Goal: Communication & Community: Answer question/provide support

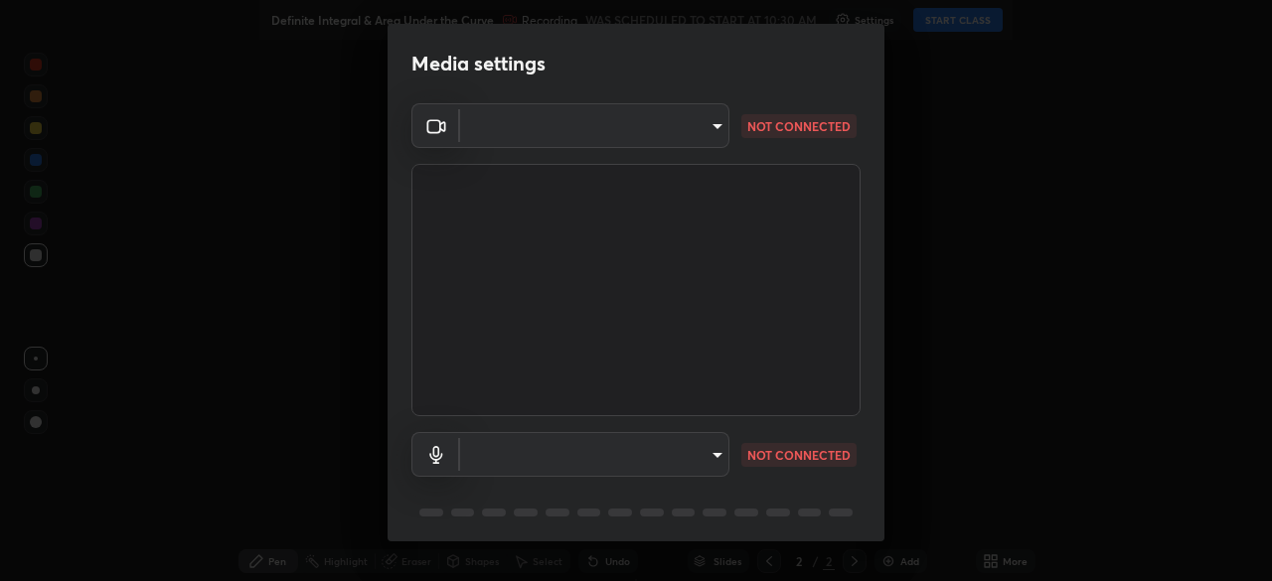
type input "b04d3f4aab0507a607fcb058103082b40897ea5b56942dd6fa8112f95d025699"
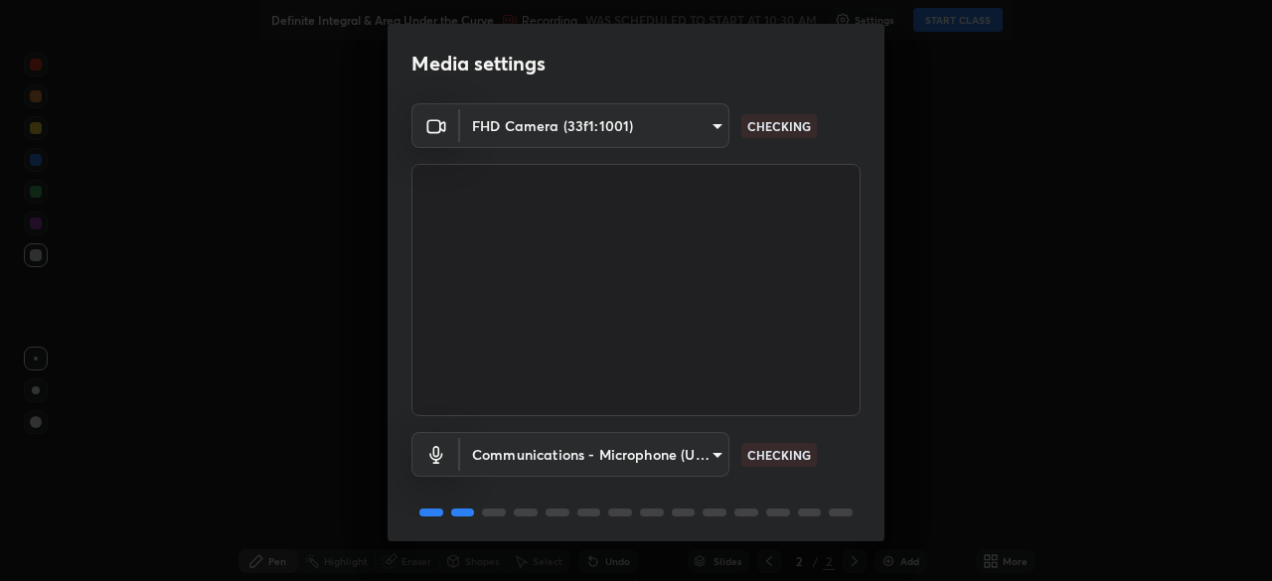
click at [708, 465] on body "Erase all Definite Integral & Area Under the Curve Recording WAS SCHEDULED TO S…" at bounding box center [636, 290] width 1272 height 581
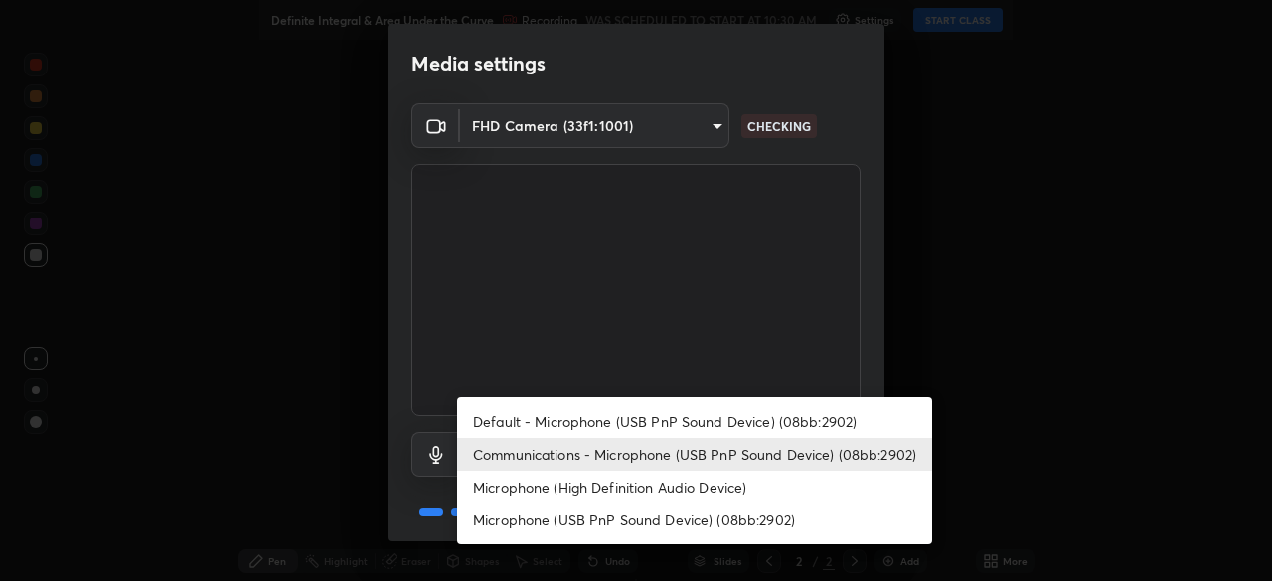
click at [739, 421] on li "Default - Microphone (USB PnP Sound Device) (08bb:2902)" at bounding box center [694, 421] width 475 height 33
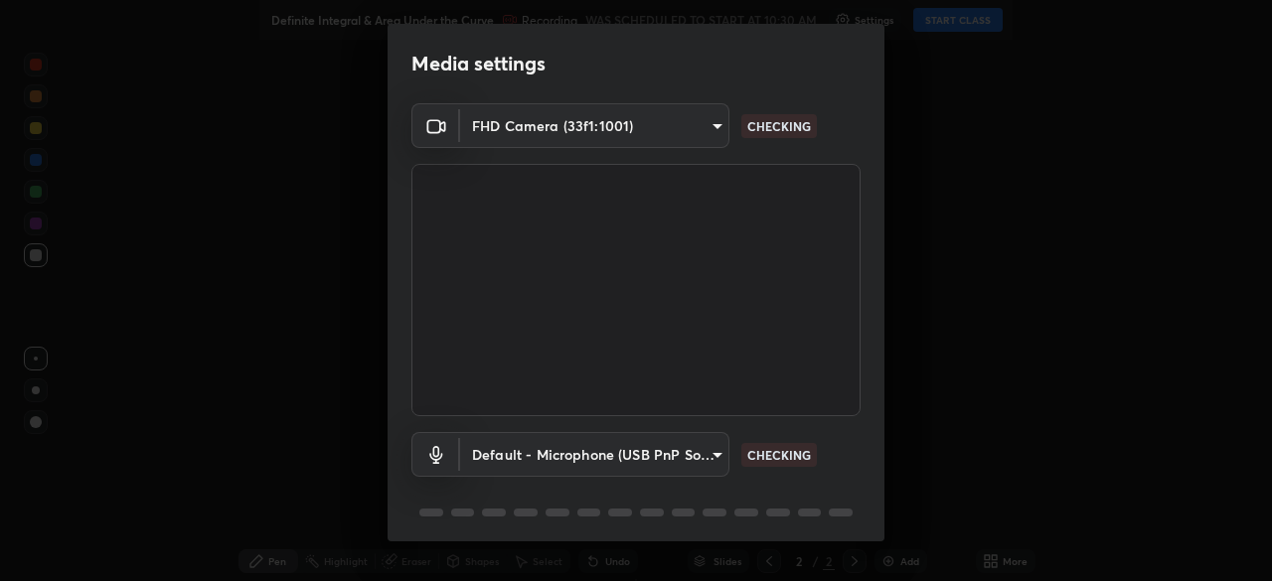
click at [710, 459] on body "Erase all Definite Integral & Area Under the Curve Recording WAS SCHEDULED TO S…" at bounding box center [636, 290] width 1272 height 581
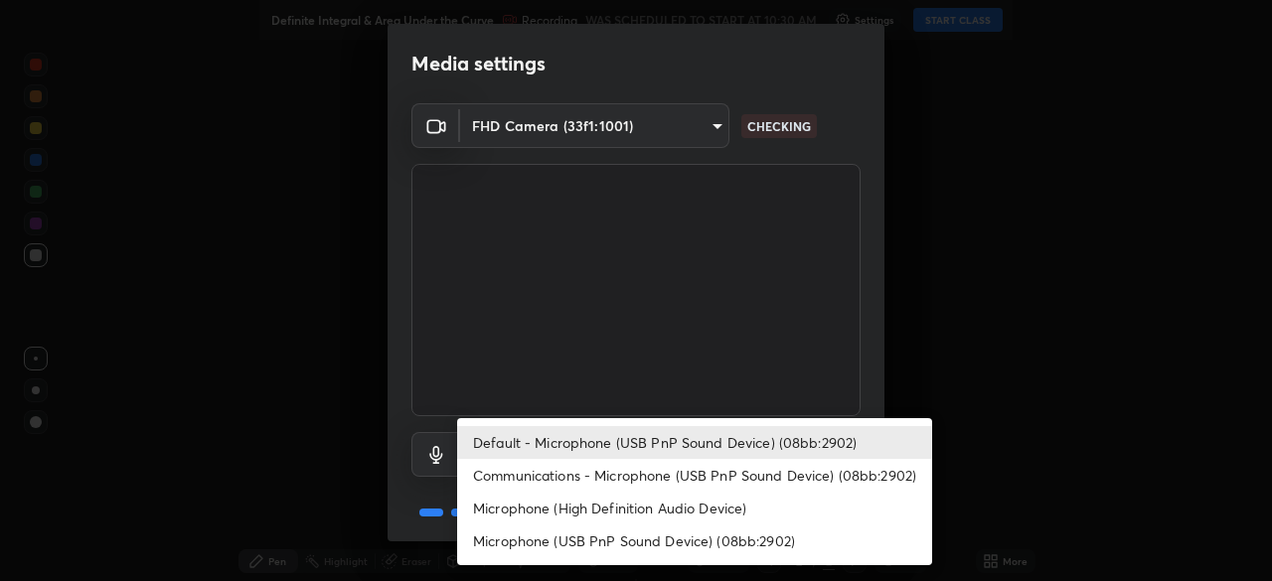
click at [717, 480] on li "Communications - Microphone (USB PnP Sound Device) (08bb:2902)" at bounding box center [694, 475] width 475 height 33
type input "communications"
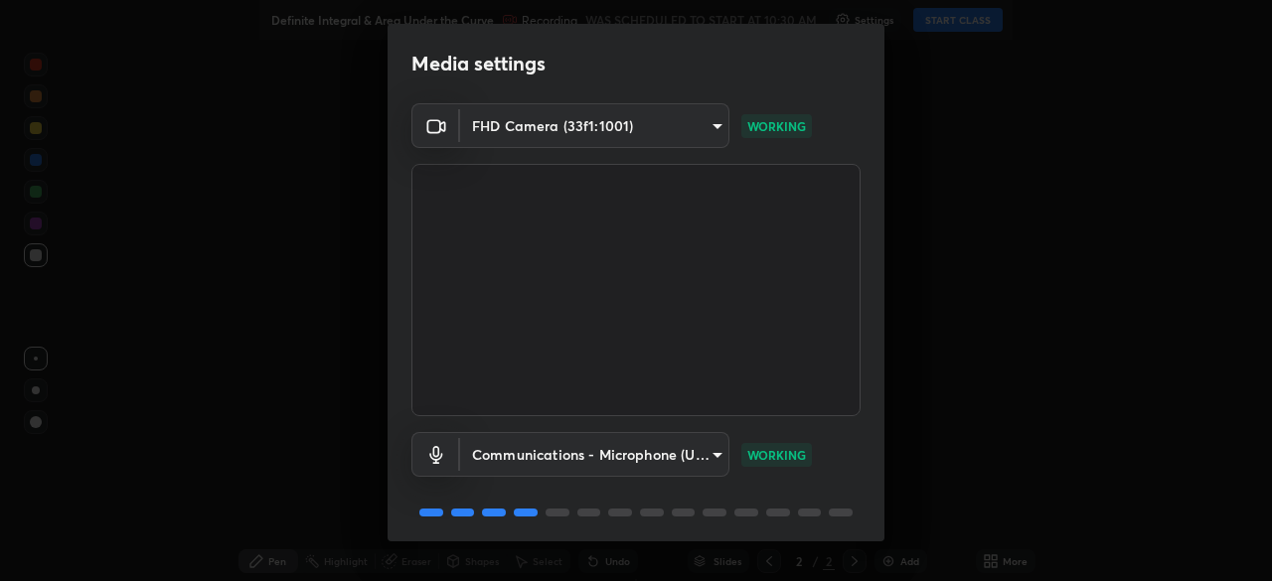
scroll to position [71, 0]
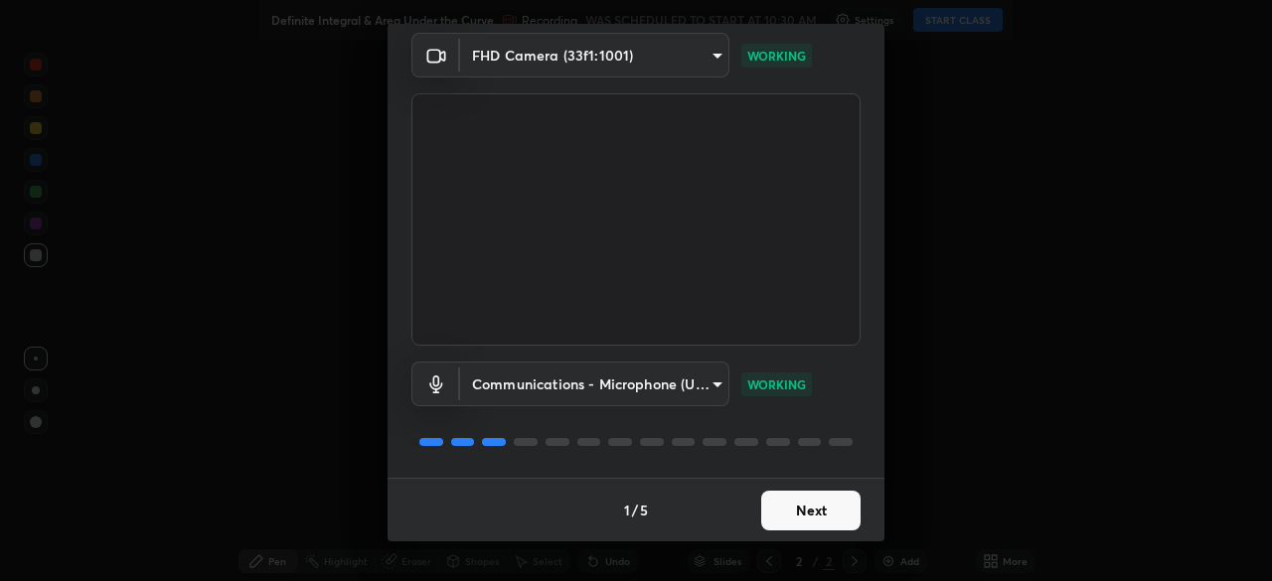
click at [792, 522] on button "Next" at bounding box center [810, 511] width 99 height 40
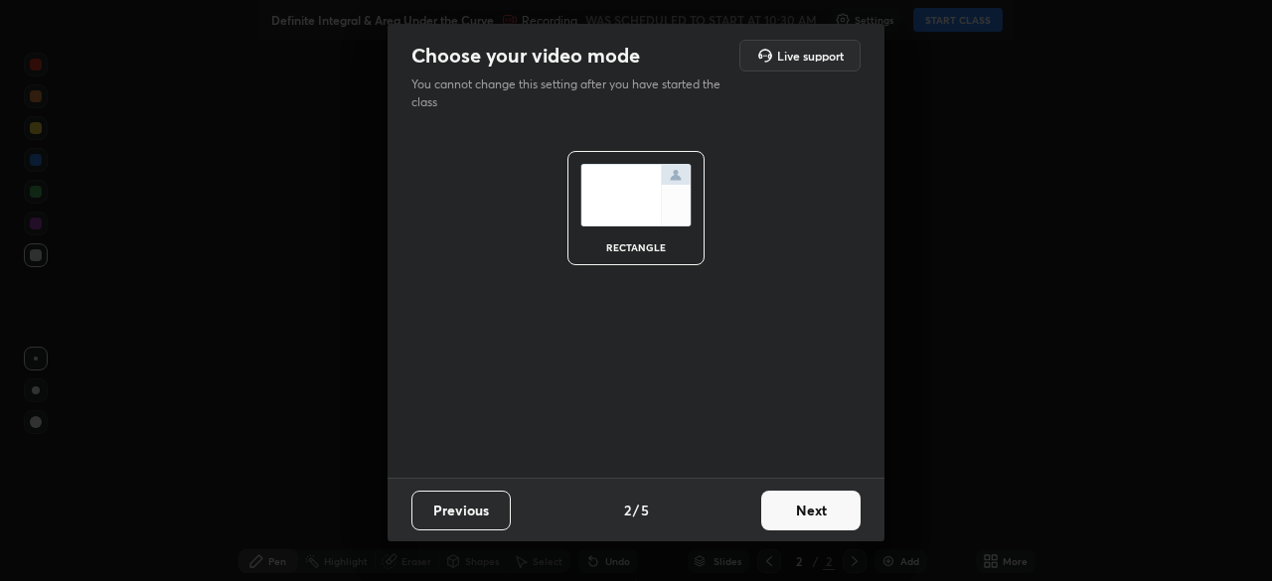
scroll to position [0, 0]
click at [791, 512] on button "Next" at bounding box center [810, 511] width 99 height 40
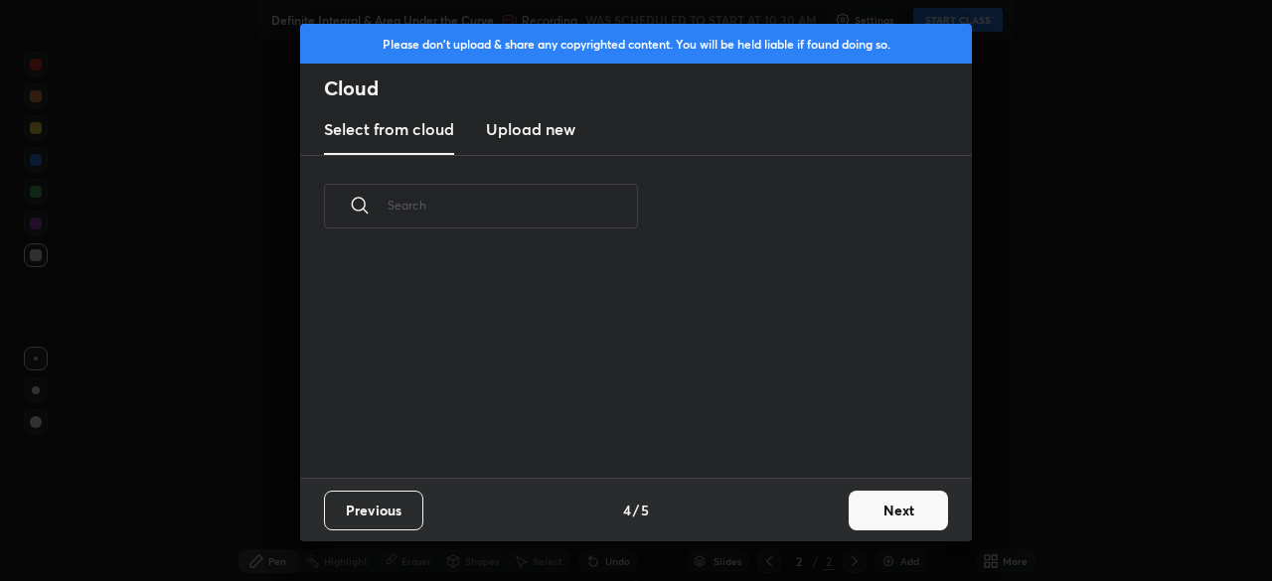
click at [802, 513] on div "Previous 4 / 5 Next" at bounding box center [636, 510] width 672 height 64
click at [803, 514] on div "Previous 4 / 5 Next" at bounding box center [636, 510] width 672 height 64
click at [867, 527] on button "Next" at bounding box center [898, 511] width 99 height 40
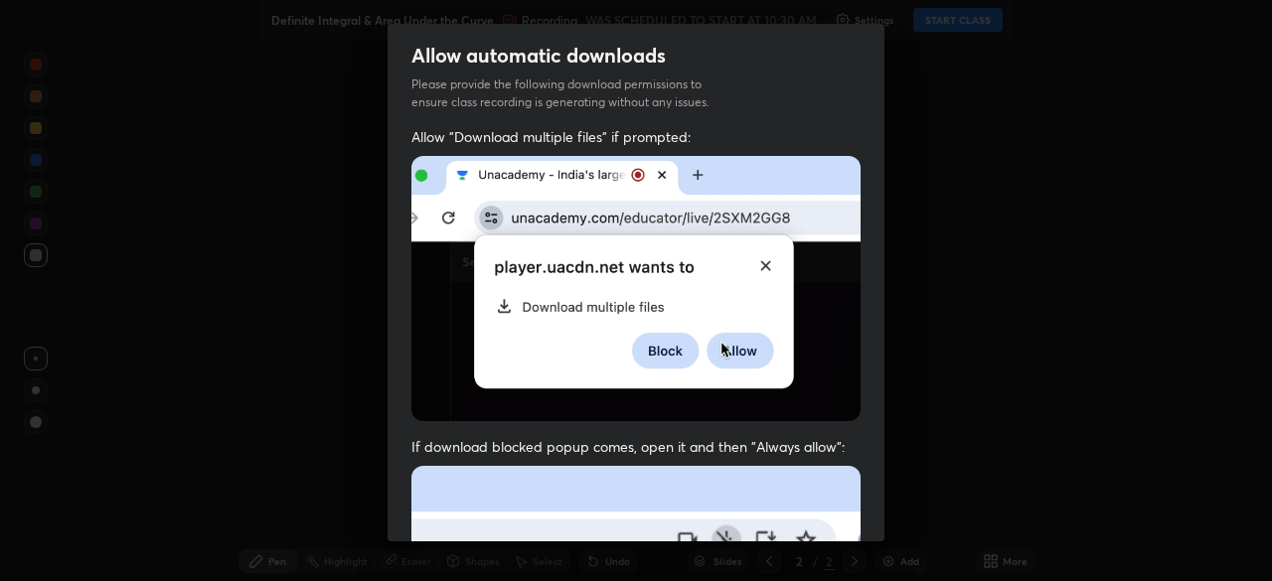
click at [422, 343] on img at bounding box center [635, 288] width 449 height 265
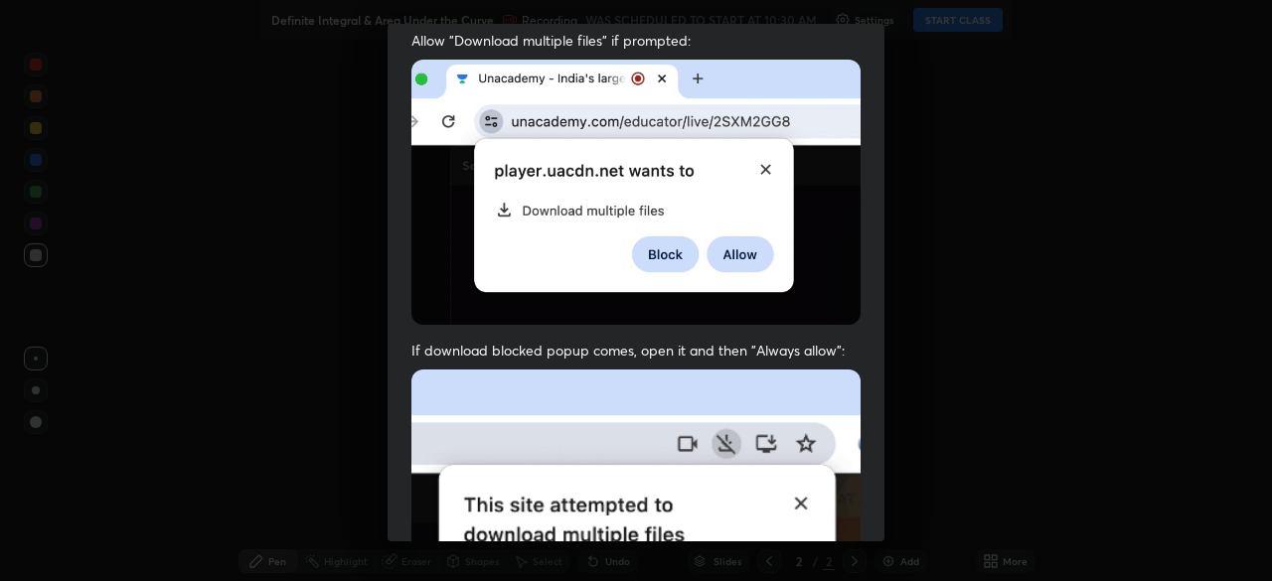
scroll to position [476, 0]
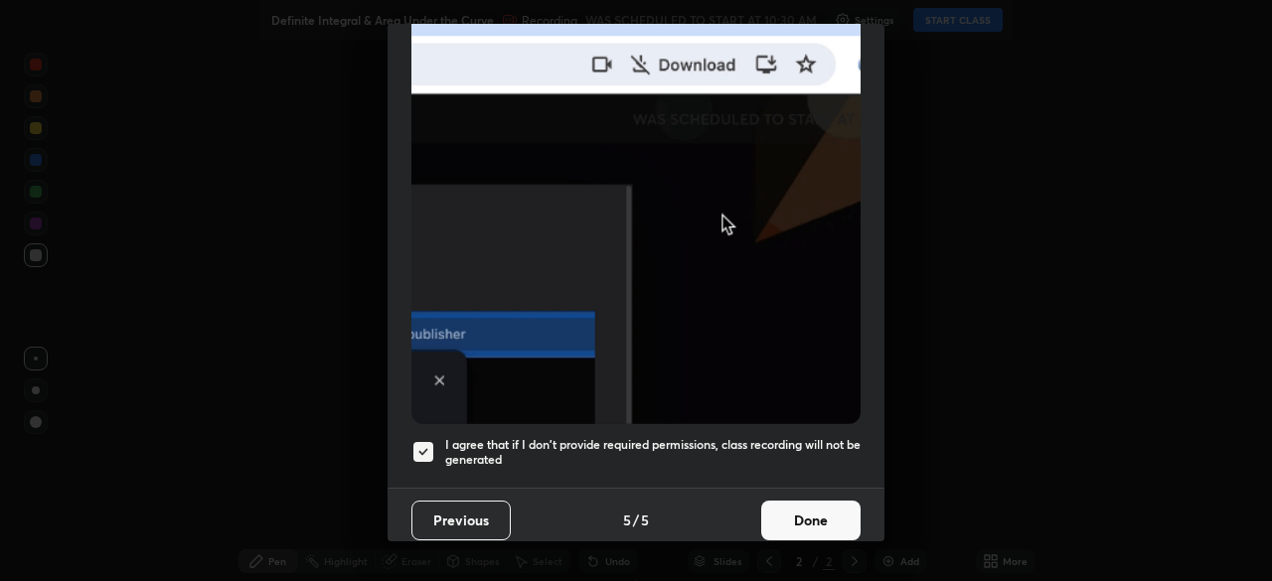
click at [769, 515] on button "Done" at bounding box center [810, 521] width 99 height 40
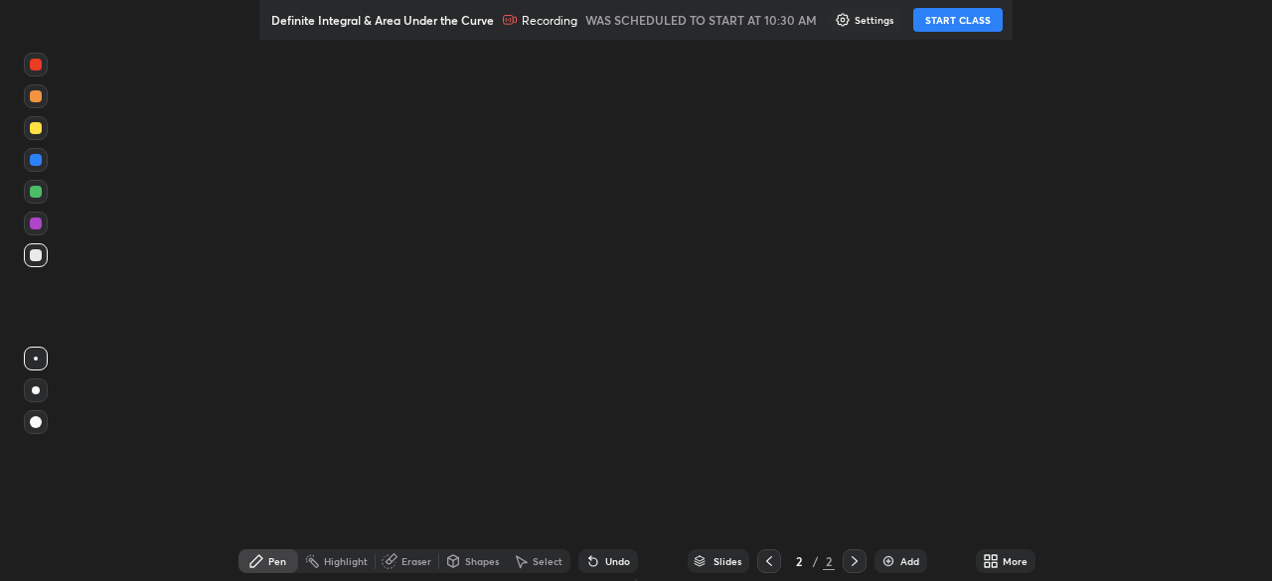
click at [977, 25] on button "START CLASS" at bounding box center [957, 20] width 89 height 24
click at [1003, 559] on div "More" at bounding box center [1015, 561] width 25 height 10
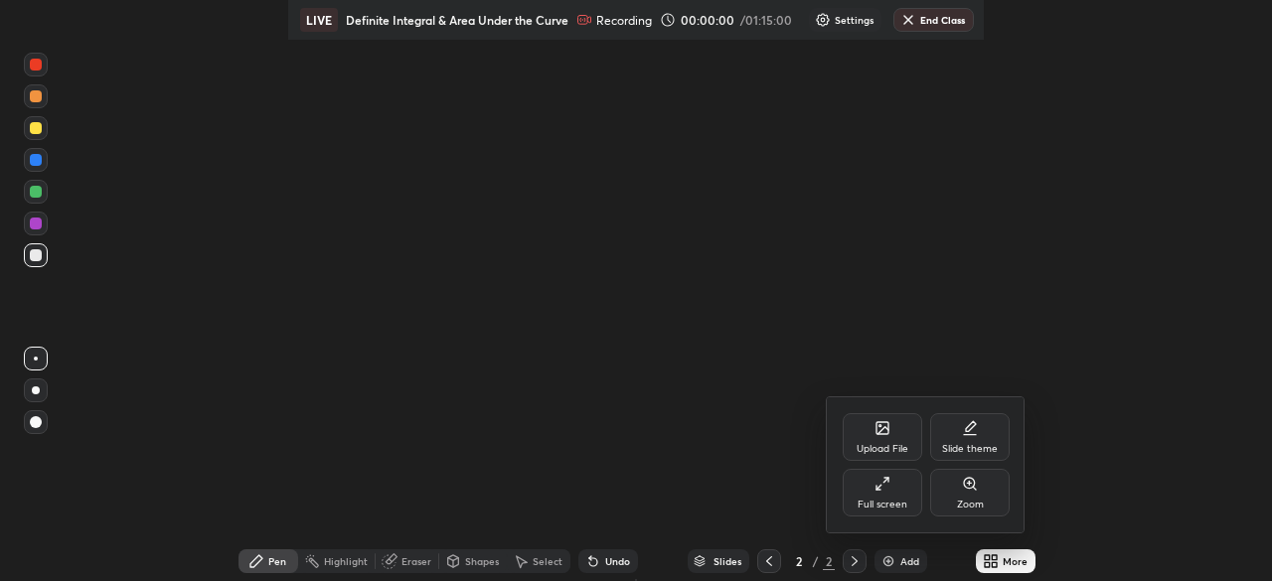
click at [896, 492] on div "Full screen" at bounding box center [882, 493] width 79 height 48
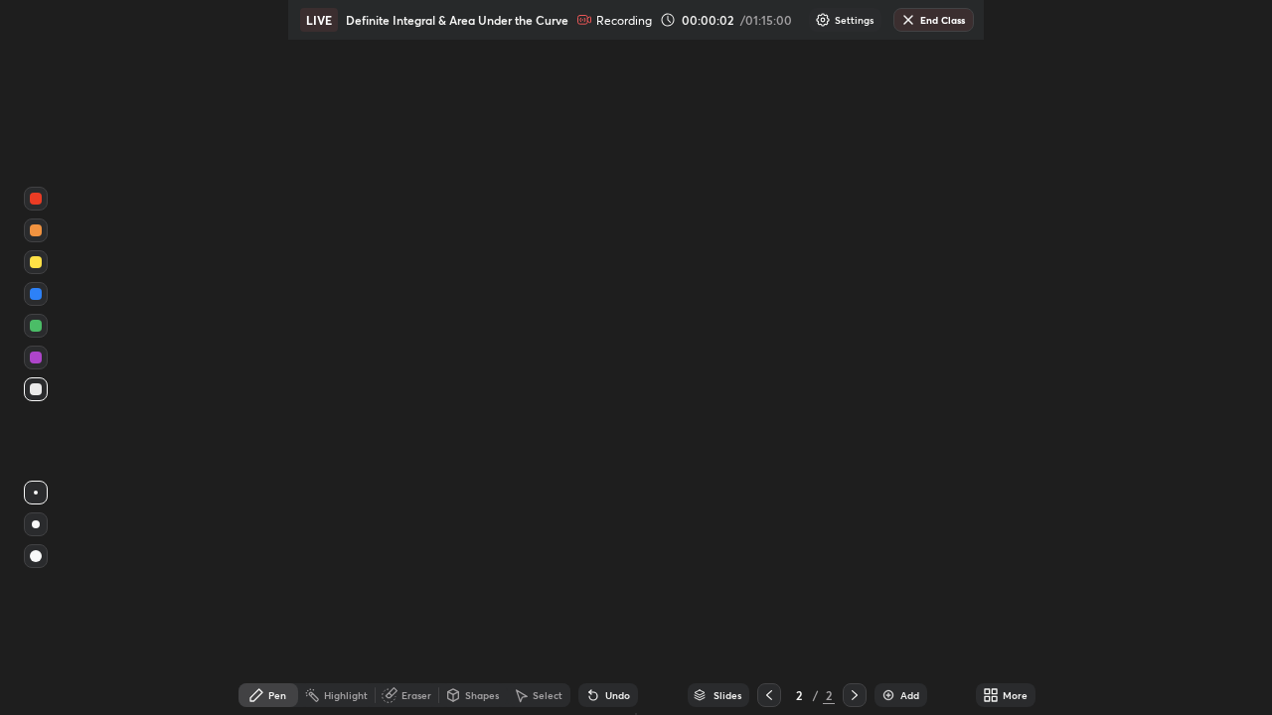
click at [916, 580] on div "Add" at bounding box center [900, 696] width 53 height 24
click at [46, 385] on div at bounding box center [36, 390] width 24 height 24
click at [39, 391] on div at bounding box center [36, 390] width 12 height 12
click at [37, 392] on div at bounding box center [36, 390] width 12 height 12
click at [37, 391] on div at bounding box center [36, 390] width 12 height 12
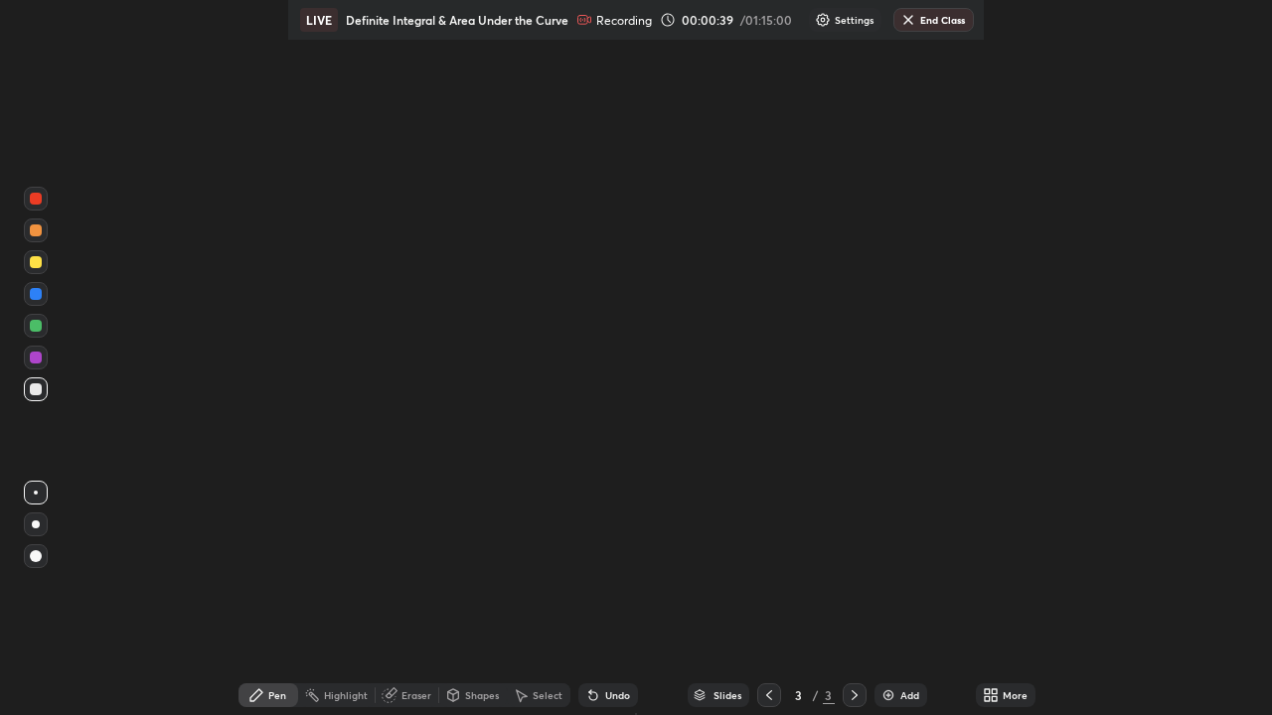
click at [35, 363] on div at bounding box center [36, 358] width 12 height 12
click at [102, 385] on div "Setting up your live class" at bounding box center [636, 357] width 1272 height 715
click at [114, 390] on div "Setting up your live class" at bounding box center [636, 357] width 1272 height 715
click at [119, 395] on div "Setting up your live class" at bounding box center [636, 357] width 1272 height 715
click at [992, 580] on icon at bounding box center [994, 699] width 5 height 5
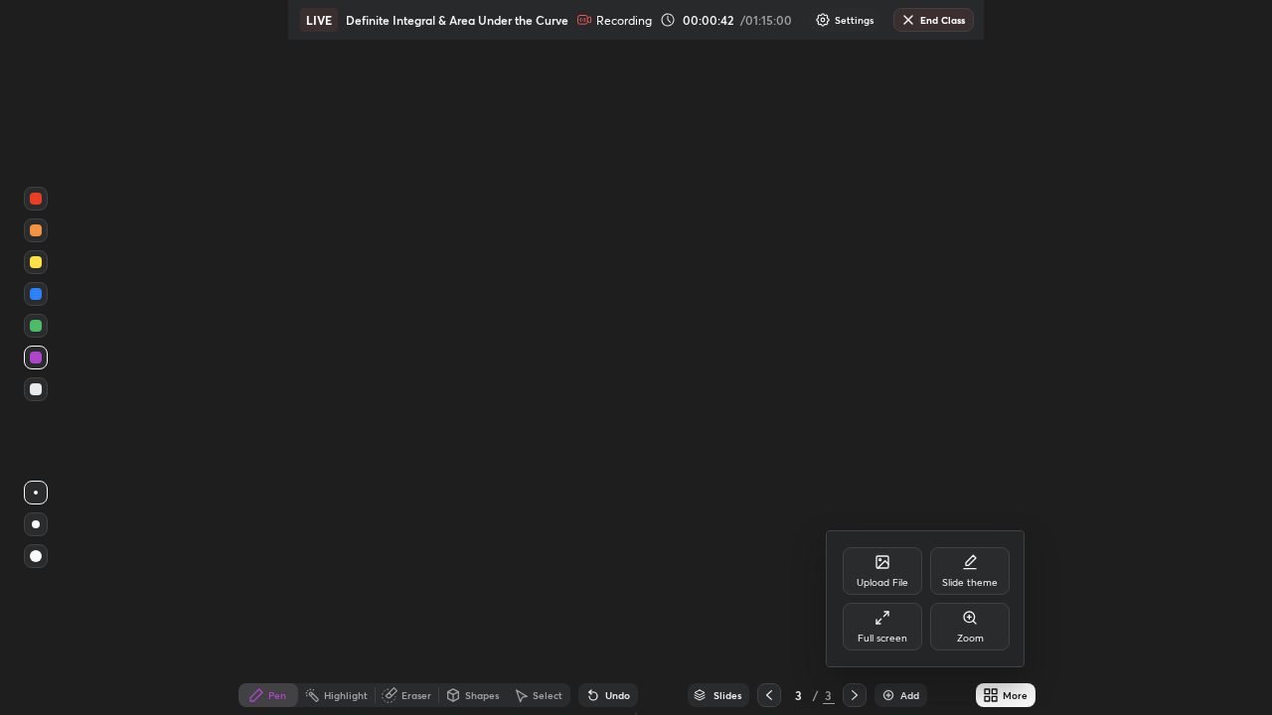
click at [871, 580] on div "Full screen" at bounding box center [882, 627] width 79 height 48
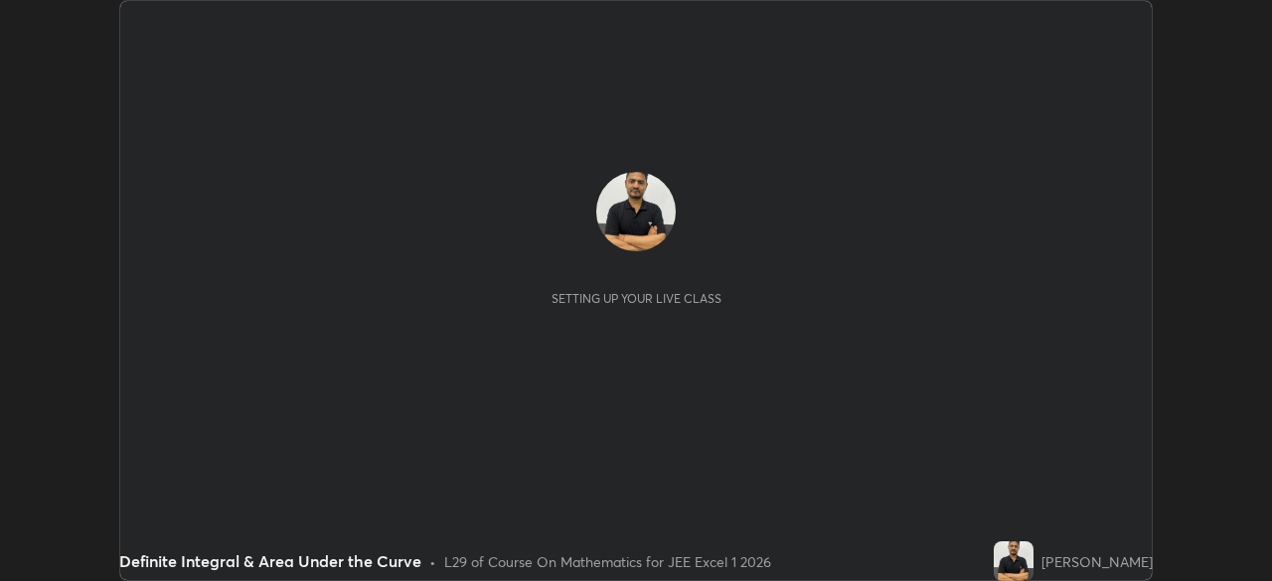
scroll to position [581, 1271]
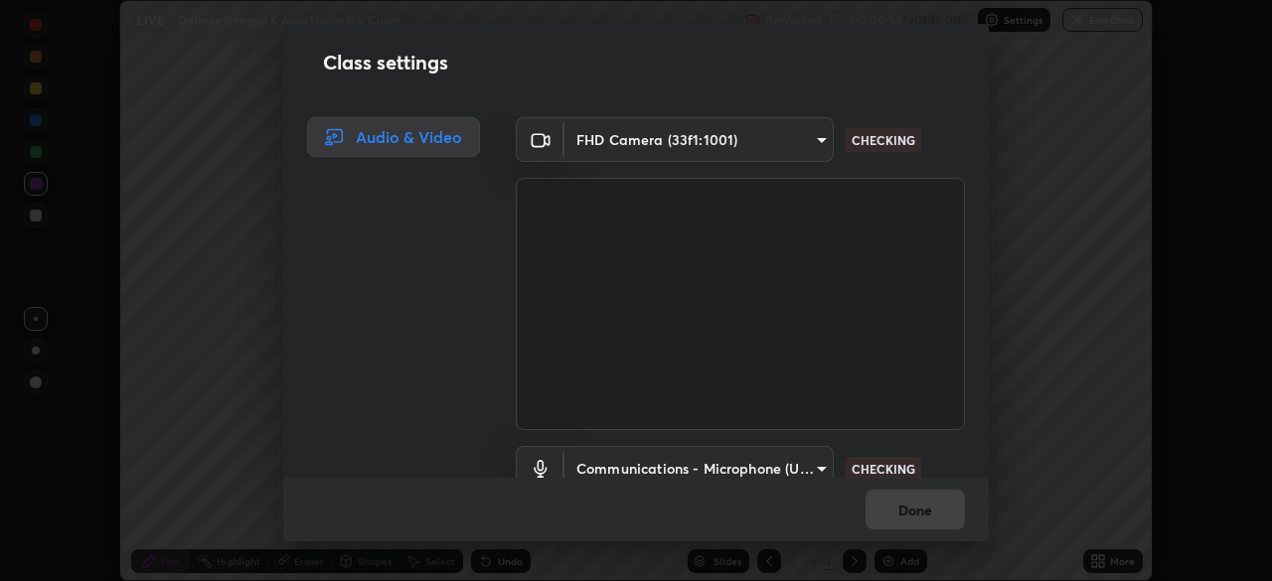
click at [809, 466] on body "Erase all LIVE Definite Integral & Area Under the Curve Recording 00:00:58 / 01…" at bounding box center [636, 290] width 1272 height 581
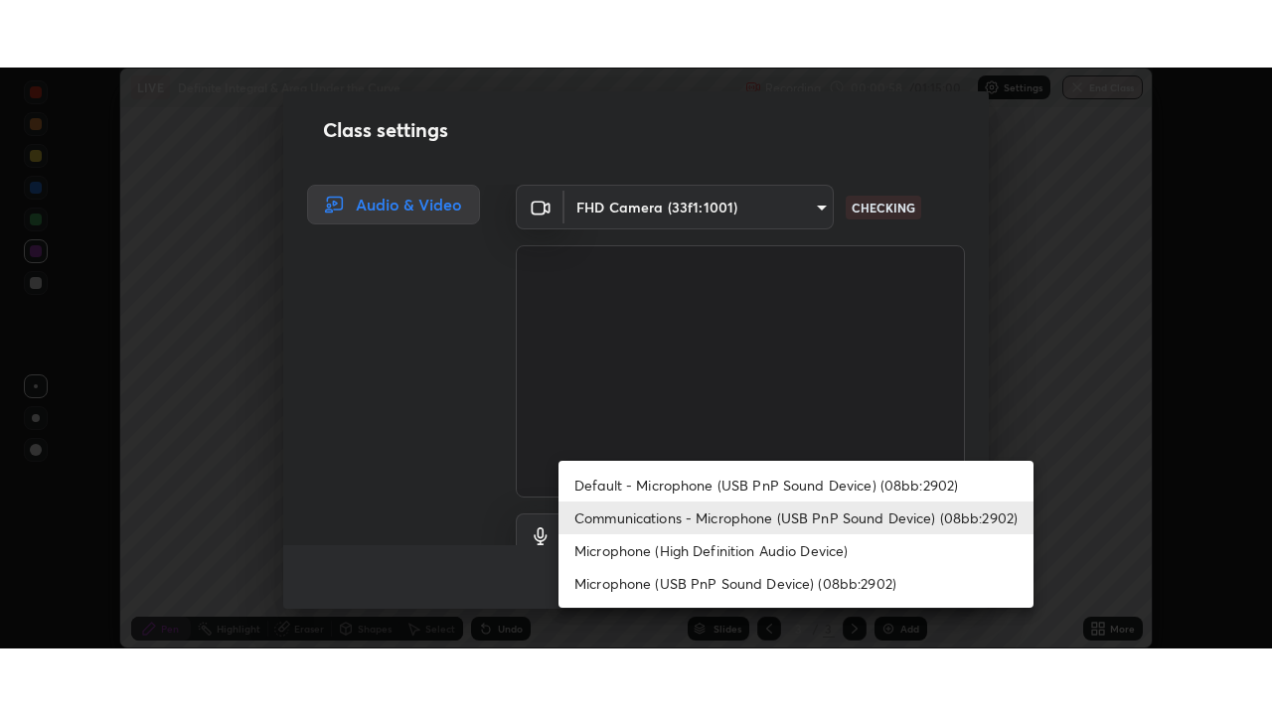
scroll to position [18, 0]
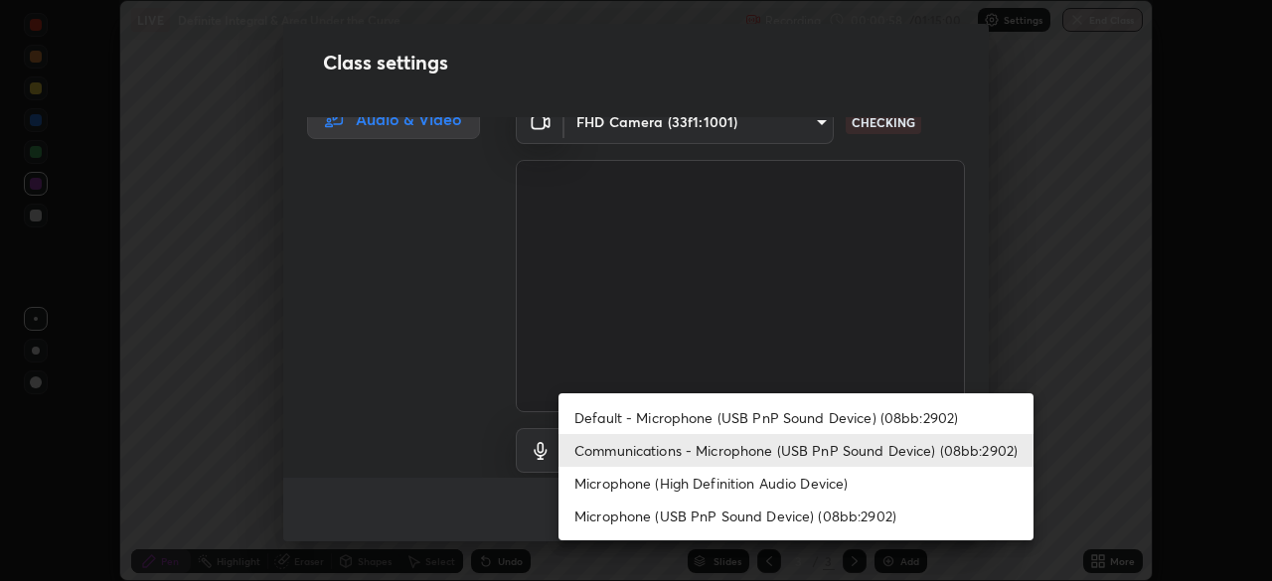
click at [787, 418] on li "Default - Microphone (USB PnP Sound Device) (08bb:2902)" at bounding box center [795, 417] width 475 height 33
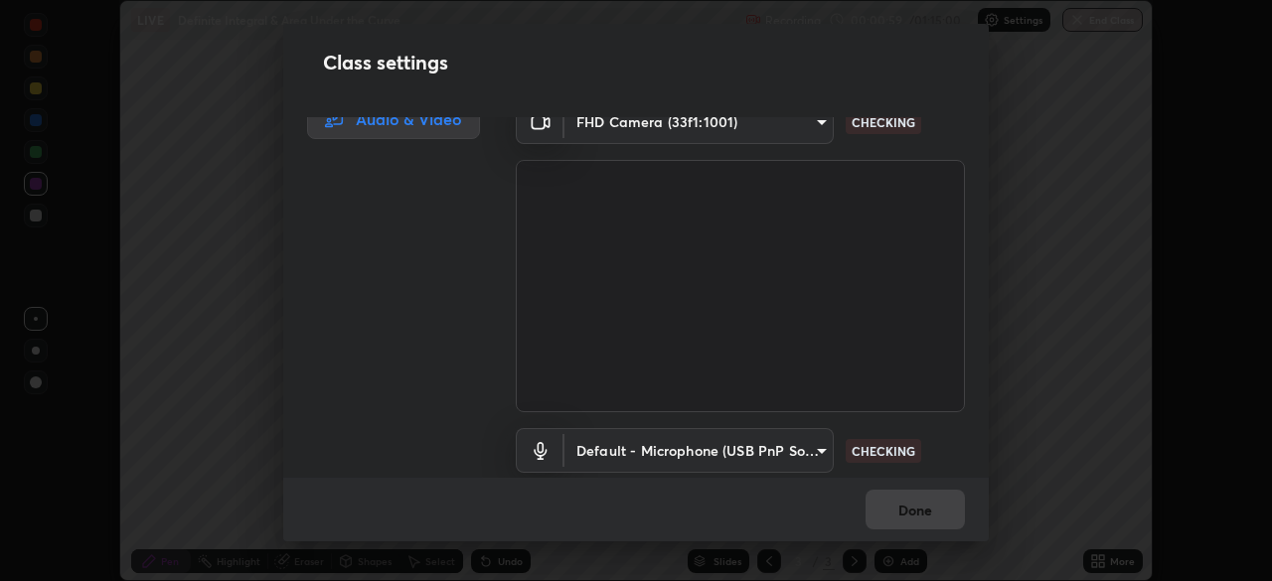
click at [814, 454] on body "Erase all LIVE Definite Integral & Area Under the Curve Recording 00:00:59 / 01…" at bounding box center [636, 290] width 1272 height 581
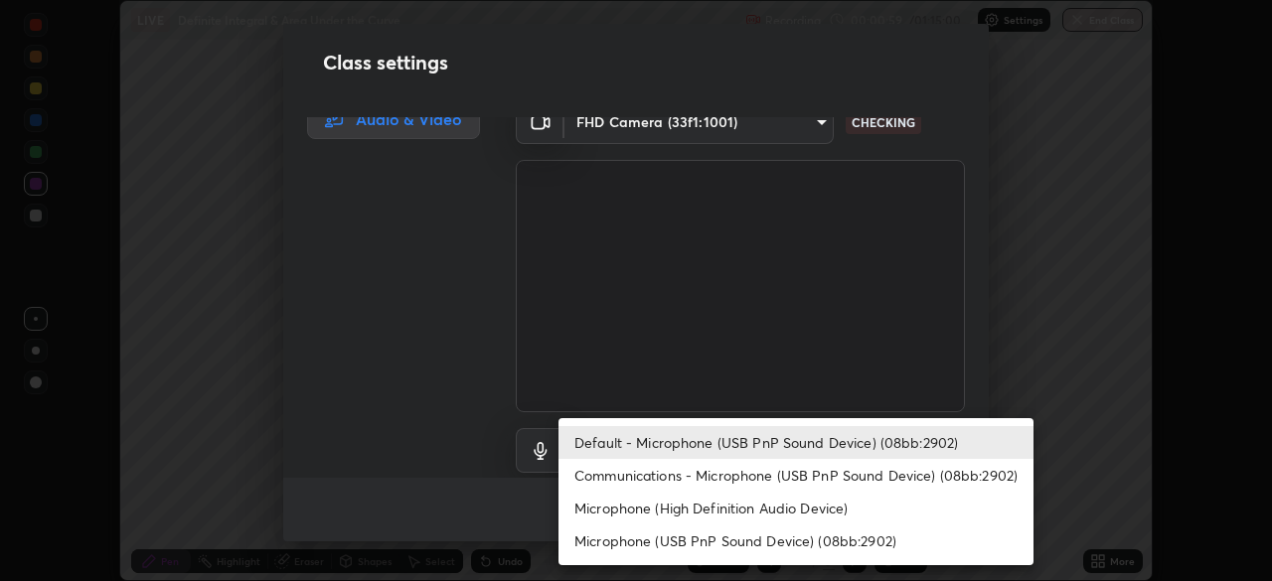
click at [782, 472] on li "Communications - Microphone (USB PnP Sound Device) (08bb:2902)" at bounding box center [795, 475] width 475 height 33
type input "communications"
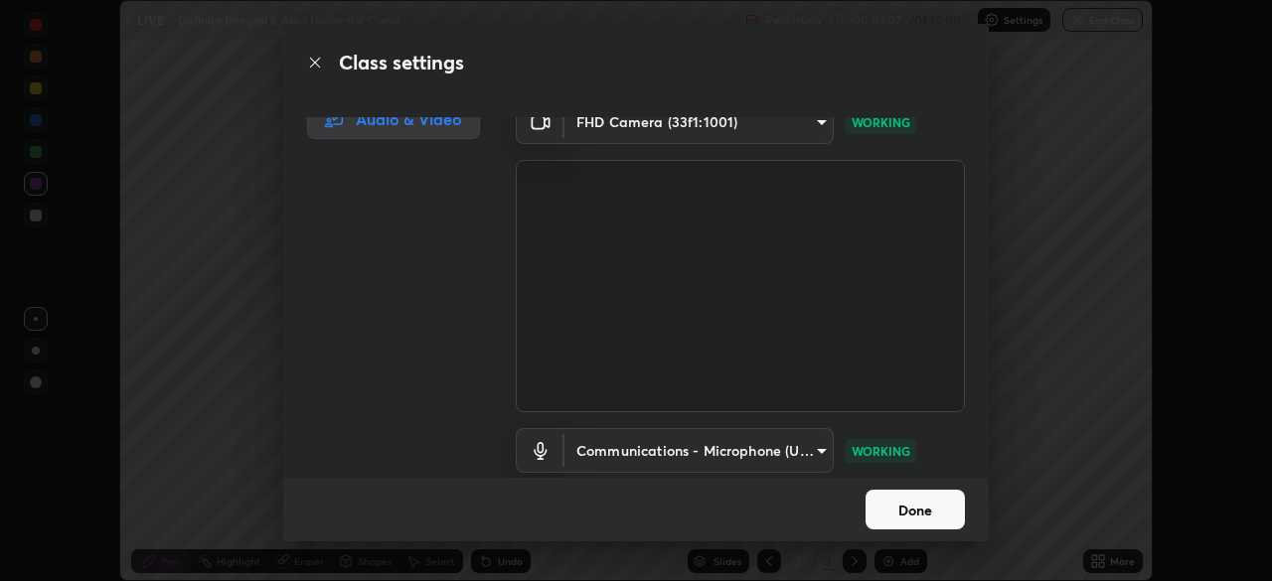
click at [873, 507] on button "Done" at bounding box center [915, 510] width 99 height 40
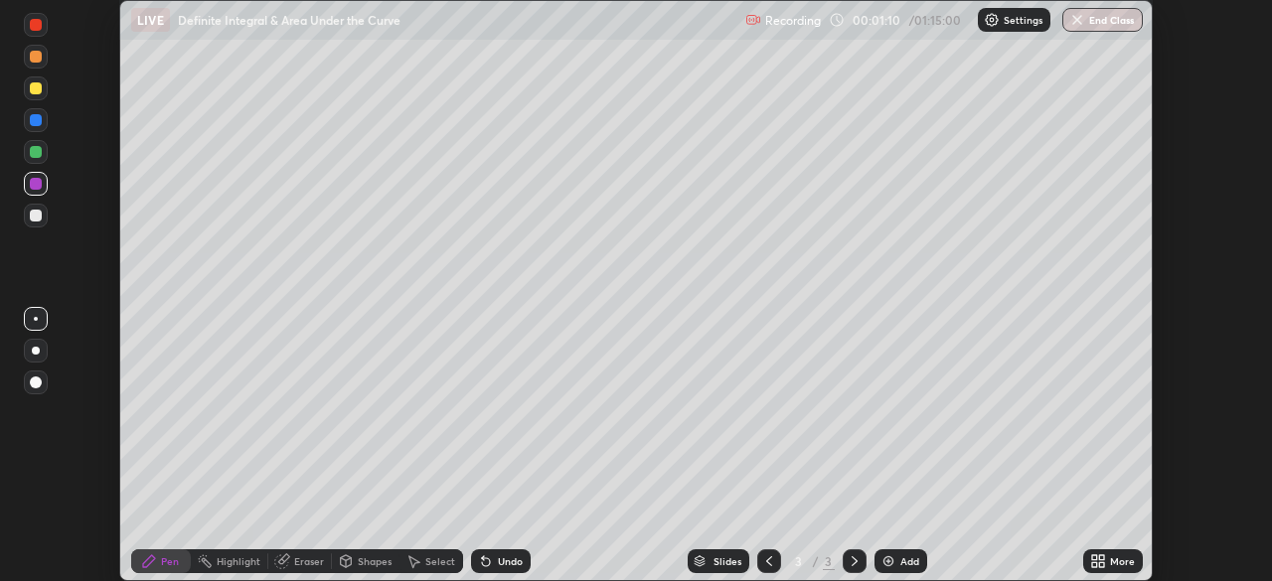
click at [1094, 564] on icon at bounding box center [1094, 564] width 5 height 5
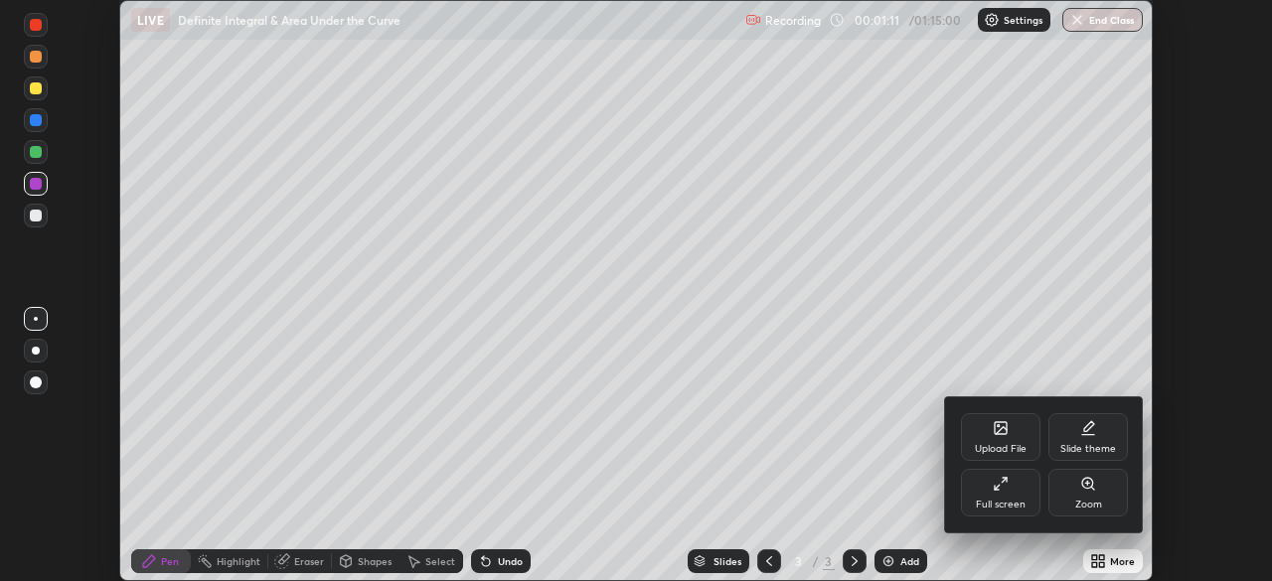
click at [999, 496] on div "Full screen" at bounding box center [1000, 493] width 79 height 48
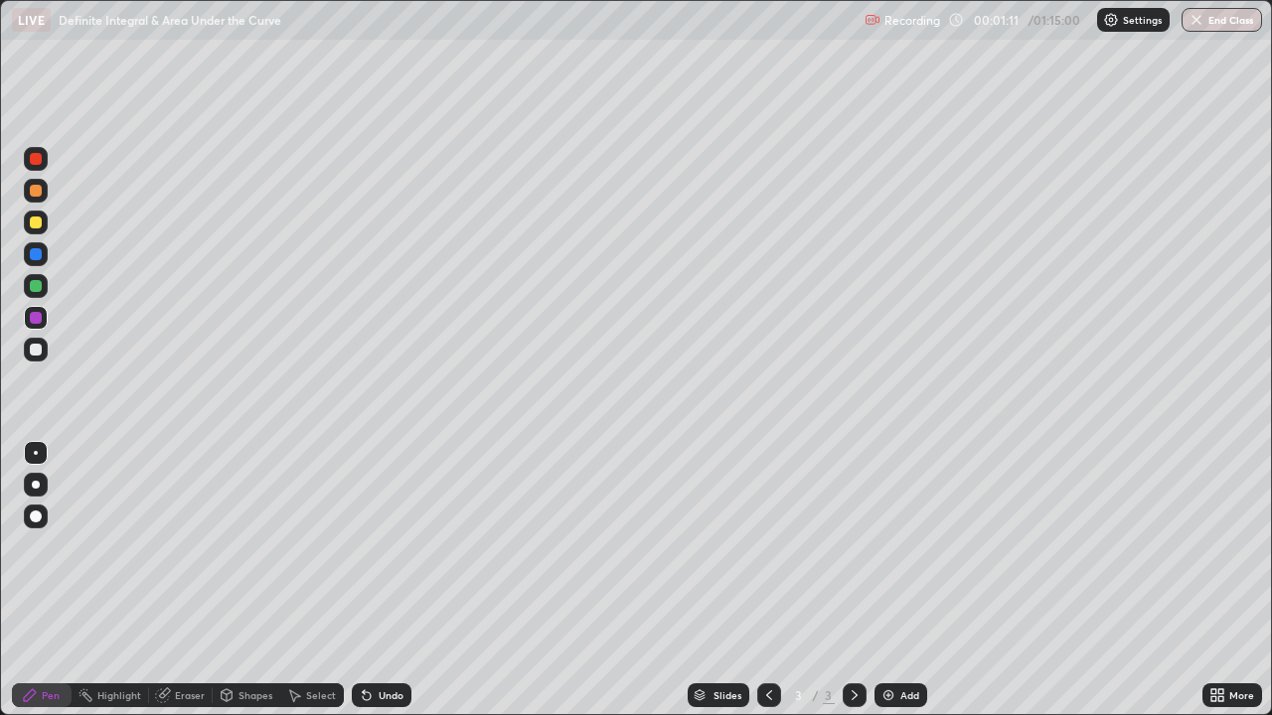
scroll to position [715, 1272]
click at [35, 350] on div at bounding box center [36, 350] width 12 height 12
click at [41, 224] on div at bounding box center [36, 223] width 12 height 12
click at [38, 352] on div at bounding box center [36, 350] width 12 height 12
click at [189, 580] on div "Eraser" at bounding box center [190, 696] width 30 height 10
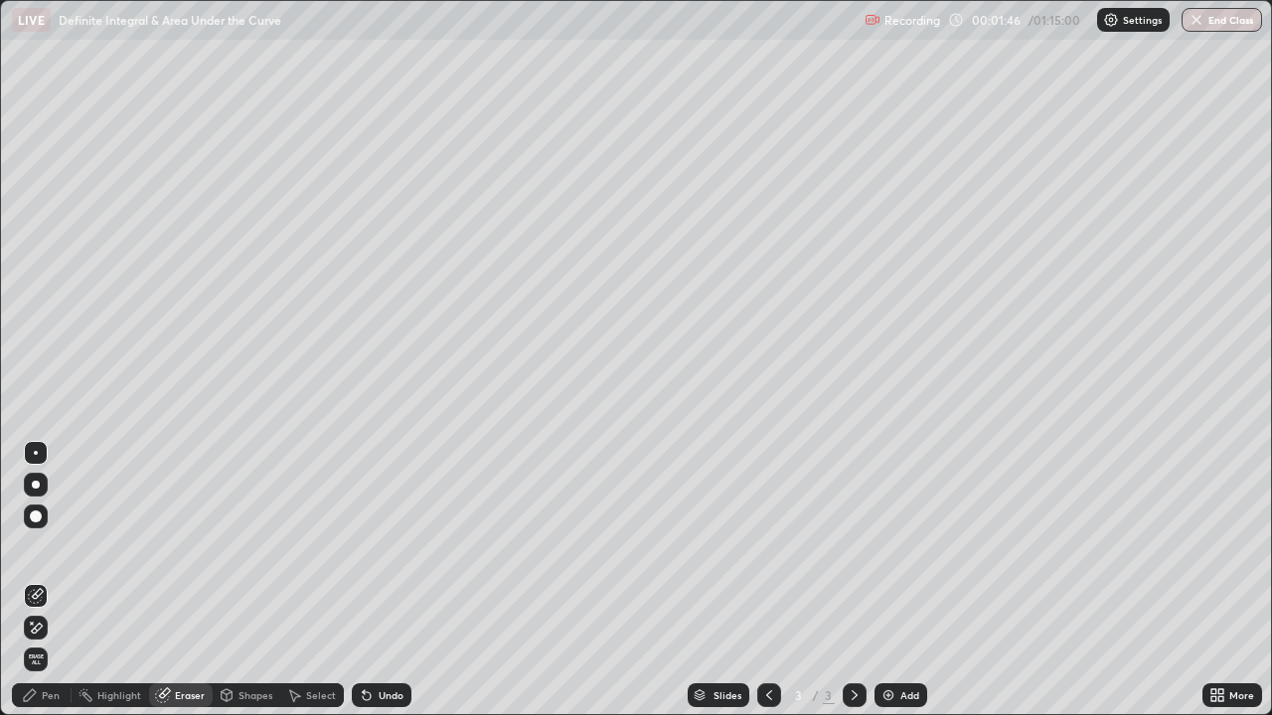
click at [56, 580] on div "Pen" at bounding box center [42, 696] width 60 height 24
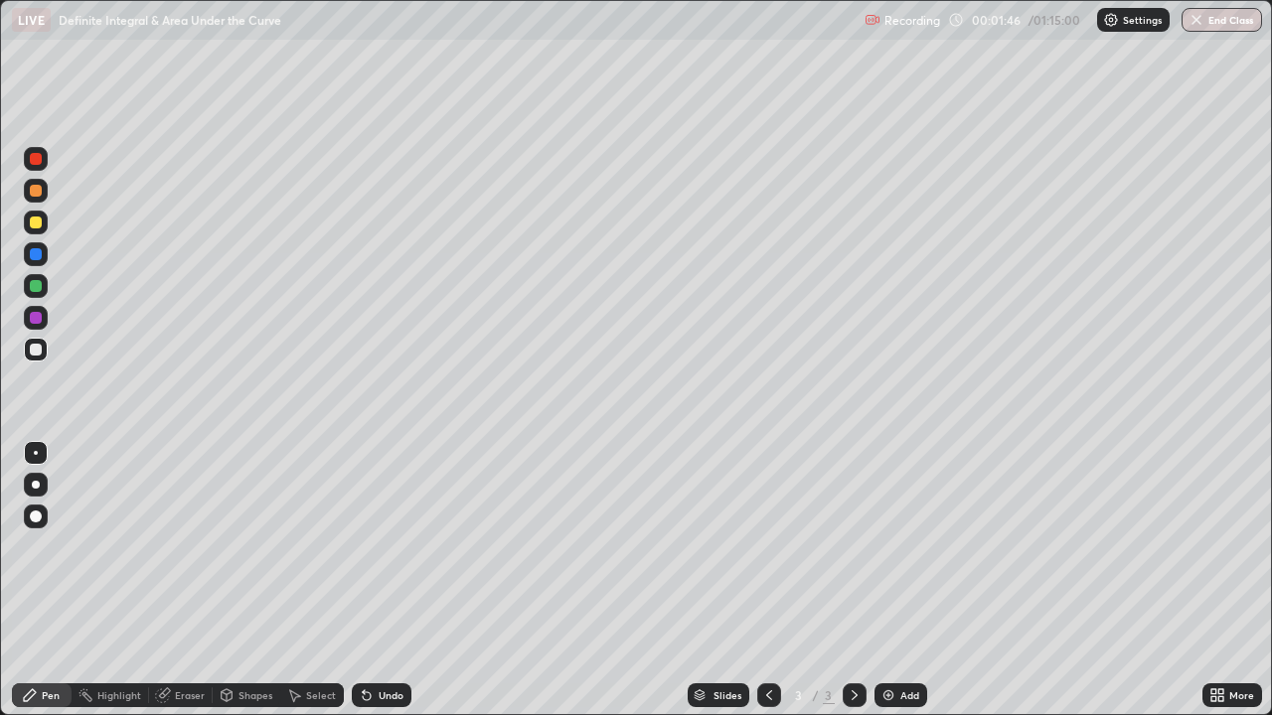
click at [43, 347] on div at bounding box center [36, 350] width 24 height 24
click at [36, 351] on div at bounding box center [36, 350] width 12 height 12
click at [172, 580] on div "Eraser" at bounding box center [181, 696] width 64 height 24
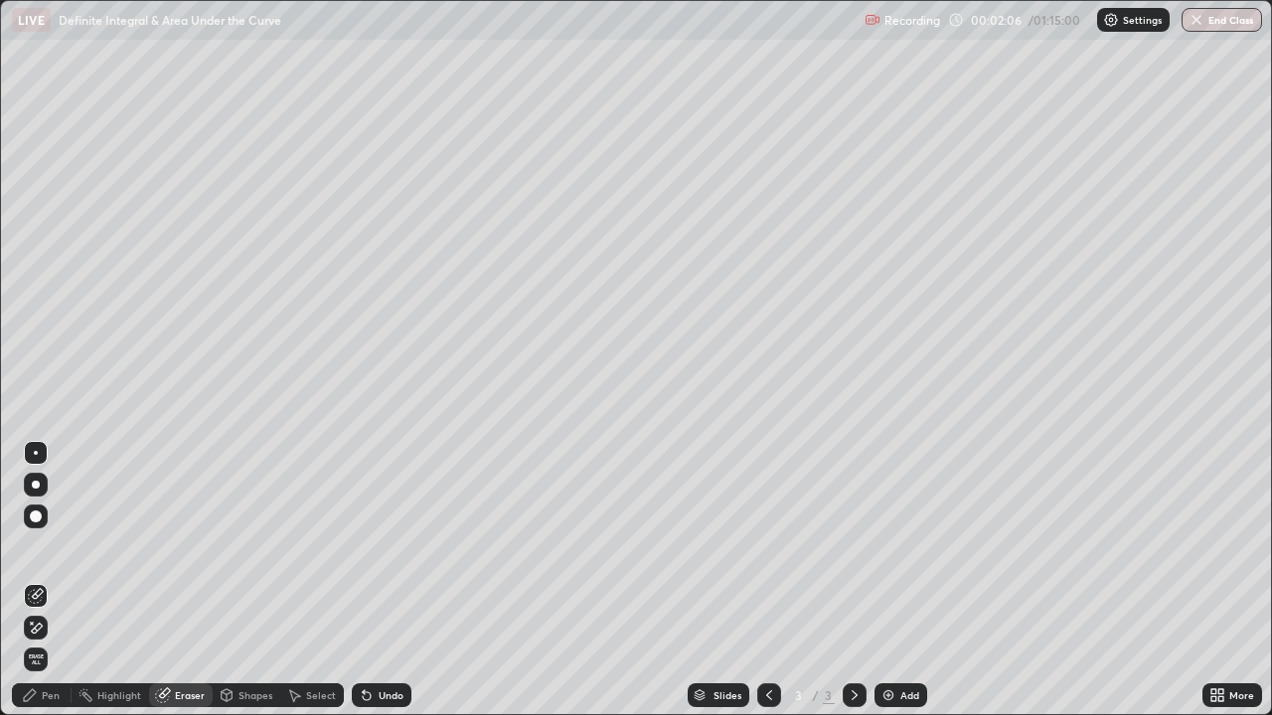
click at [26, 580] on icon at bounding box center [30, 696] width 16 height 16
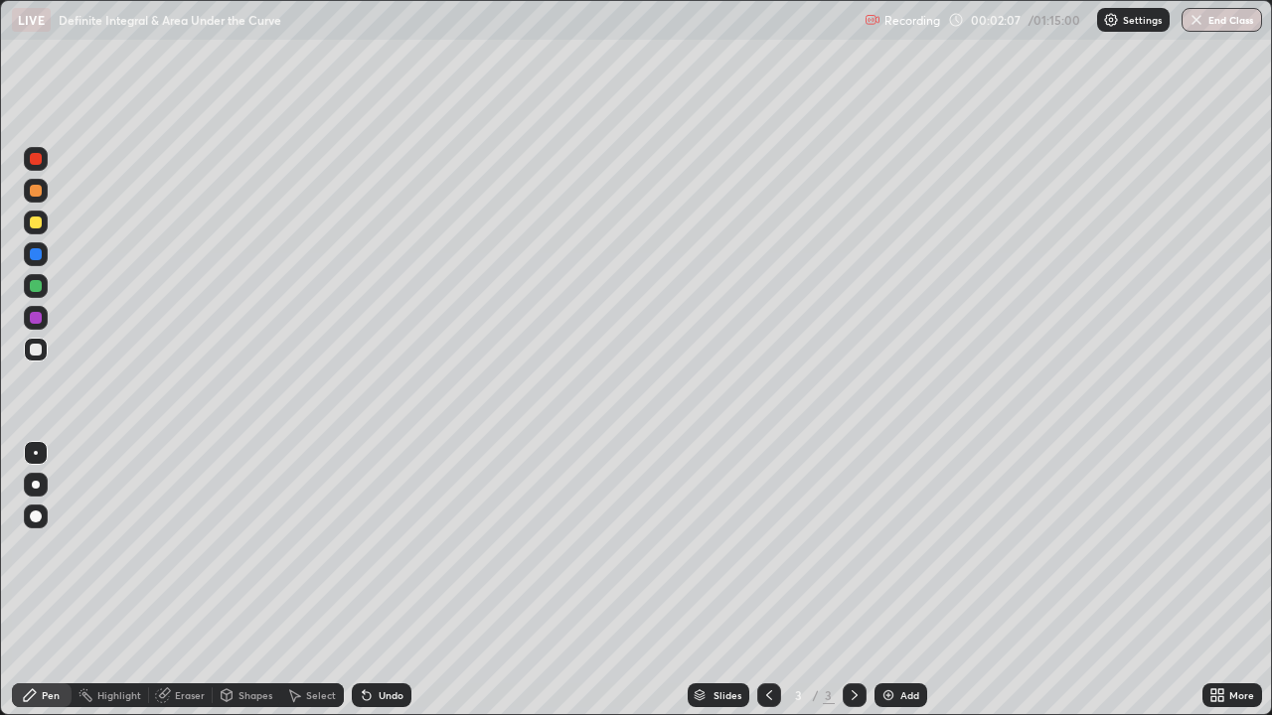
click at [34, 294] on div at bounding box center [36, 286] width 24 height 24
click at [32, 353] on div at bounding box center [36, 350] width 12 height 12
click at [38, 350] on div at bounding box center [36, 350] width 12 height 12
click at [38, 228] on div at bounding box center [36, 223] width 12 height 12
click at [37, 225] on div at bounding box center [36, 223] width 12 height 12
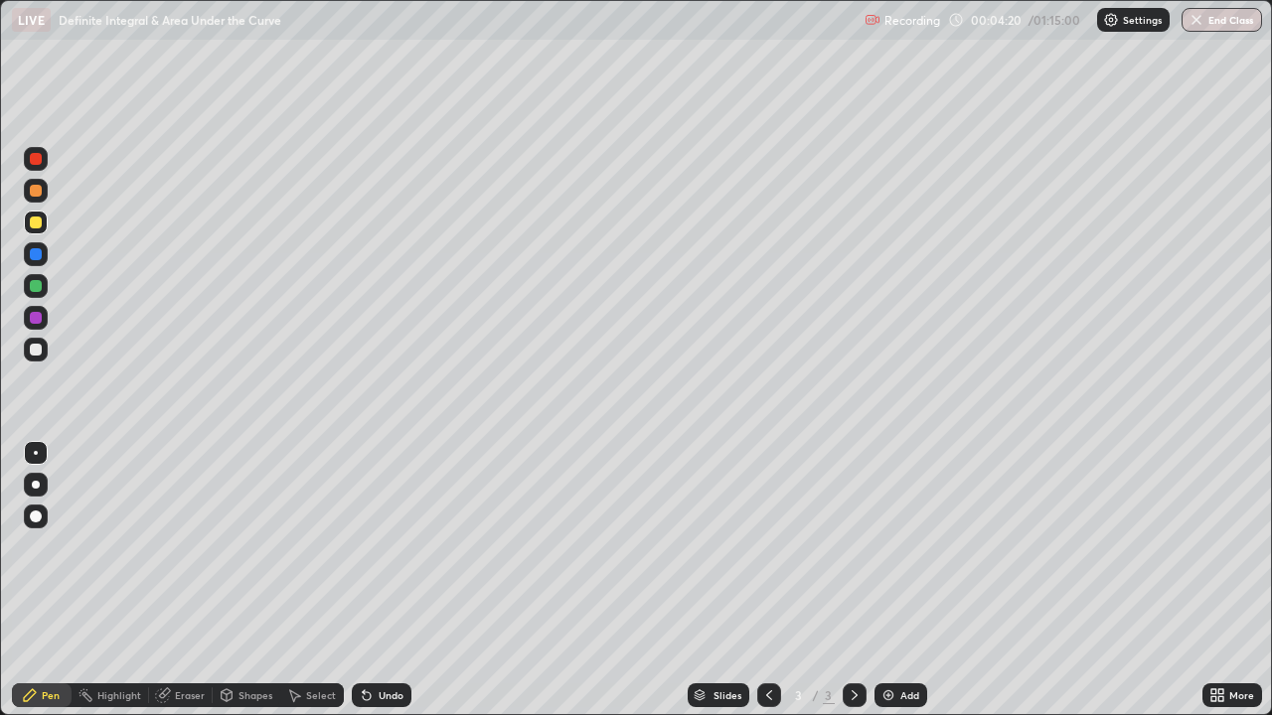
click at [199, 580] on div "Eraser" at bounding box center [190, 696] width 30 height 10
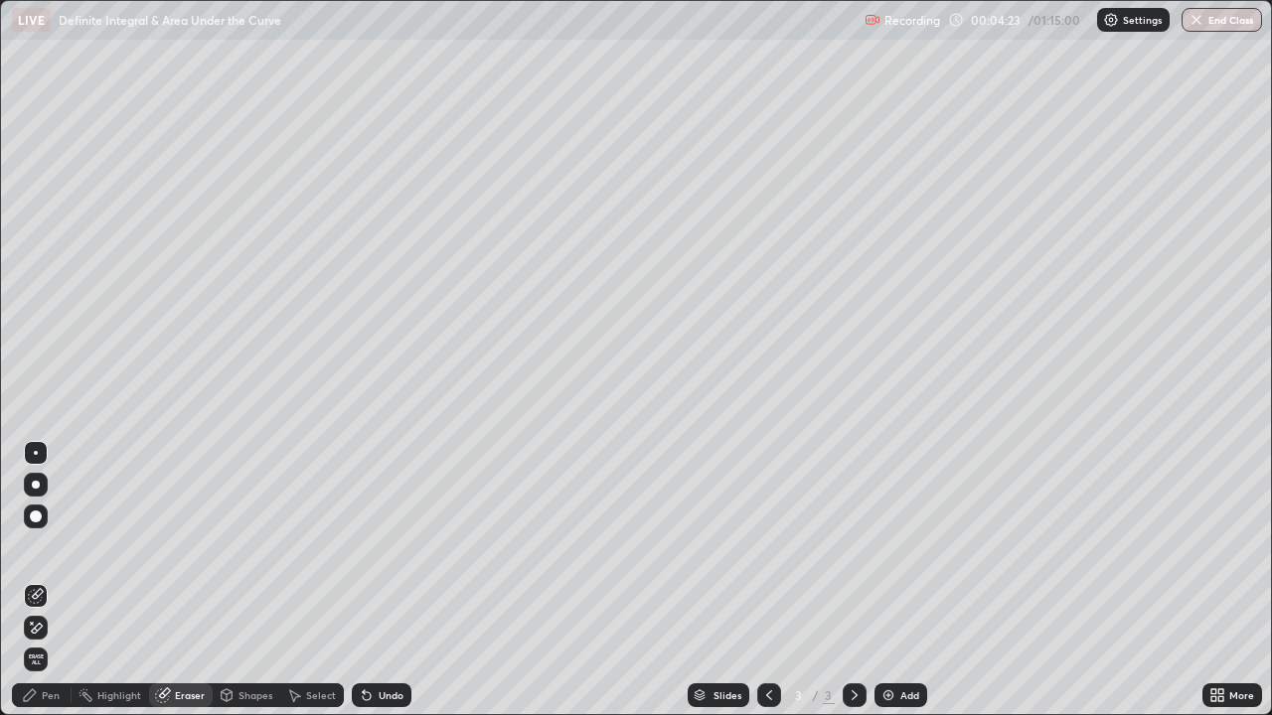
click at [58, 580] on div "Pen" at bounding box center [51, 696] width 18 height 10
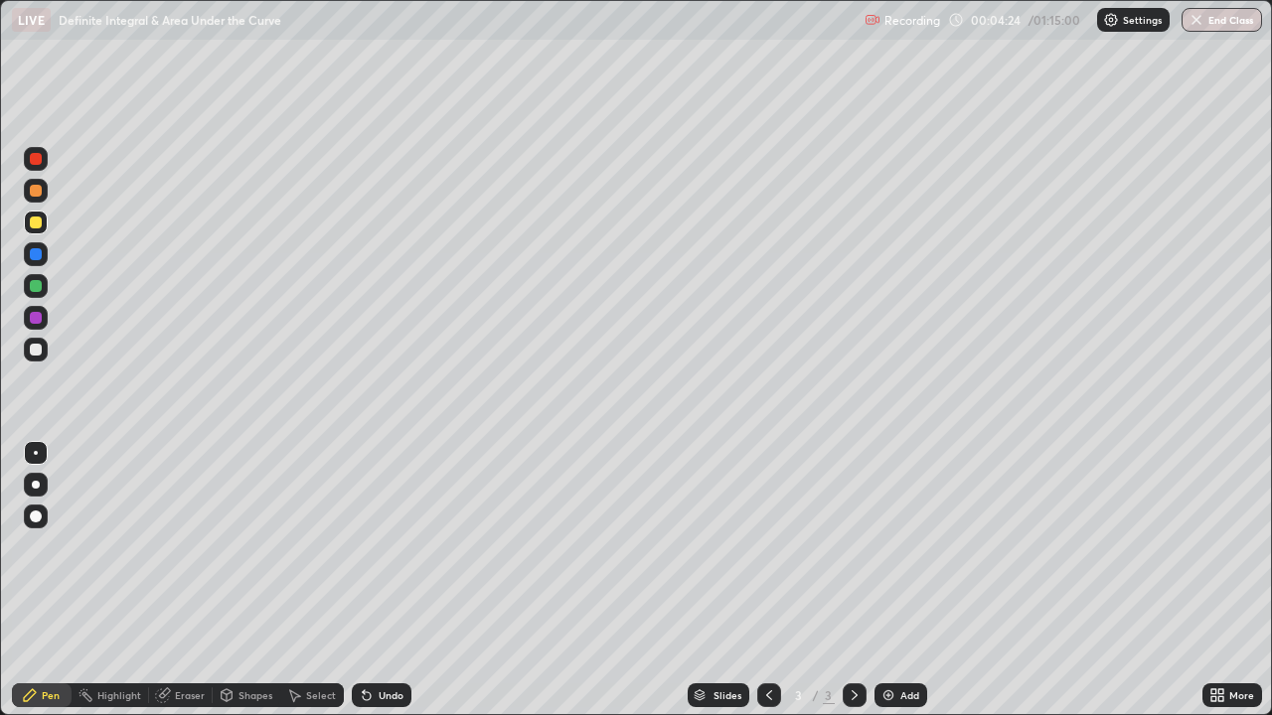
click at [38, 228] on div at bounding box center [36, 223] width 12 height 12
click at [163, 580] on div "Eraser" at bounding box center [181, 696] width 64 height 24
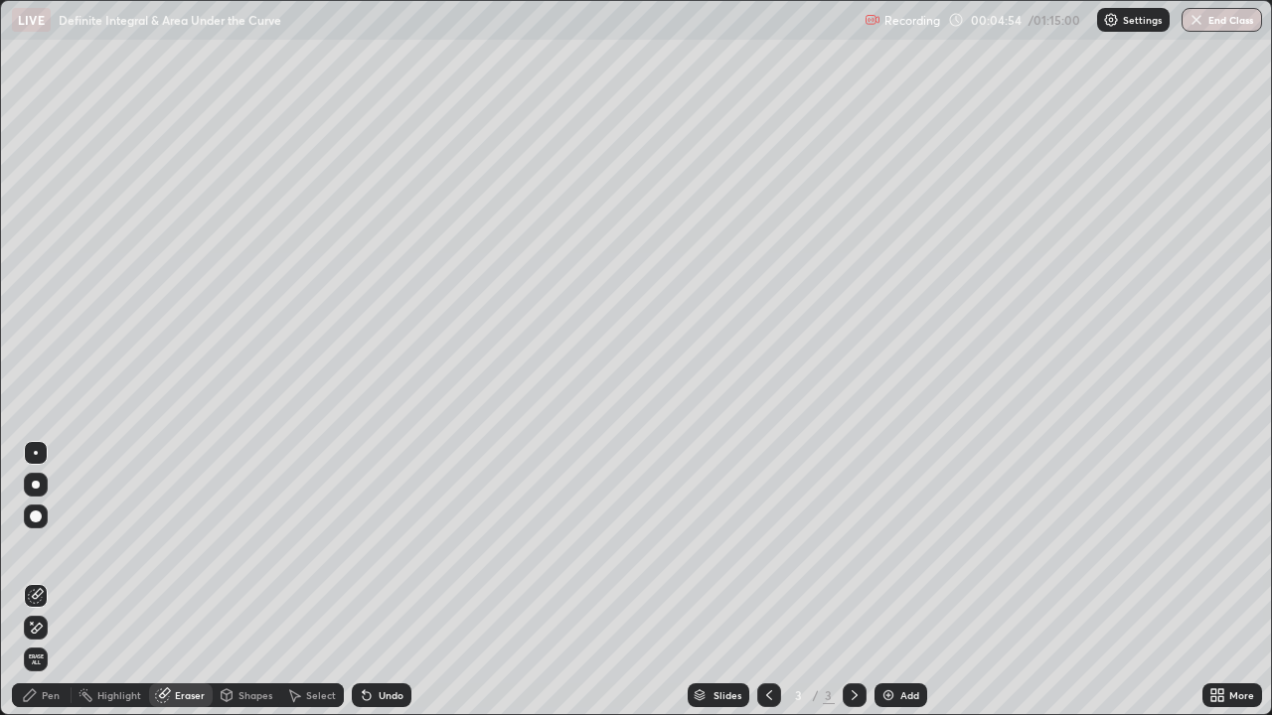
click at [49, 580] on div "Pen" at bounding box center [51, 696] width 18 height 10
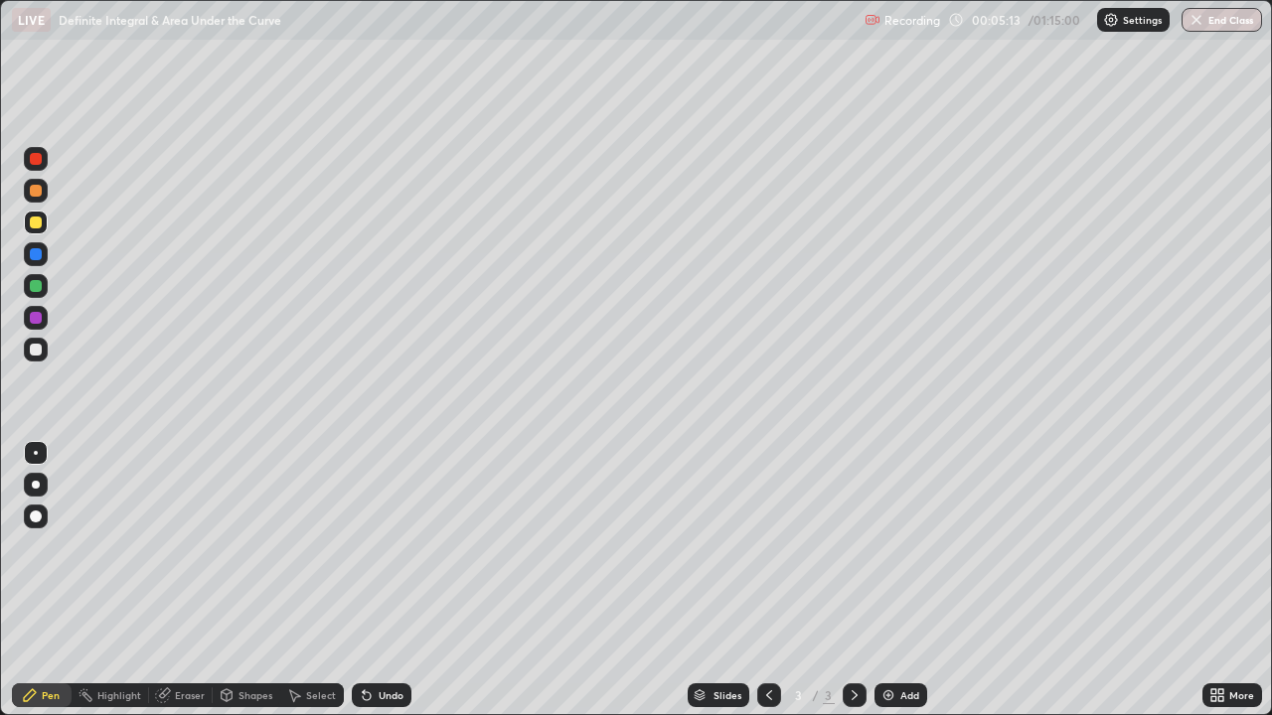
click at [37, 350] on div at bounding box center [36, 350] width 12 height 12
click at [39, 290] on div at bounding box center [36, 286] width 12 height 12
click at [37, 318] on div at bounding box center [36, 318] width 12 height 12
click at [170, 580] on div "Eraser" at bounding box center [181, 696] width 64 height 24
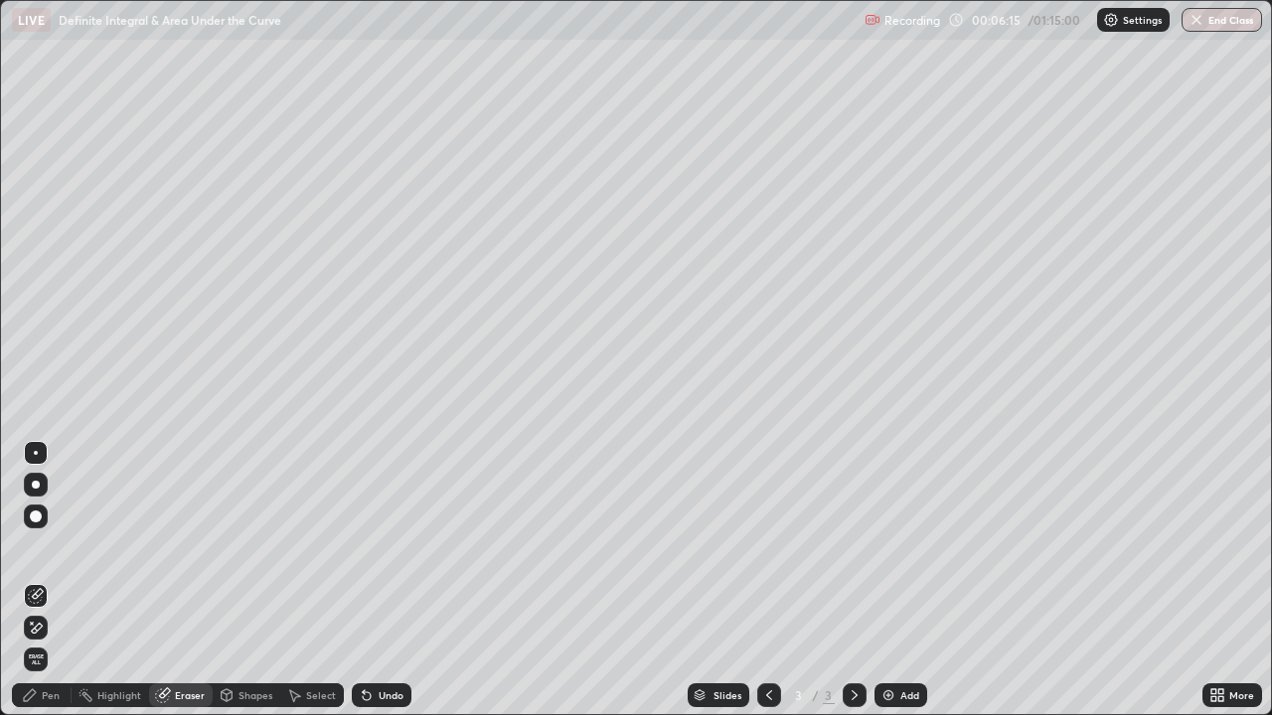
click at [57, 580] on div "Pen" at bounding box center [42, 696] width 60 height 24
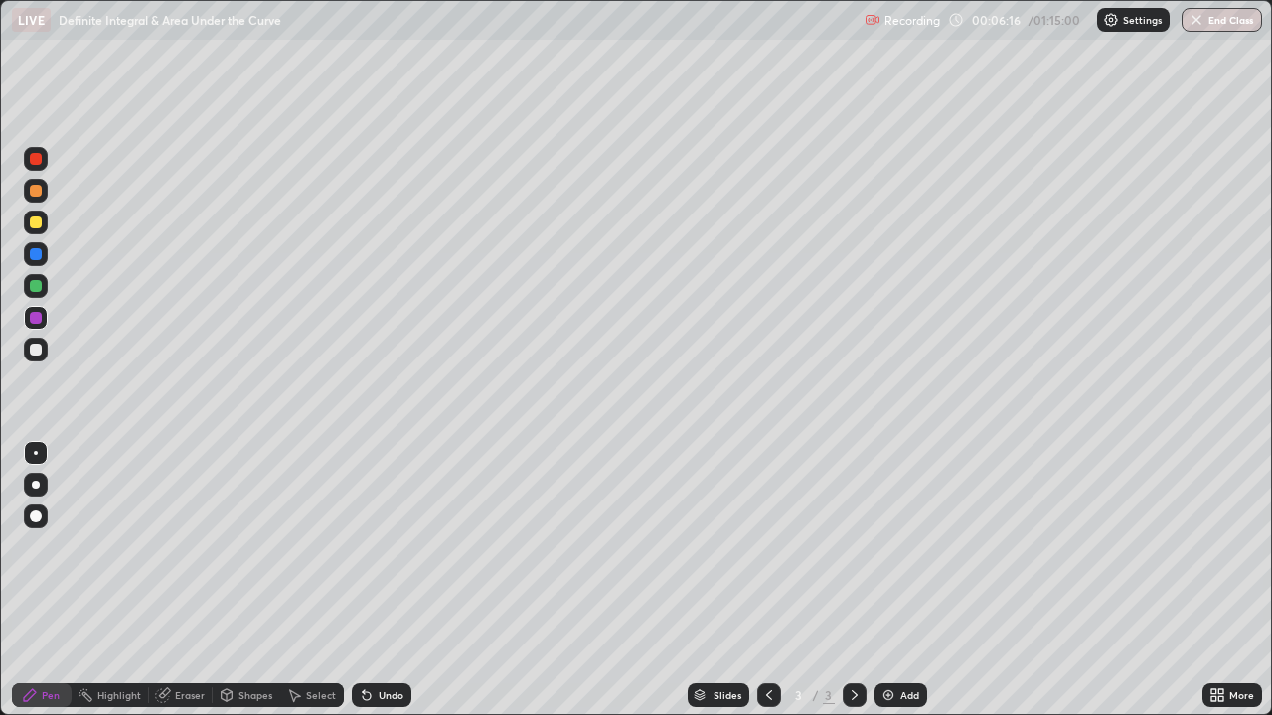
click at [39, 282] on div at bounding box center [36, 286] width 12 height 12
click at [37, 223] on div at bounding box center [36, 223] width 12 height 12
click at [32, 166] on div at bounding box center [36, 159] width 24 height 24
click at [41, 222] on div at bounding box center [36, 223] width 12 height 12
click at [41, 347] on div at bounding box center [36, 350] width 12 height 12
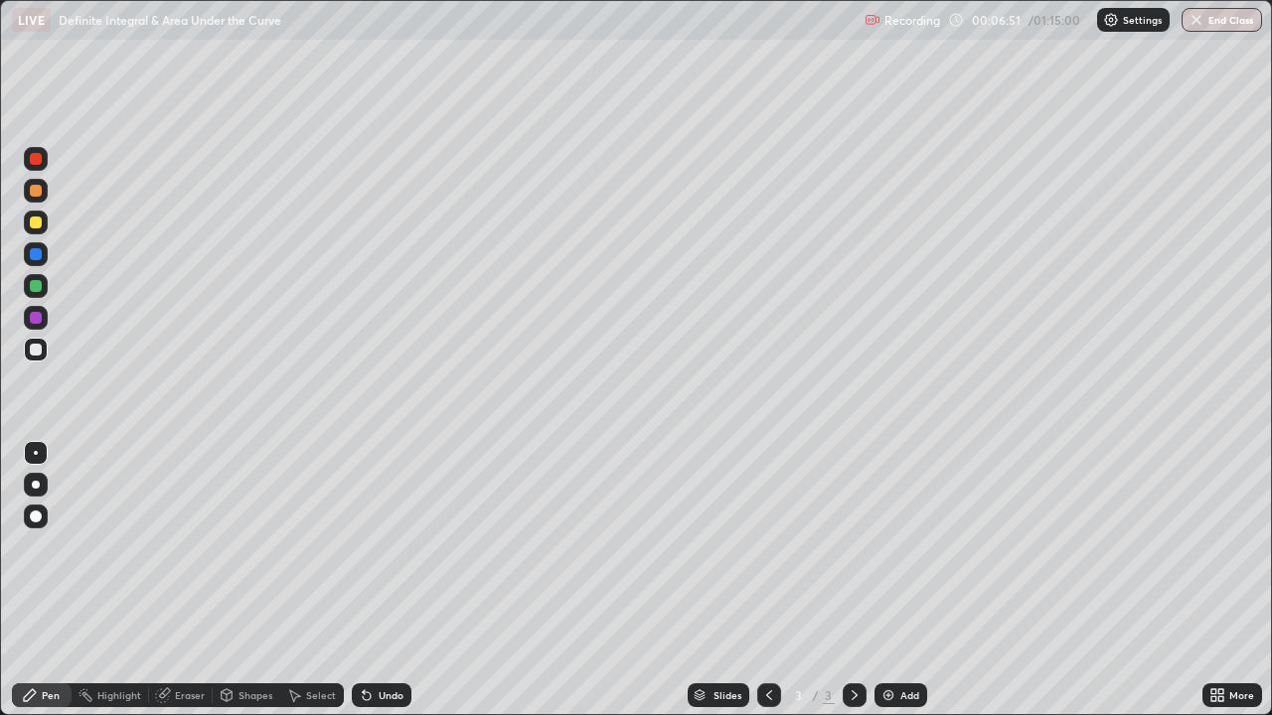
click at [35, 285] on div at bounding box center [36, 286] width 12 height 12
click at [38, 162] on div at bounding box center [36, 159] width 12 height 12
click at [35, 345] on div at bounding box center [36, 350] width 12 height 12
click at [40, 281] on div at bounding box center [36, 286] width 12 height 12
click at [43, 353] on div at bounding box center [36, 350] width 24 height 24
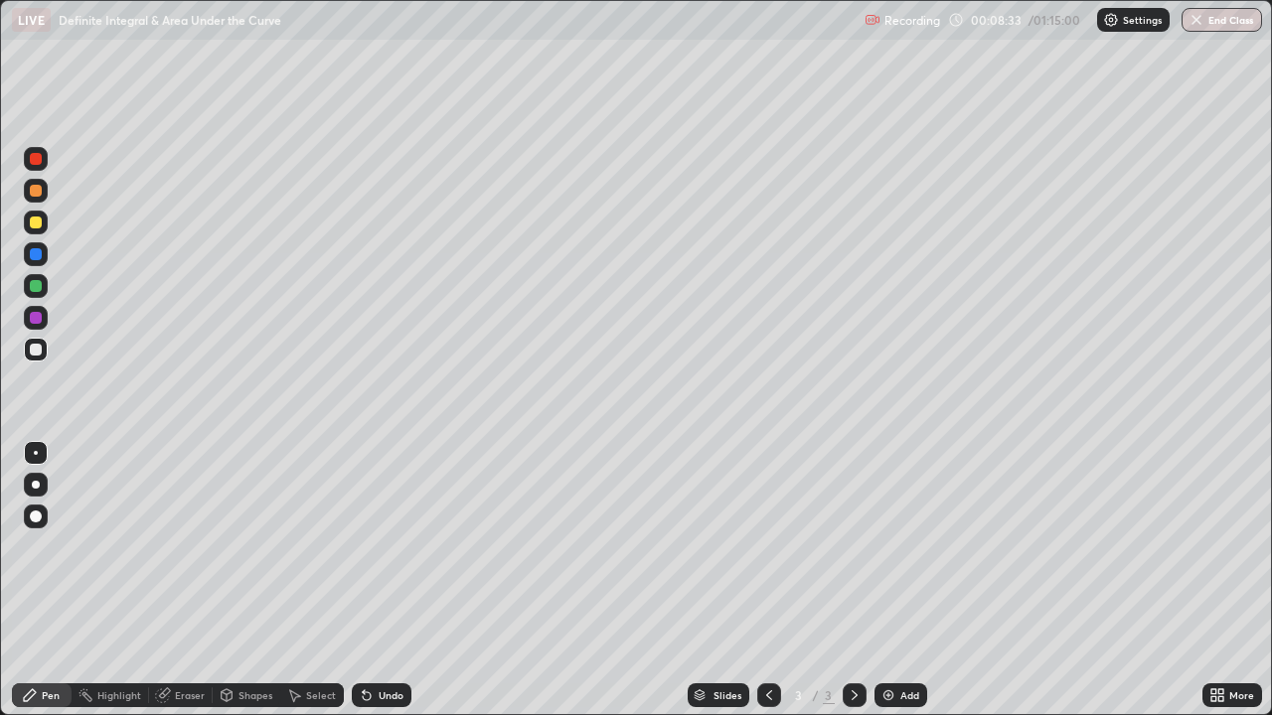
click at [38, 227] on div at bounding box center [36, 223] width 12 height 12
click at [37, 350] on div at bounding box center [36, 350] width 12 height 12
click at [881, 580] on div "Add" at bounding box center [900, 696] width 53 height 24
click at [37, 350] on div at bounding box center [36, 350] width 12 height 12
click at [40, 285] on div at bounding box center [36, 286] width 12 height 12
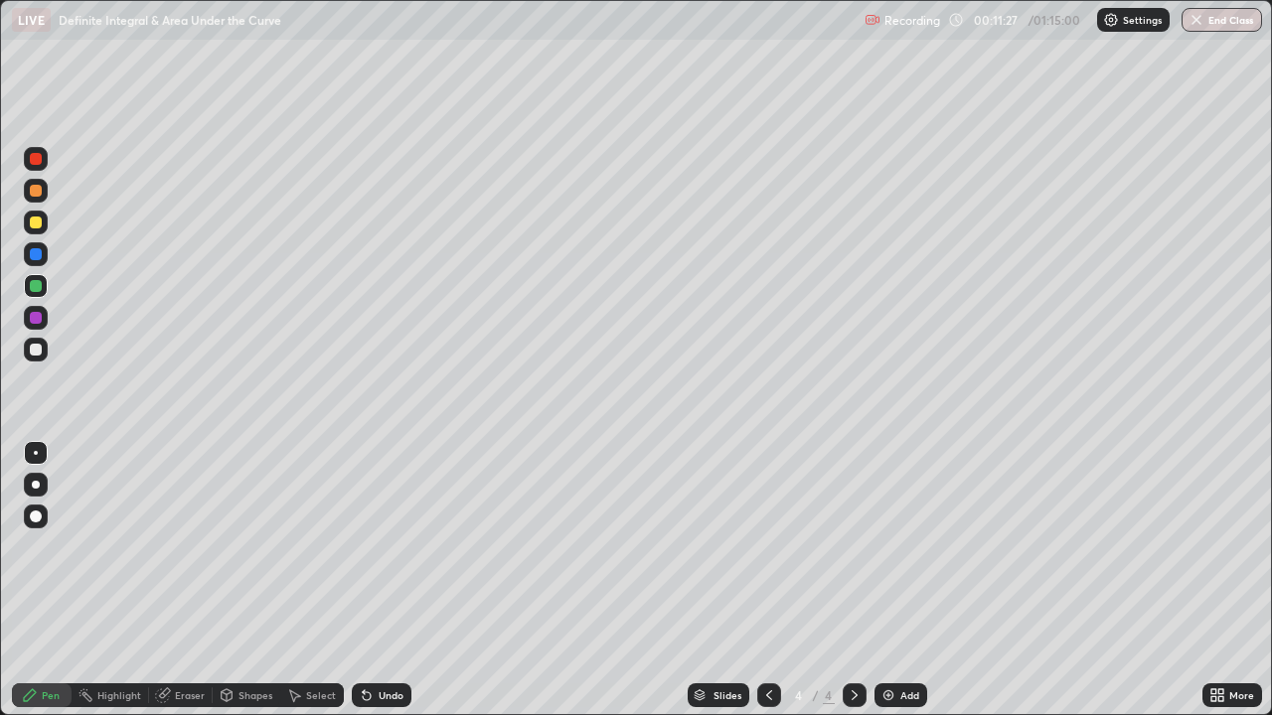
click at [177, 580] on div "Eraser" at bounding box center [181, 696] width 64 height 24
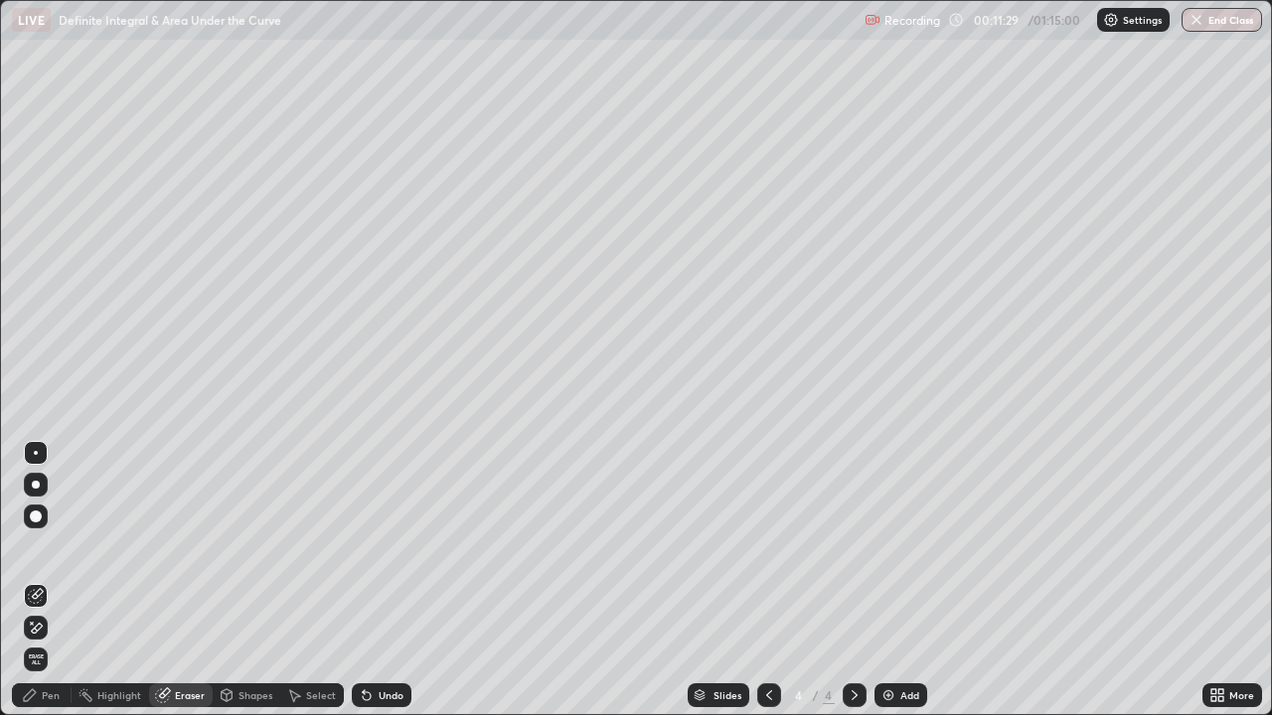
click at [62, 580] on div "Pen" at bounding box center [42, 696] width 60 height 24
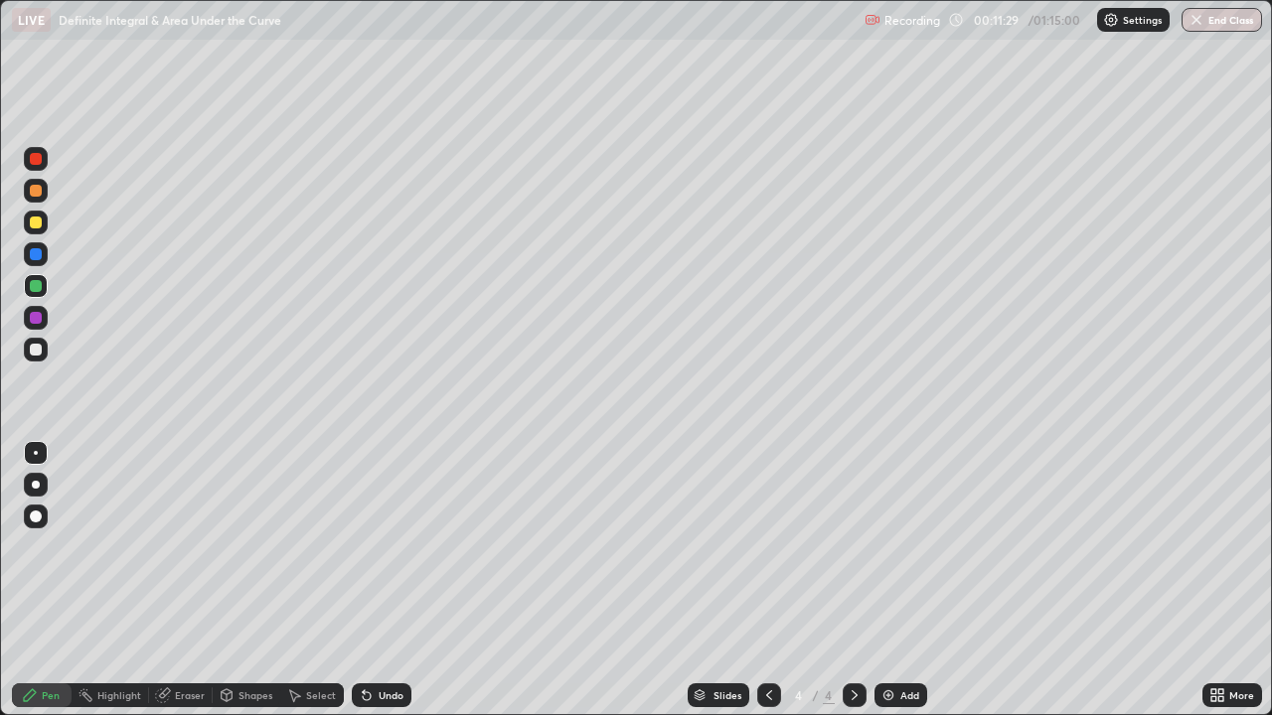
click at [44, 361] on div at bounding box center [36, 350] width 24 height 32
click at [34, 353] on div at bounding box center [36, 350] width 12 height 12
click at [197, 580] on div "Eraser" at bounding box center [190, 696] width 30 height 10
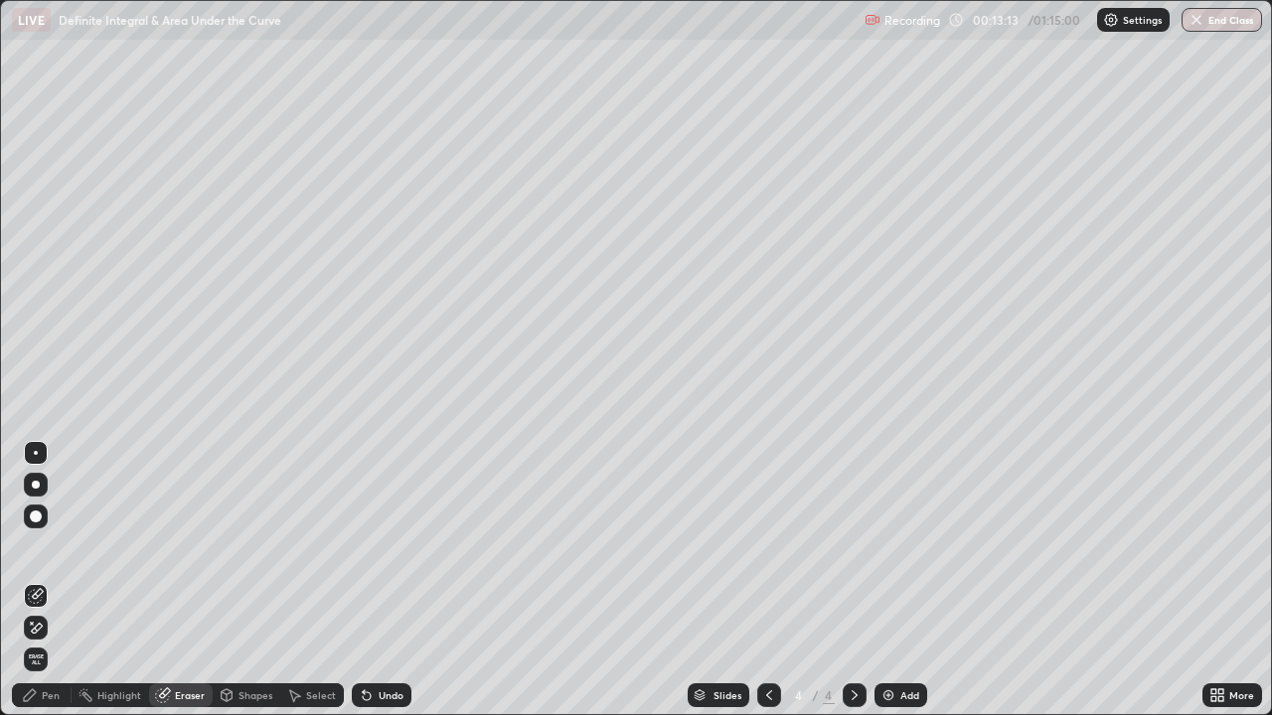
click at [60, 580] on div "Pen" at bounding box center [42, 696] width 60 height 24
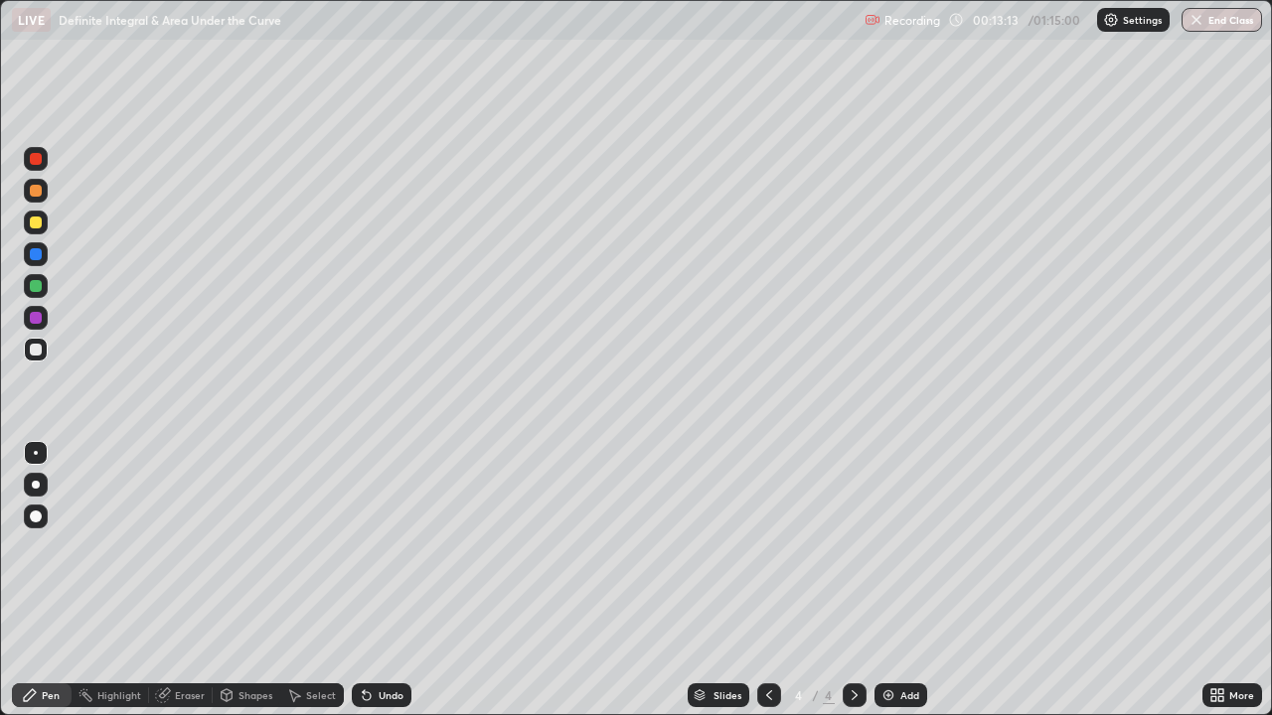
click at [45, 348] on div at bounding box center [36, 350] width 24 height 24
click at [30, 348] on div at bounding box center [36, 350] width 12 height 12
click at [35, 354] on div at bounding box center [36, 350] width 12 height 12
click at [32, 359] on div at bounding box center [36, 350] width 24 height 24
click at [880, 580] on img at bounding box center [888, 696] width 16 height 16
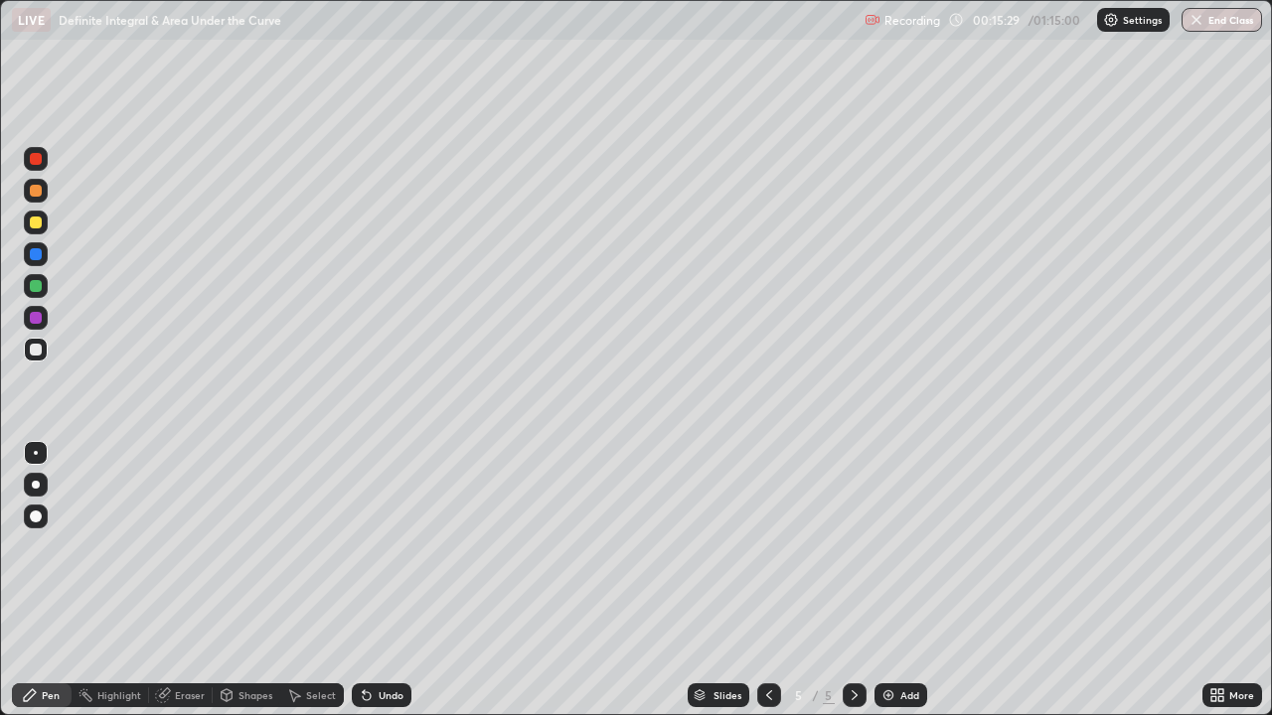
click at [35, 351] on div at bounding box center [36, 350] width 12 height 12
click at [34, 353] on div at bounding box center [36, 350] width 12 height 12
click at [35, 221] on div at bounding box center [36, 223] width 12 height 12
click at [35, 220] on div at bounding box center [36, 223] width 12 height 12
click at [40, 354] on div at bounding box center [36, 350] width 12 height 12
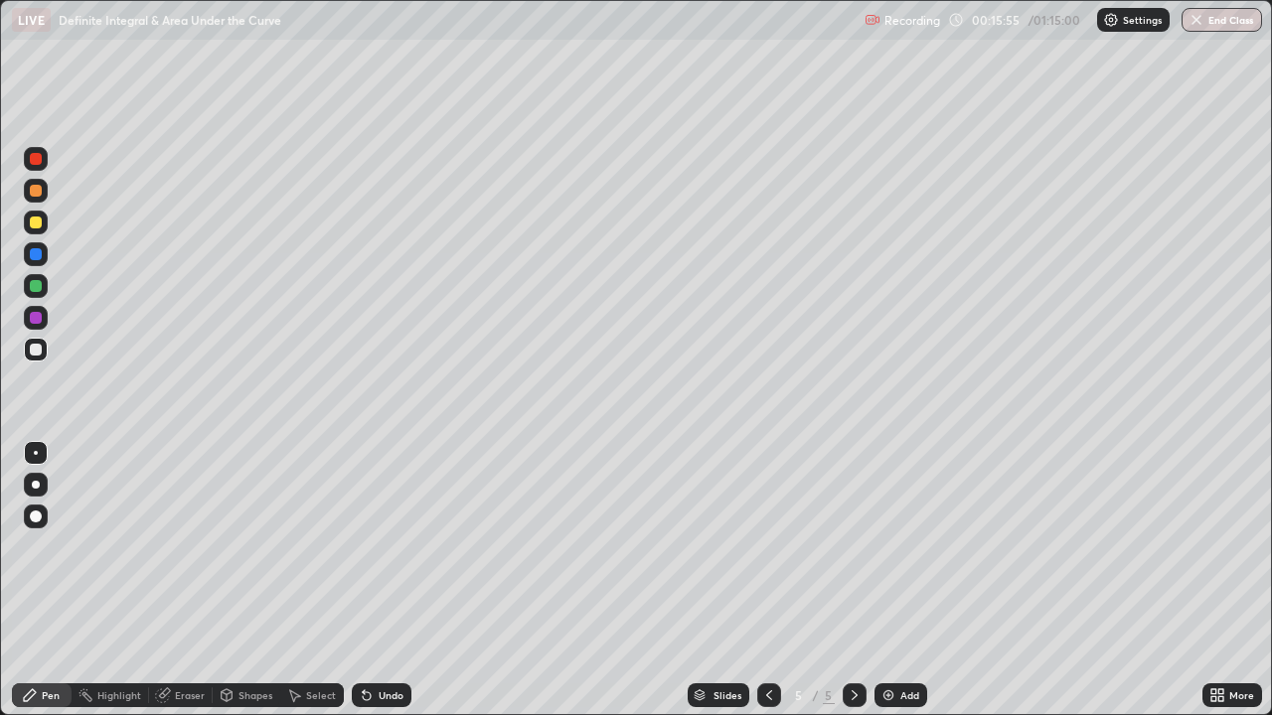
click at [43, 278] on div at bounding box center [36, 286] width 24 height 24
click at [179, 580] on div "Eraser" at bounding box center [181, 696] width 64 height 24
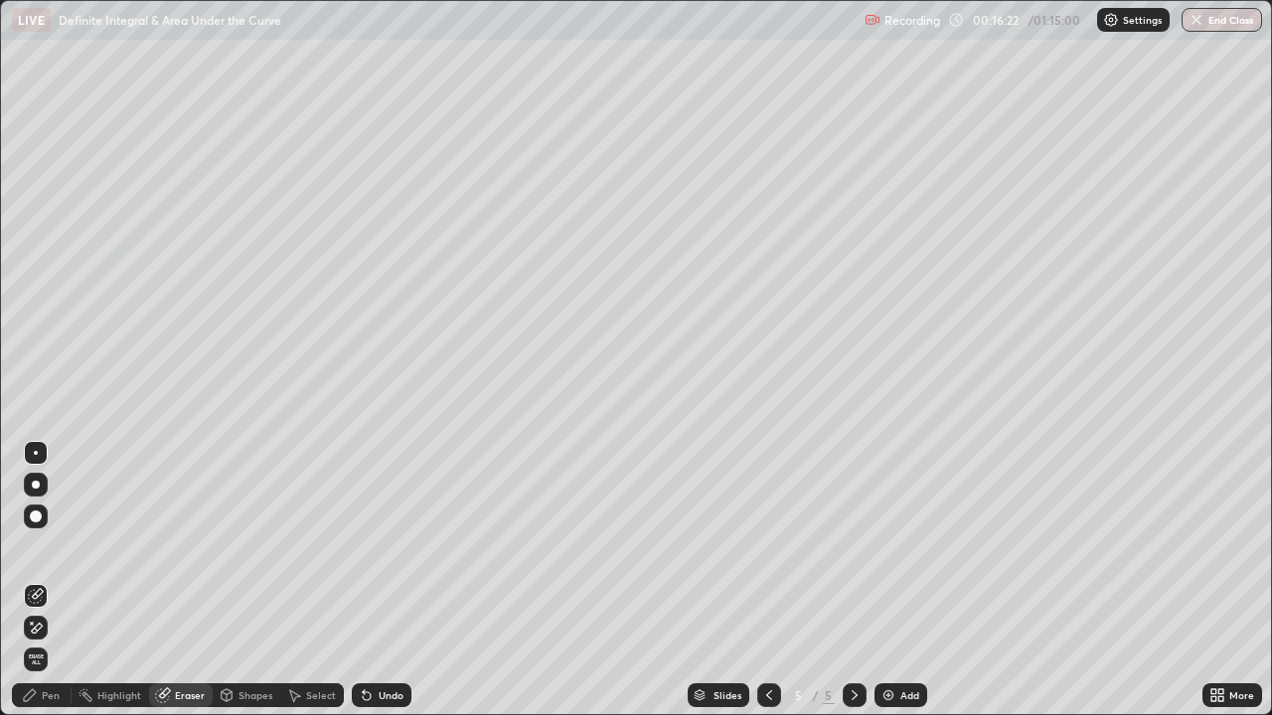
click at [47, 580] on div "Pen" at bounding box center [42, 696] width 60 height 24
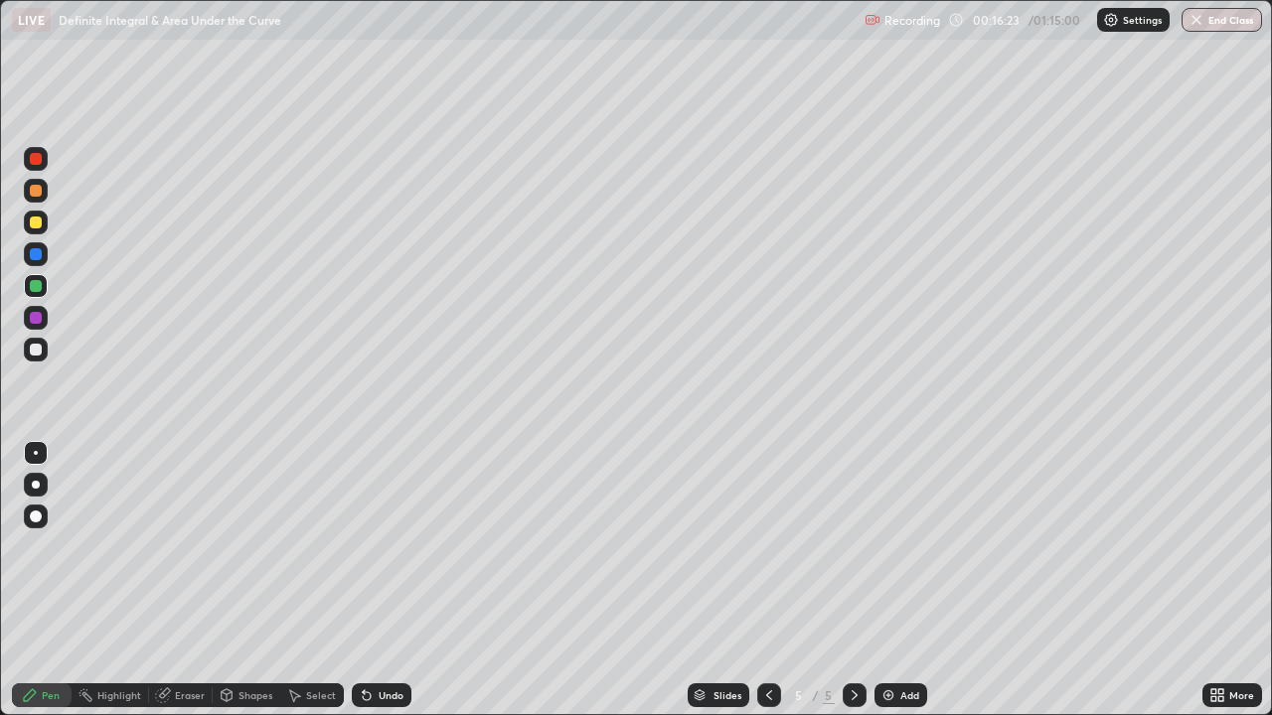
click at [37, 286] on div at bounding box center [36, 286] width 12 height 12
click at [37, 353] on div at bounding box center [36, 350] width 12 height 12
click at [168, 580] on icon at bounding box center [163, 696] width 16 height 16
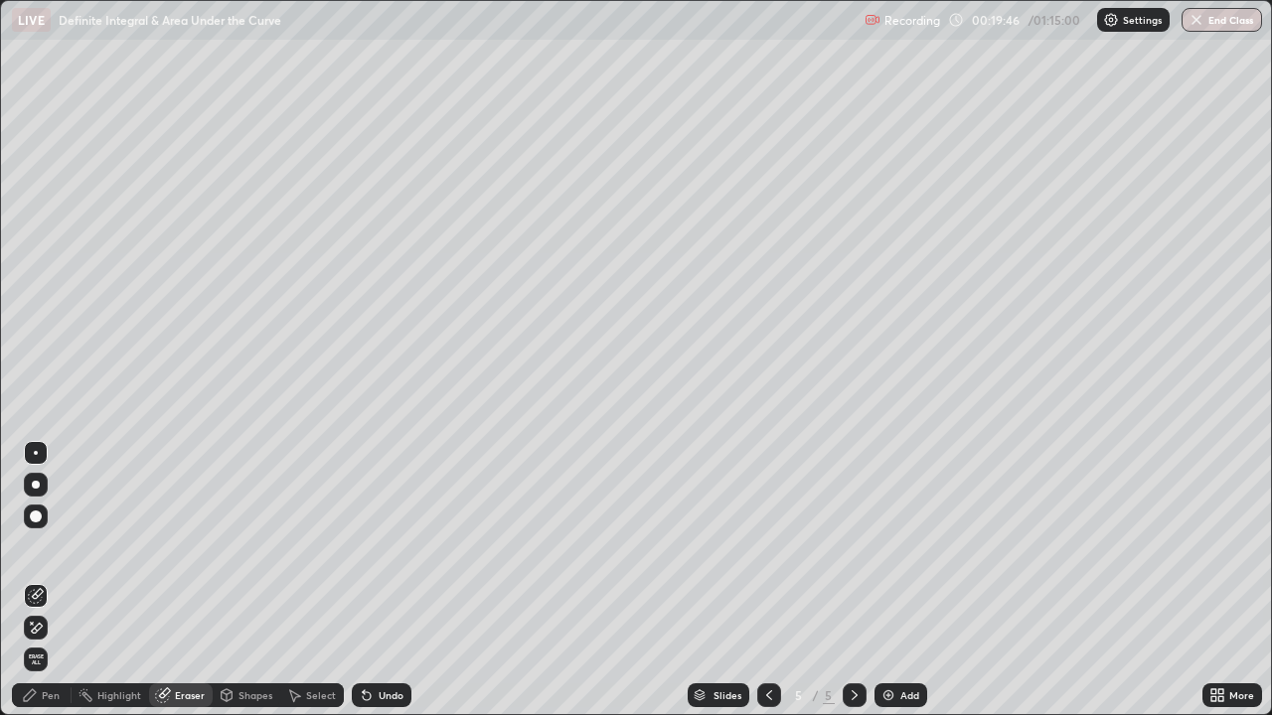
click at [49, 580] on div "Pen" at bounding box center [42, 696] width 60 height 24
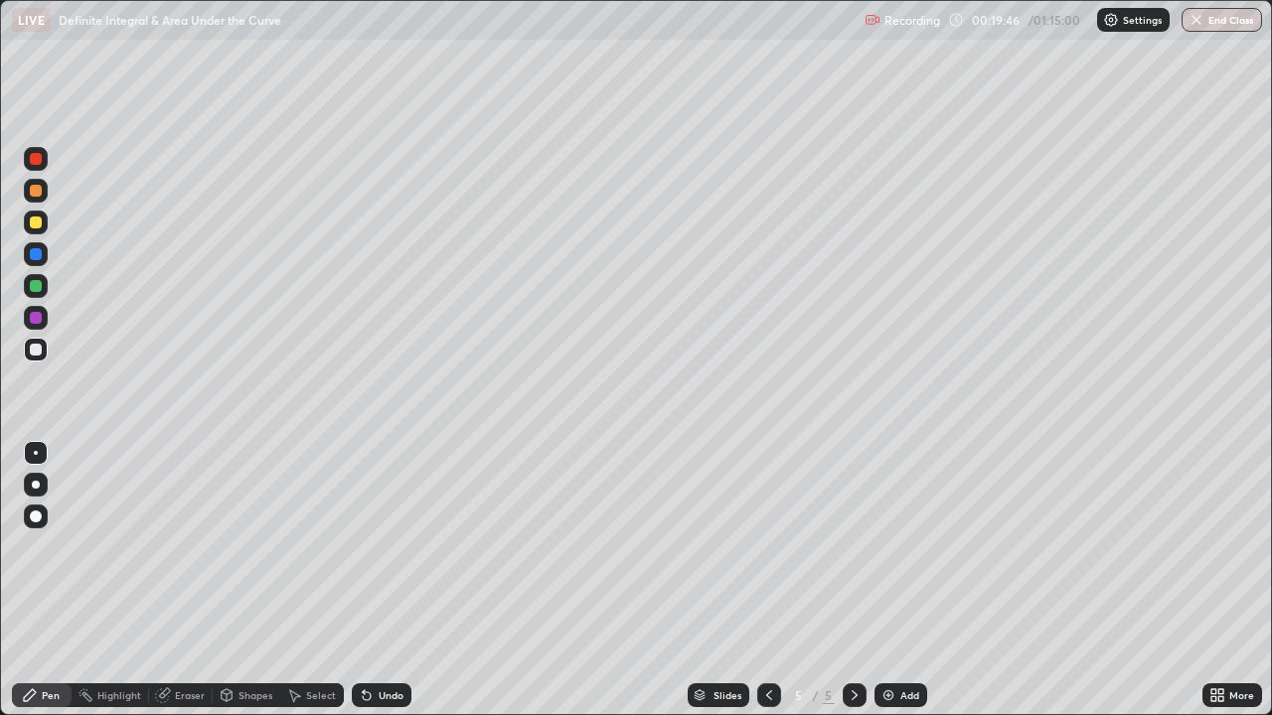
click at [40, 360] on div at bounding box center [36, 350] width 24 height 24
click at [34, 221] on div at bounding box center [36, 223] width 12 height 12
click at [34, 289] on div at bounding box center [36, 286] width 12 height 12
click at [46, 351] on div at bounding box center [36, 350] width 24 height 24
click at [41, 283] on div at bounding box center [36, 286] width 12 height 12
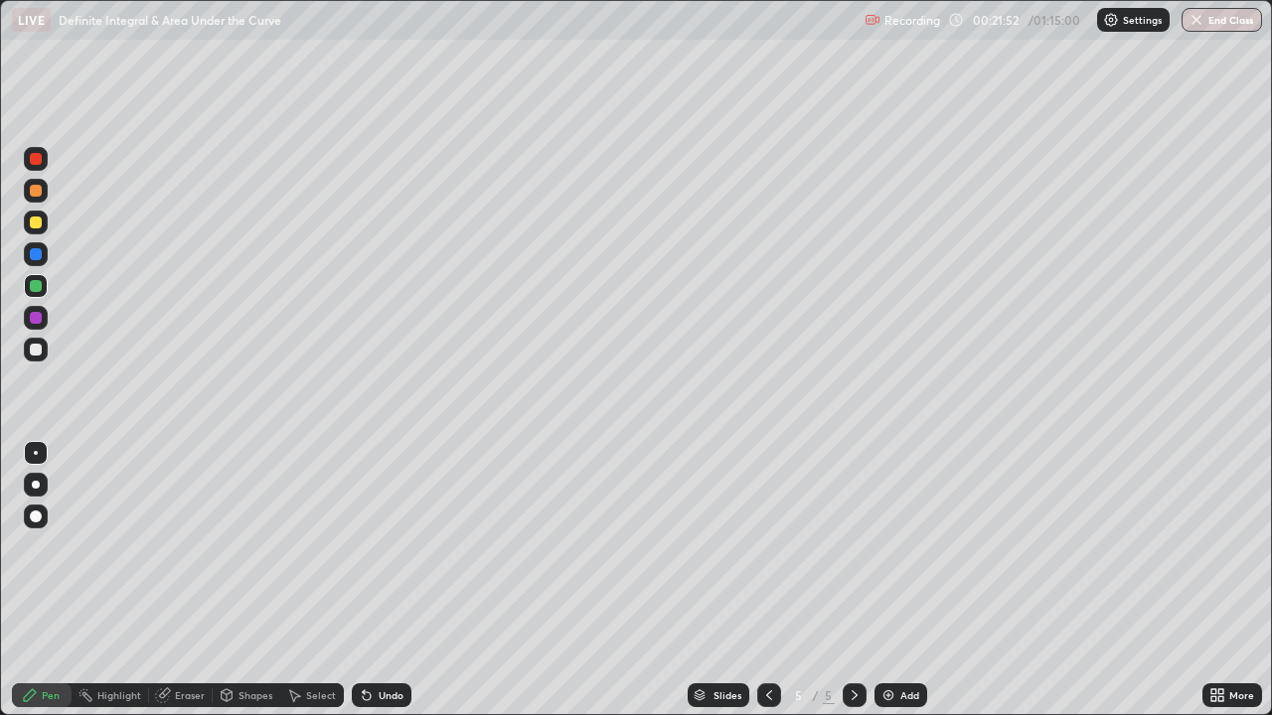
click at [39, 317] on div at bounding box center [36, 318] width 12 height 12
click at [36, 285] on div at bounding box center [36, 286] width 12 height 12
click at [34, 354] on div at bounding box center [36, 350] width 12 height 12
click at [40, 287] on div at bounding box center [36, 286] width 12 height 12
click at [36, 224] on div at bounding box center [36, 223] width 12 height 12
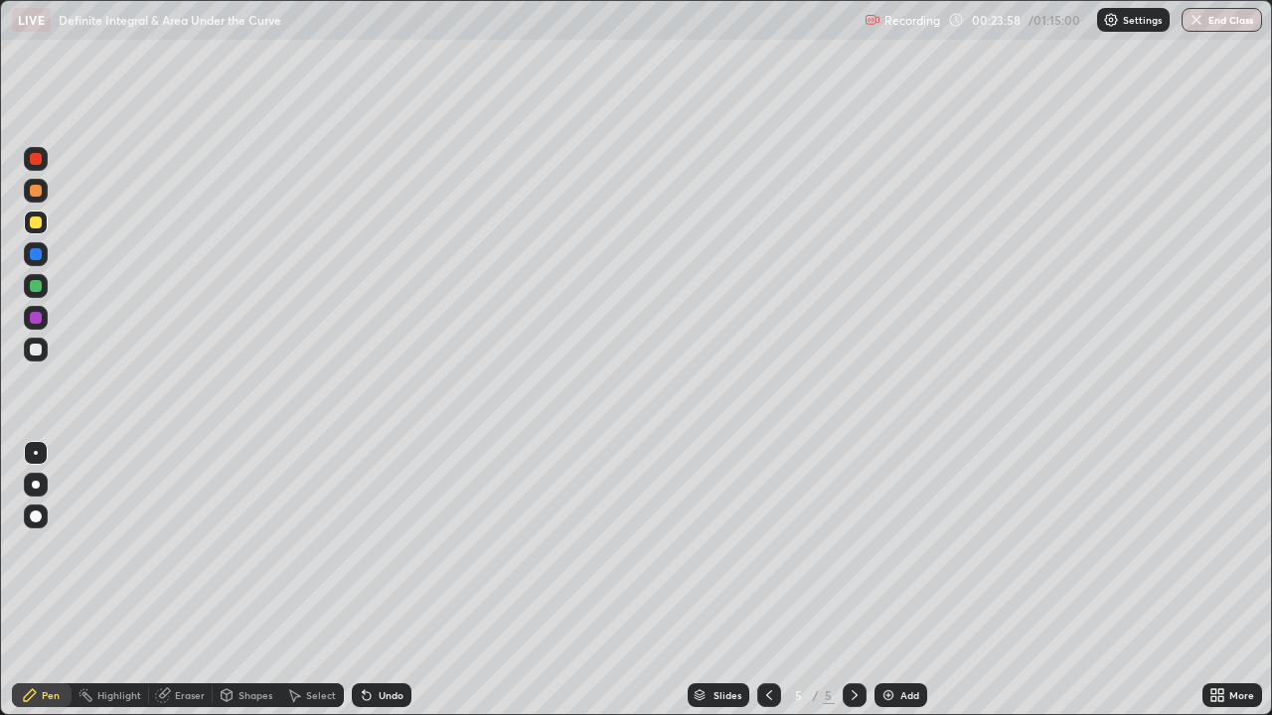
click at [41, 358] on div at bounding box center [36, 350] width 24 height 24
click at [30, 355] on div at bounding box center [36, 350] width 24 height 24
click at [28, 352] on div at bounding box center [36, 350] width 24 height 24
click at [40, 359] on div at bounding box center [36, 350] width 24 height 24
click at [188, 580] on div "Eraser" at bounding box center [190, 696] width 30 height 10
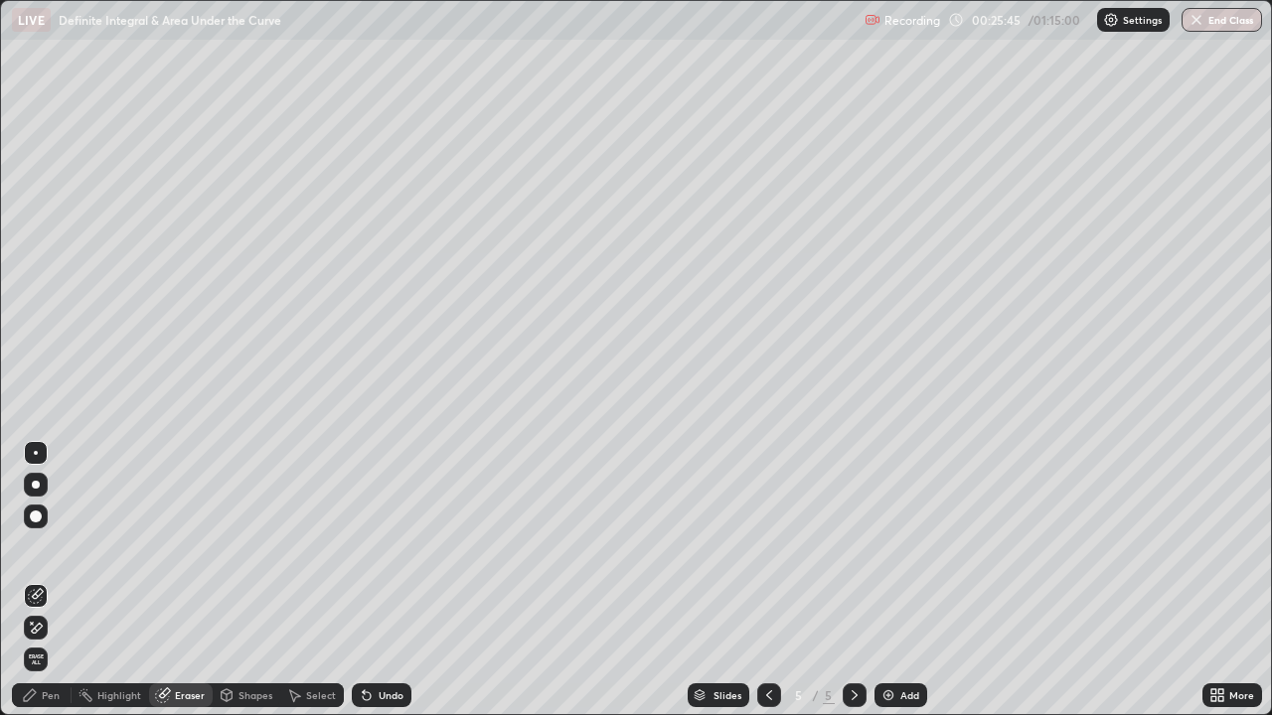
click at [48, 580] on div "Pen" at bounding box center [42, 696] width 60 height 24
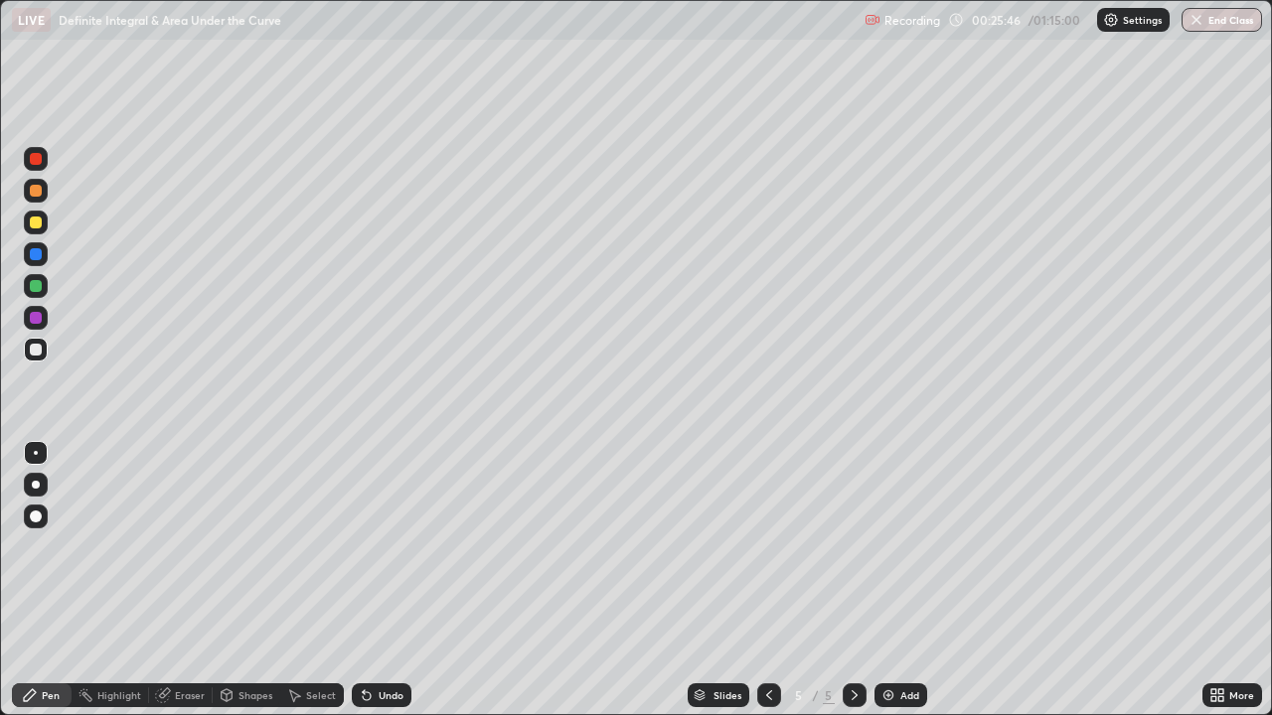
click at [37, 350] on div at bounding box center [36, 350] width 12 height 12
click at [188, 580] on div "Eraser" at bounding box center [190, 696] width 30 height 10
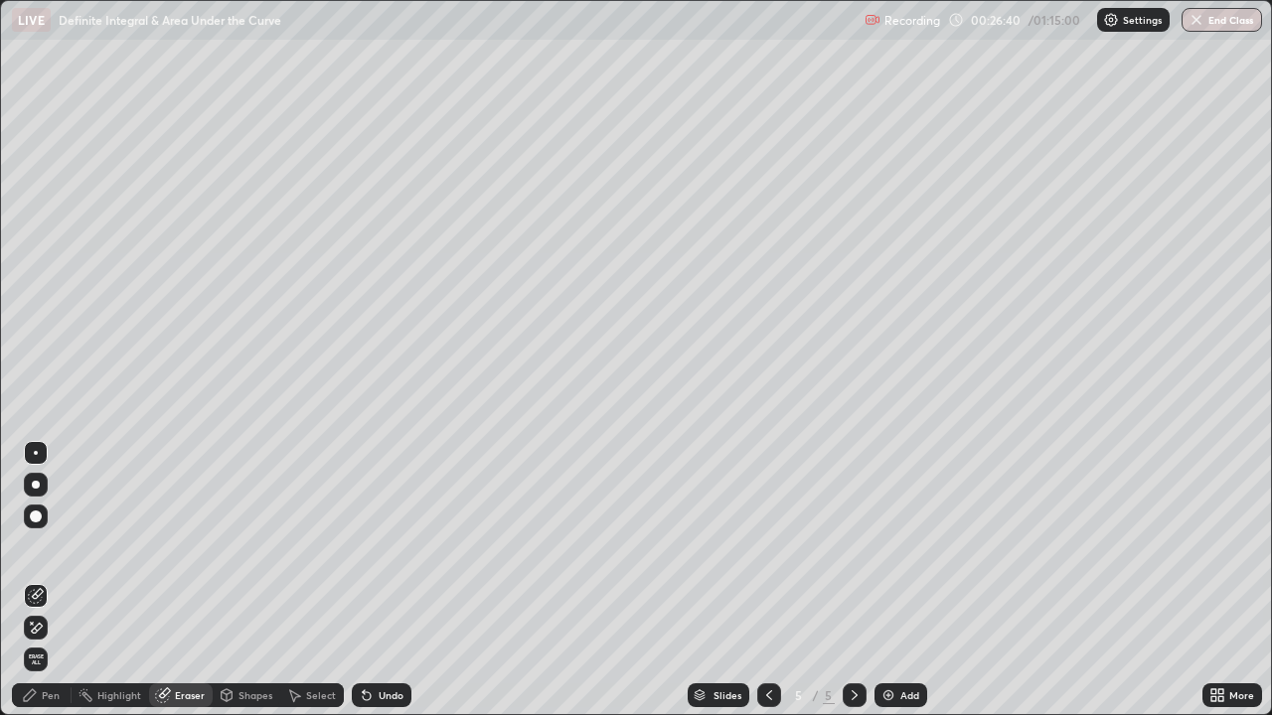
click at [900, 580] on div "Add" at bounding box center [909, 696] width 19 height 10
click at [61, 580] on div "Pen" at bounding box center [42, 696] width 60 height 24
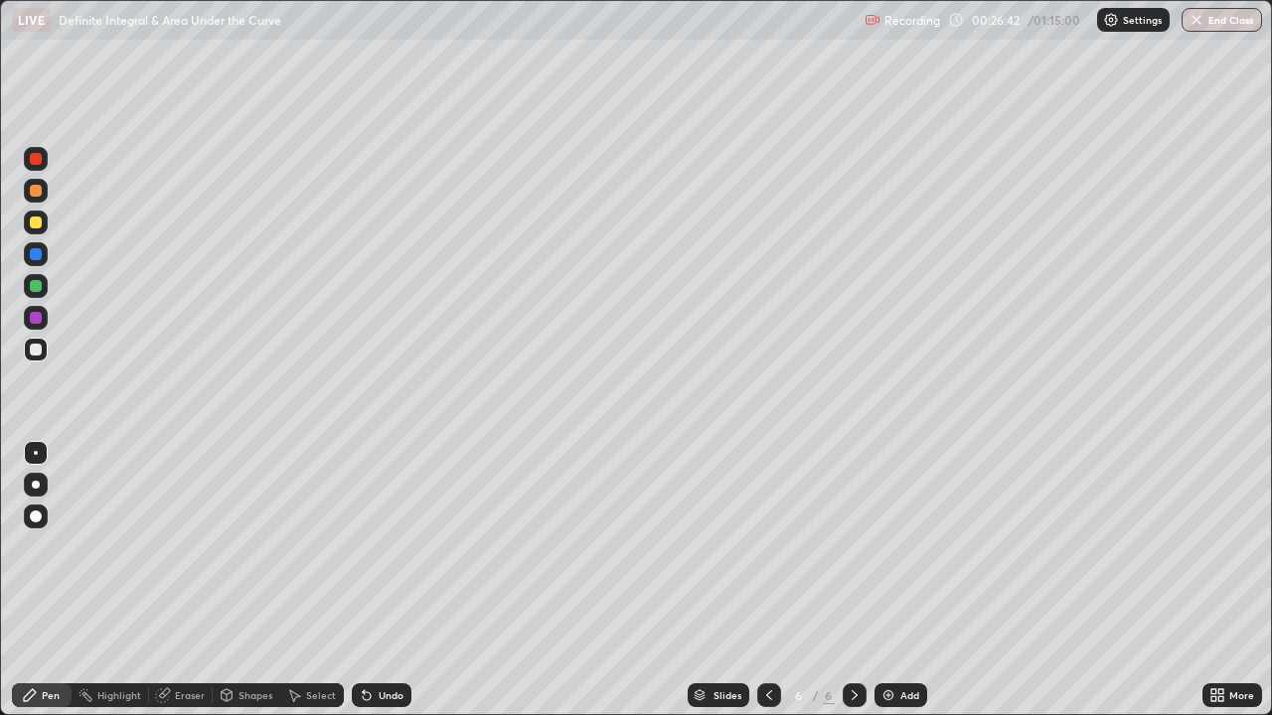
click at [44, 358] on div at bounding box center [36, 350] width 24 height 24
click at [767, 580] on icon at bounding box center [769, 696] width 16 height 16
click at [852, 580] on icon at bounding box center [855, 696] width 16 height 16
click at [35, 284] on div at bounding box center [36, 286] width 12 height 12
click at [35, 347] on div at bounding box center [36, 350] width 12 height 12
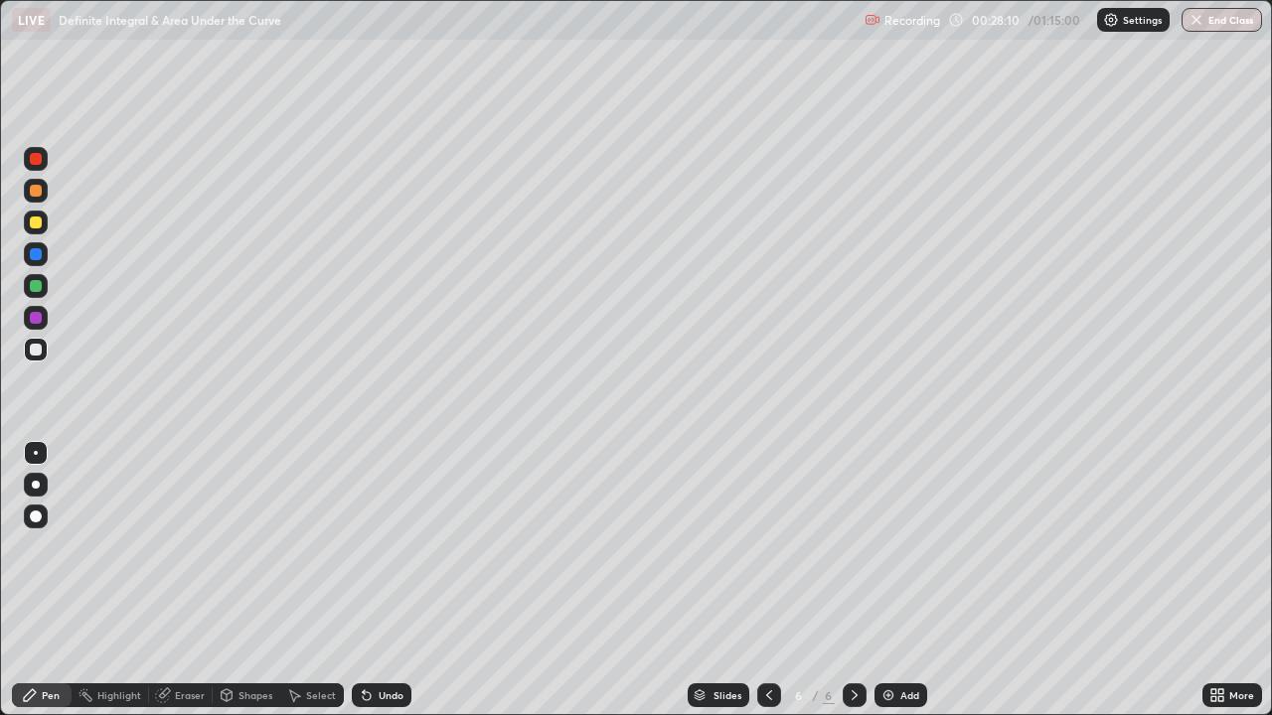
click at [194, 580] on div "Eraser" at bounding box center [190, 696] width 30 height 10
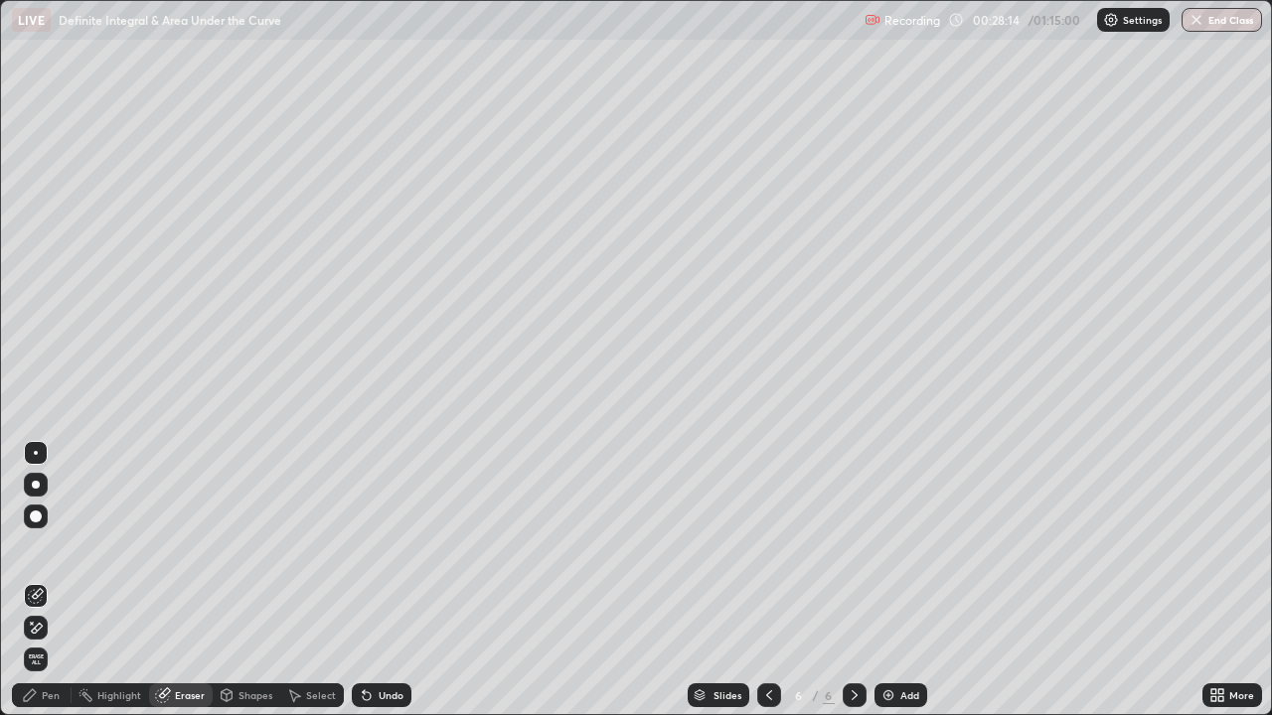
click at [41, 580] on div "Pen" at bounding box center [42, 696] width 60 height 24
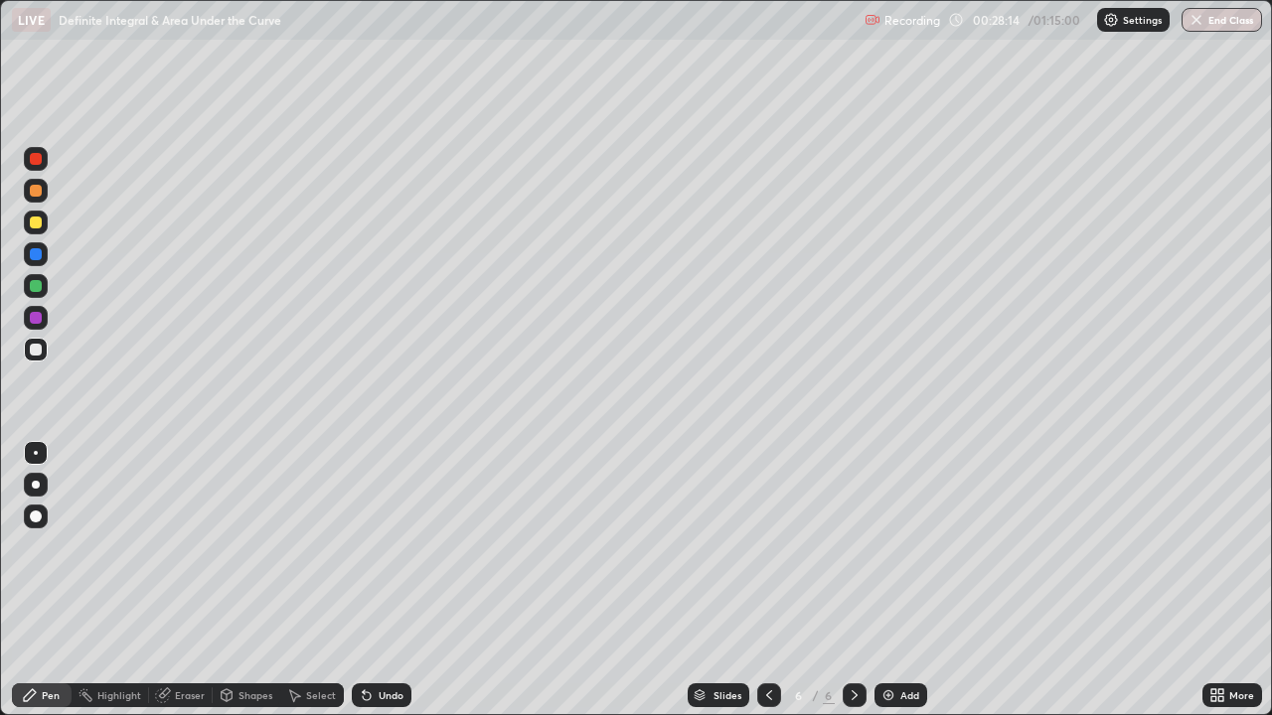
click at [39, 354] on div at bounding box center [36, 350] width 12 height 12
click at [200, 580] on div "Eraser" at bounding box center [181, 696] width 64 height 24
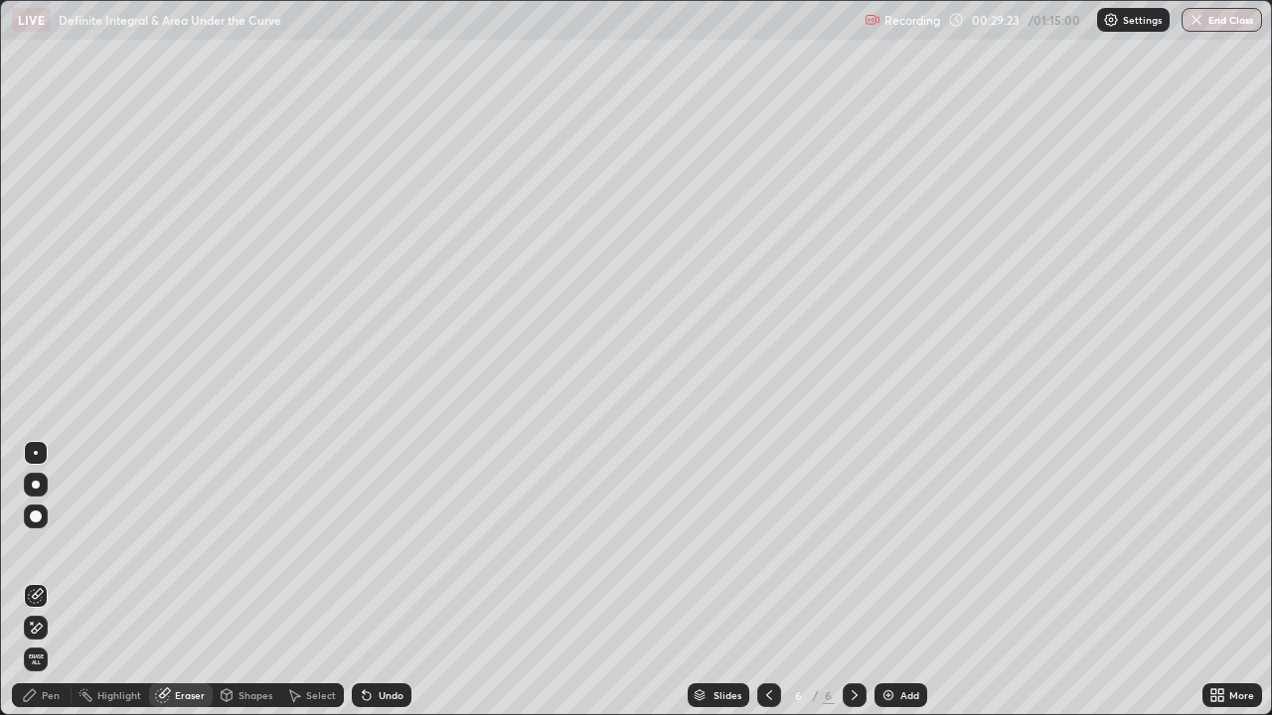
click at [55, 580] on div "Pen" at bounding box center [42, 696] width 60 height 24
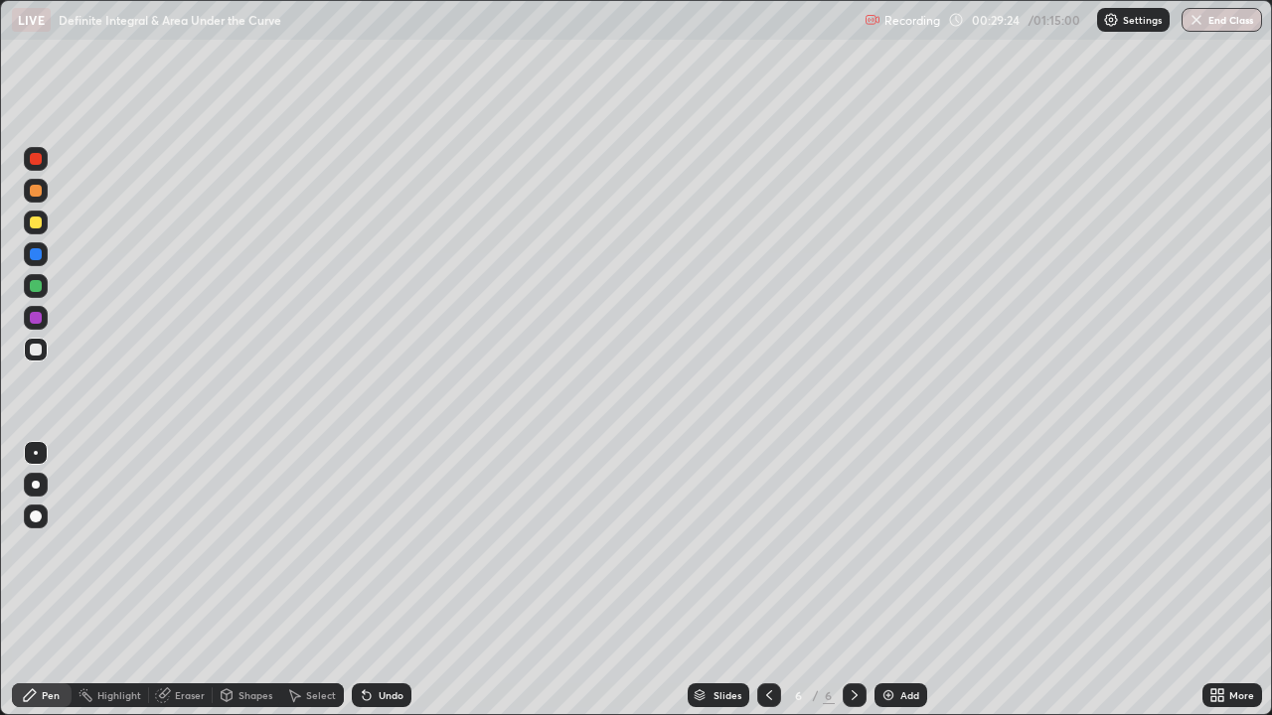
click at [39, 287] on div at bounding box center [36, 286] width 12 height 12
click at [884, 580] on img at bounding box center [888, 696] width 16 height 16
click at [38, 354] on div at bounding box center [36, 350] width 12 height 12
click at [44, 287] on div at bounding box center [36, 286] width 24 height 24
click at [34, 350] on div at bounding box center [36, 350] width 12 height 12
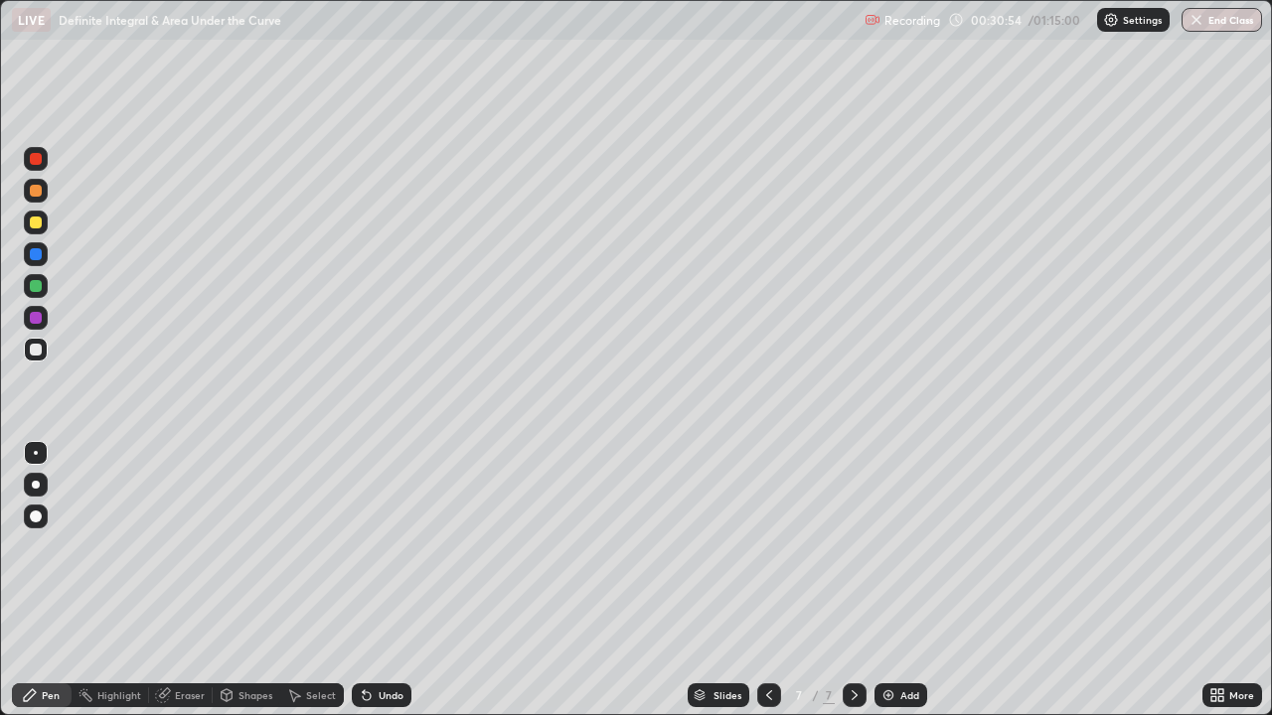
click at [34, 349] on div at bounding box center [36, 350] width 12 height 12
click at [40, 350] on div at bounding box center [36, 350] width 12 height 12
click at [41, 352] on div at bounding box center [36, 350] width 12 height 12
click at [41, 349] on div at bounding box center [36, 350] width 12 height 12
click at [191, 580] on div "Eraser" at bounding box center [190, 696] width 30 height 10
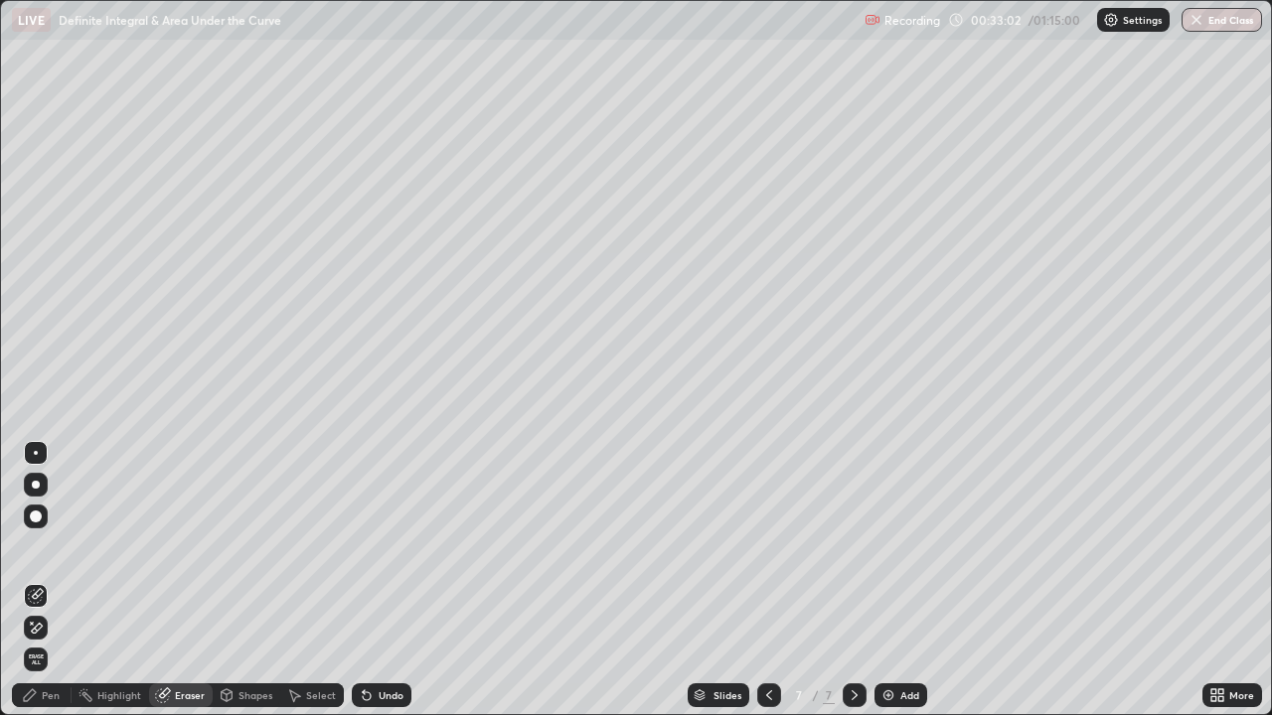
click at [57, 580] on div "Pen" at bounding box center [42, 696] width 60 height 24
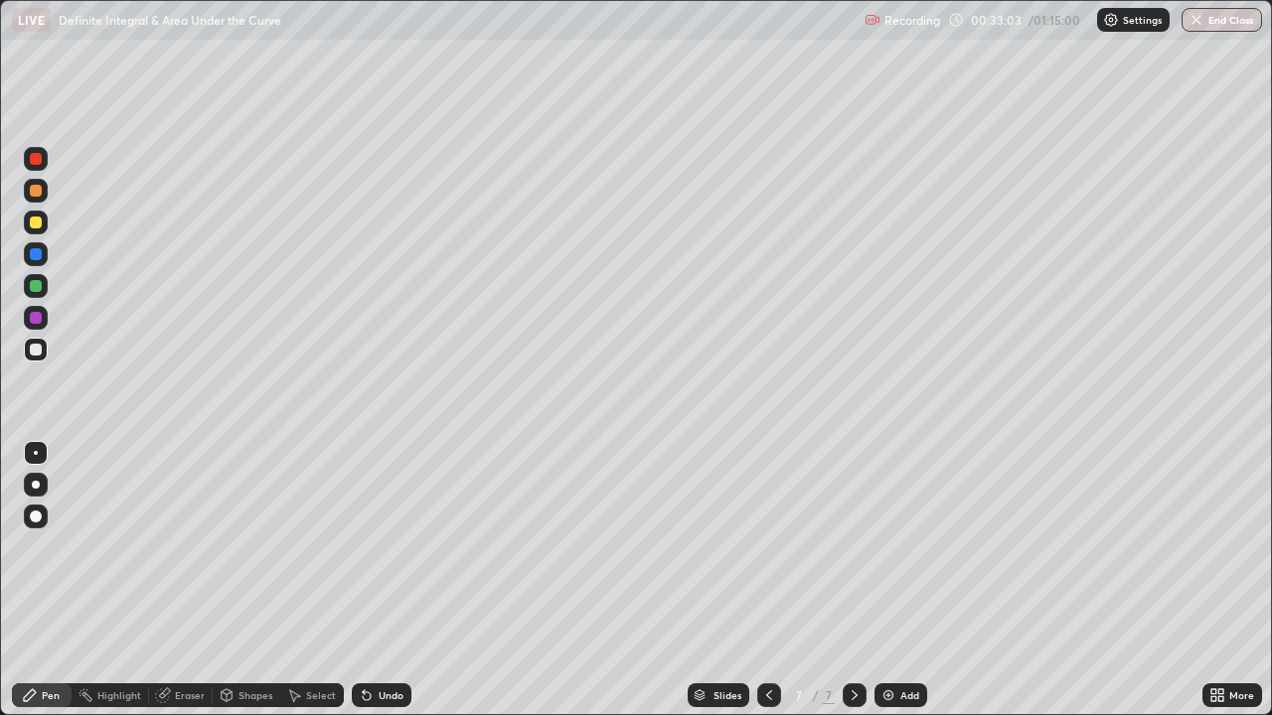
click at [36, 348] on div at bounding box center [36, 350] width 12 height 12
click at [43, 228] on div at bounding box center [36, 223] width 24 height 24
click at [202, 580] on div "Eraser" at bounding box center [190, 696] width 30 height 10
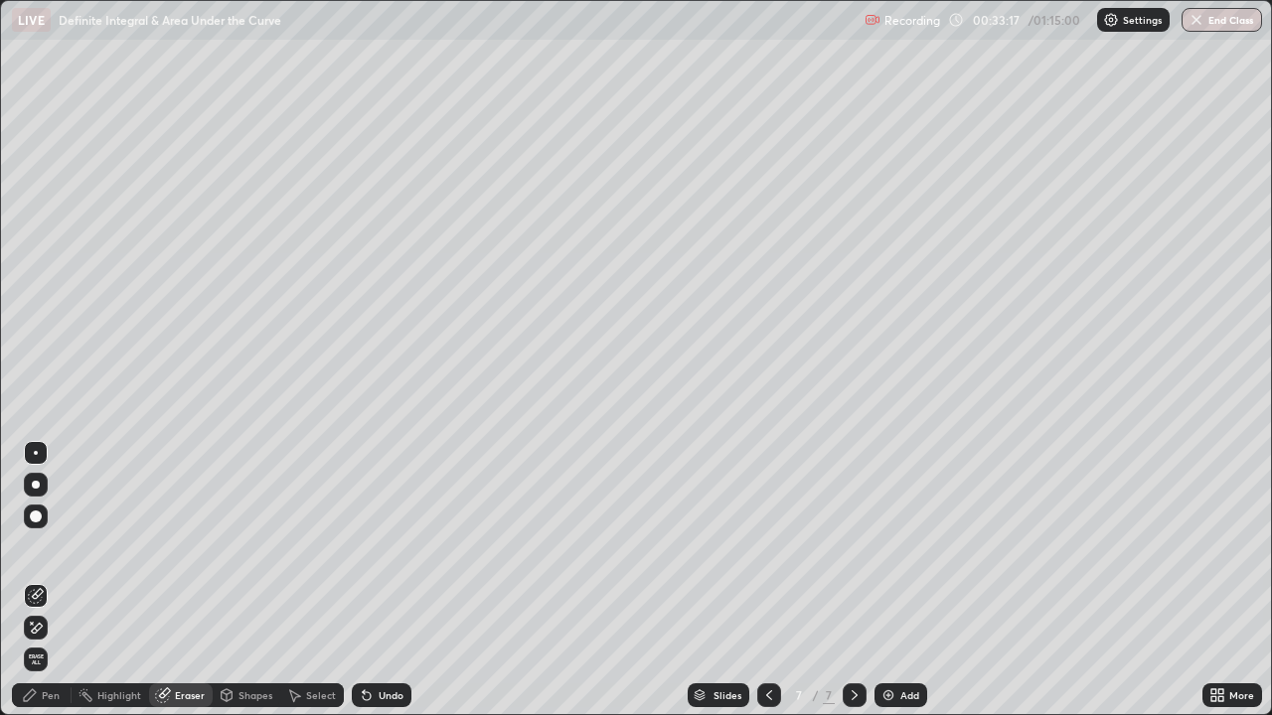
click at [61, 580] on div "Pen" at bounding box center [42, 696] width 60 height 24
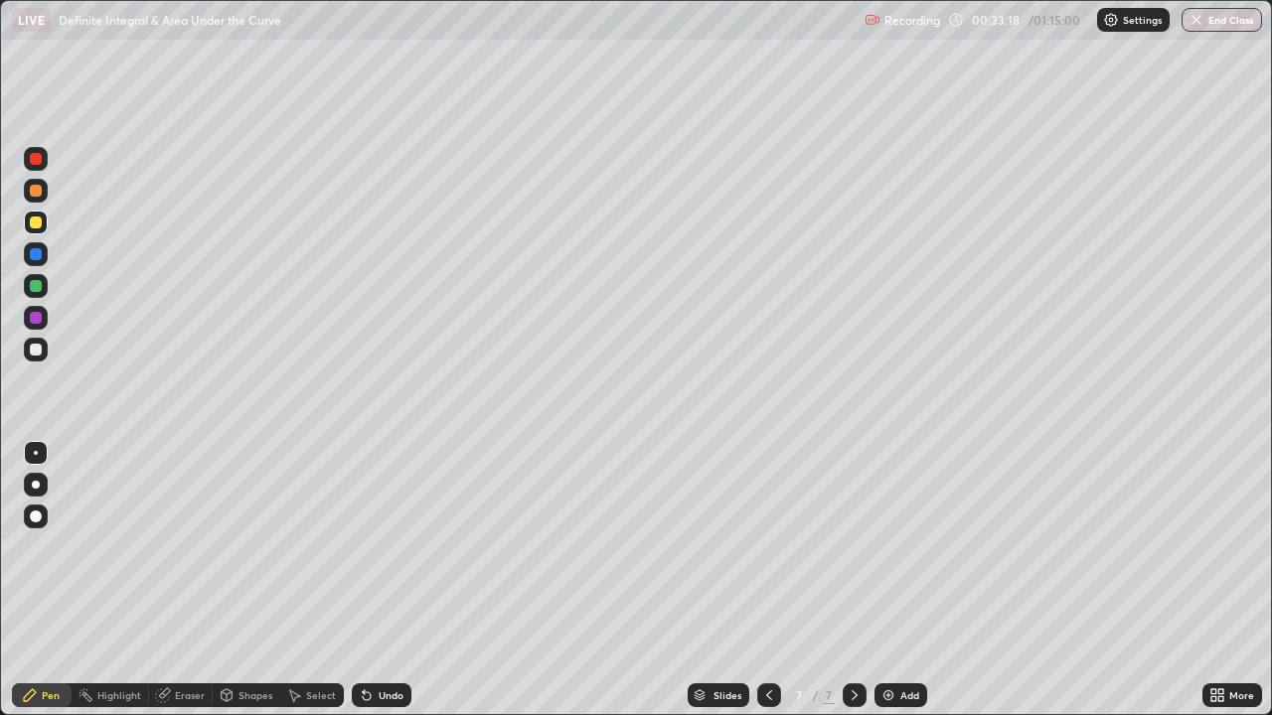
click at [38, 222] on div at bounding box center [36, 223] width 12 height 12
click at [44, 286] on div at bounding box center [36, 286] width 24 height 24
click at [40, 194] on div at bounding box center [36, 191] width 12 height 12
click at [197, 580] on div "Eraser" at bounding box center [190, 696] width 30 height 10
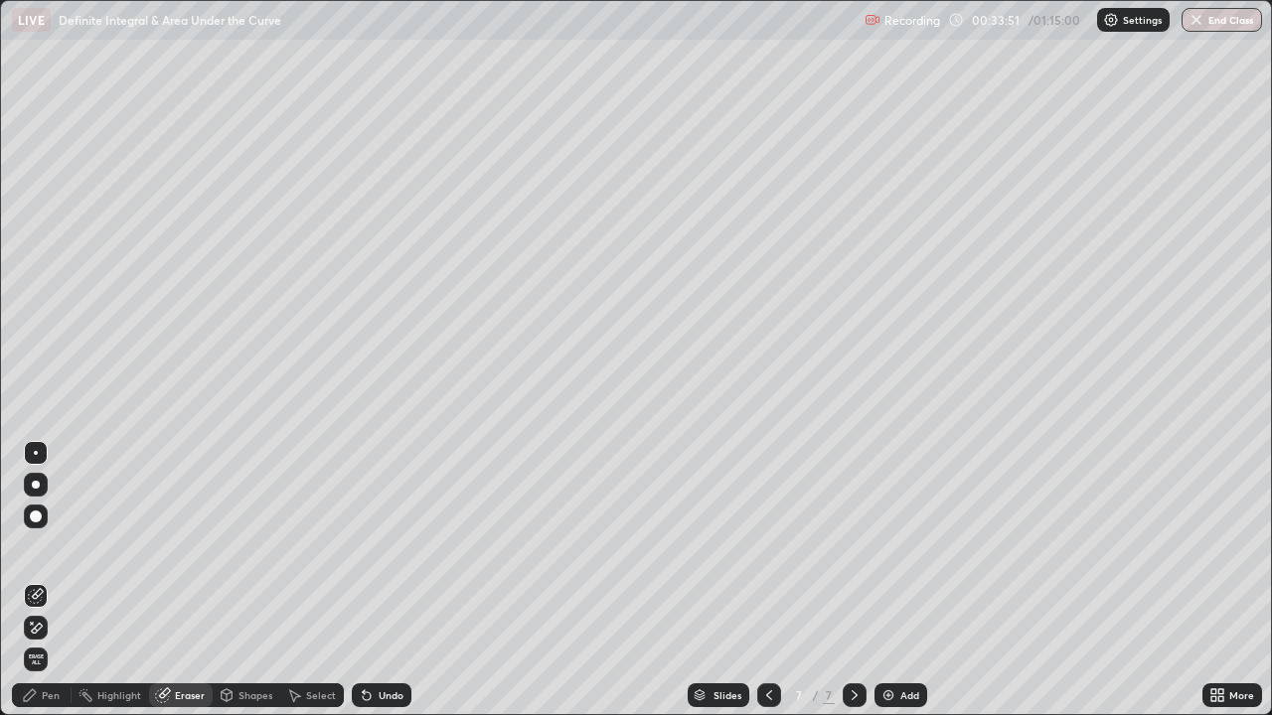
click at [48, 580] on div "Pen" at bounding box center [42, 696] width 60 height 24
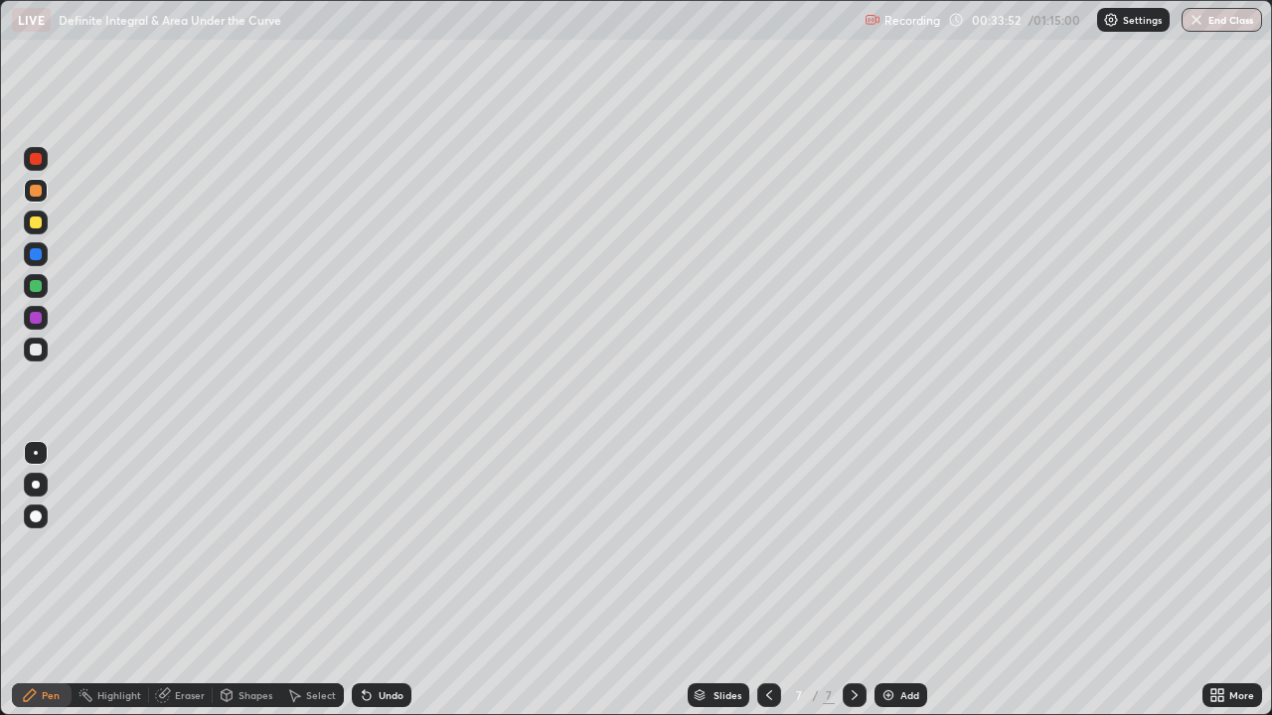
click at [40, 351] on div at bounding box center [36, 350] width 12 height 12
click at [37, 350] on div at bounding box center [36, 350] width 12 height 12
click at [41, 357] on div at bounding box center [36, 350] width 24 height 24
click at [0, 353] on div "Setting up your live class" at bounding box center [636, 357] width 1272 height 715
click at [182, 580] on div "Eraser" at bounding box center [181, 696] width 64 height 24
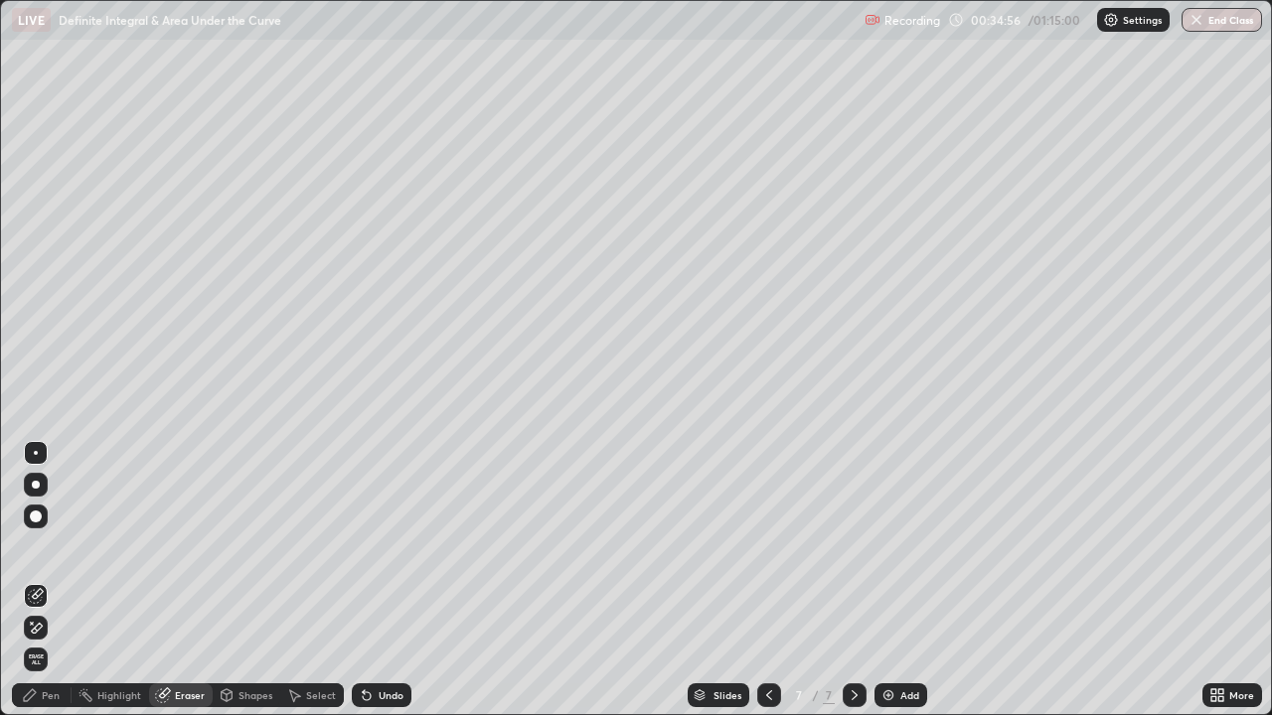
click at [51, 580] on div "Pen" at bounding box center [51, 696] width 18 height 10
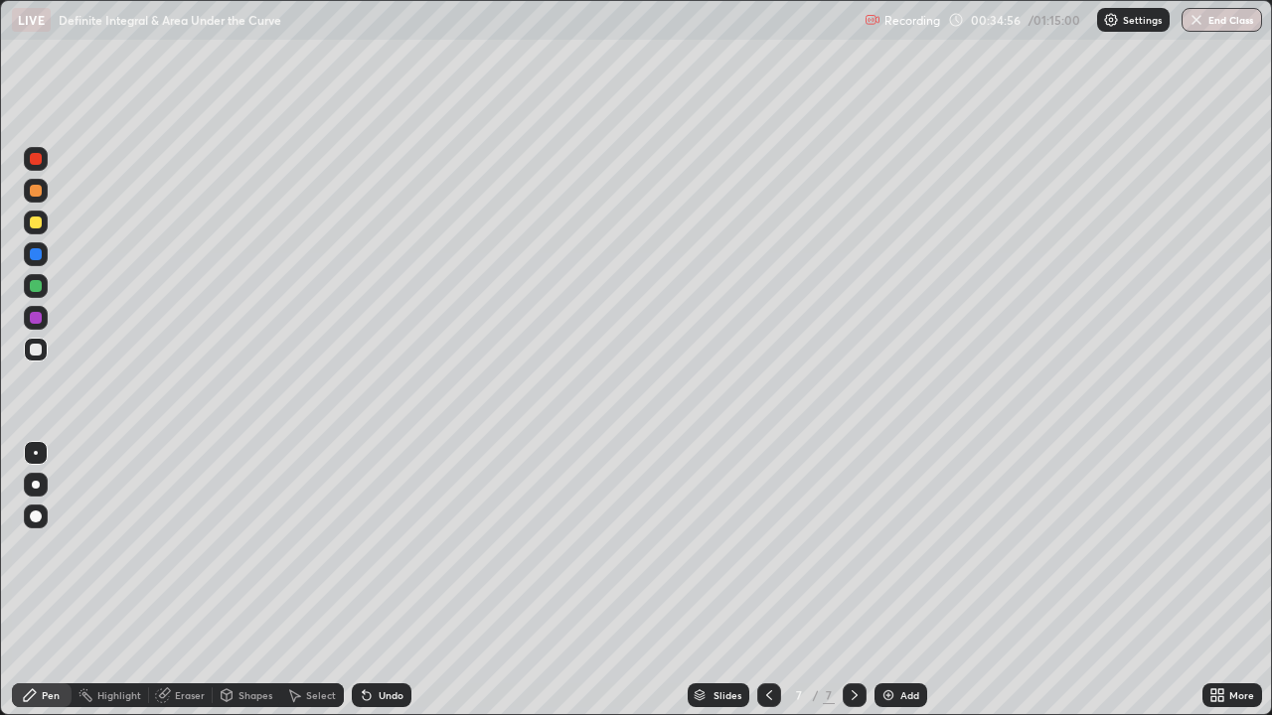
click at [32, 358] on div at bounding box center [36, 350] width 24 height 24
click at [175, 580] on div "Eraser" at bounding box center [181, 696] width 64 height 24
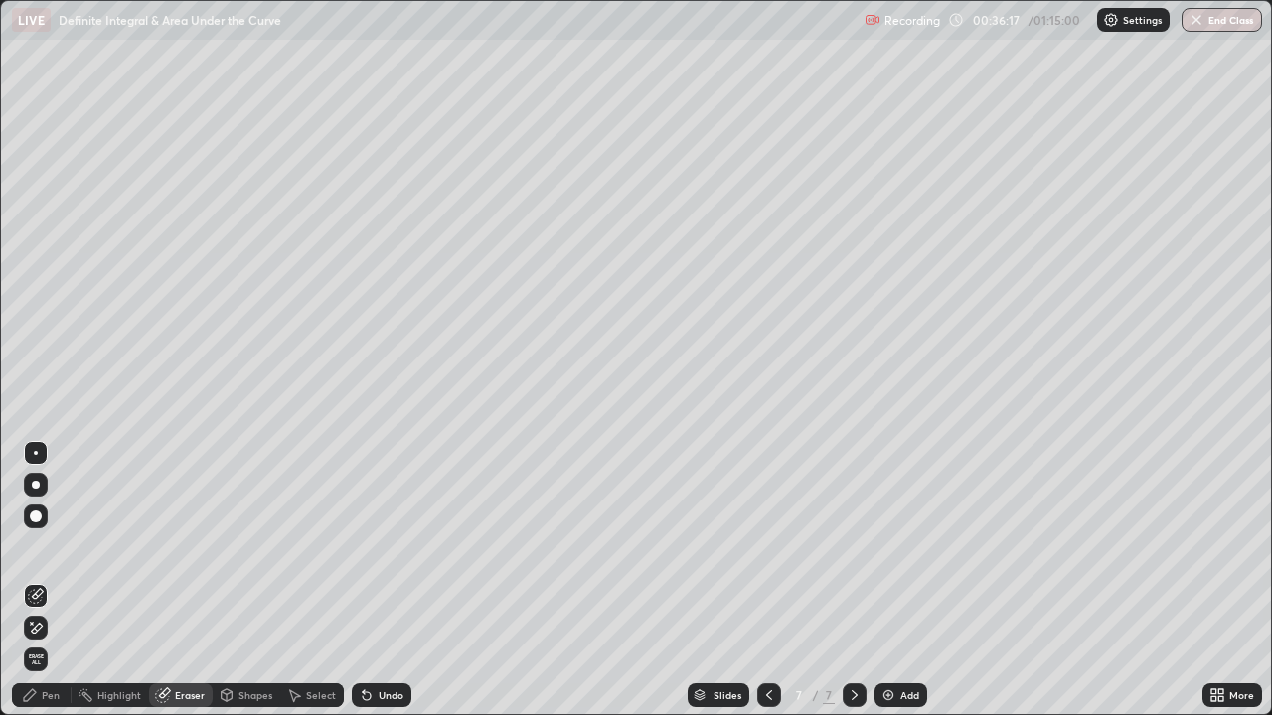
click at [44, 580] on div "Pen" at bounding box center [42, 696] width 60 height 24
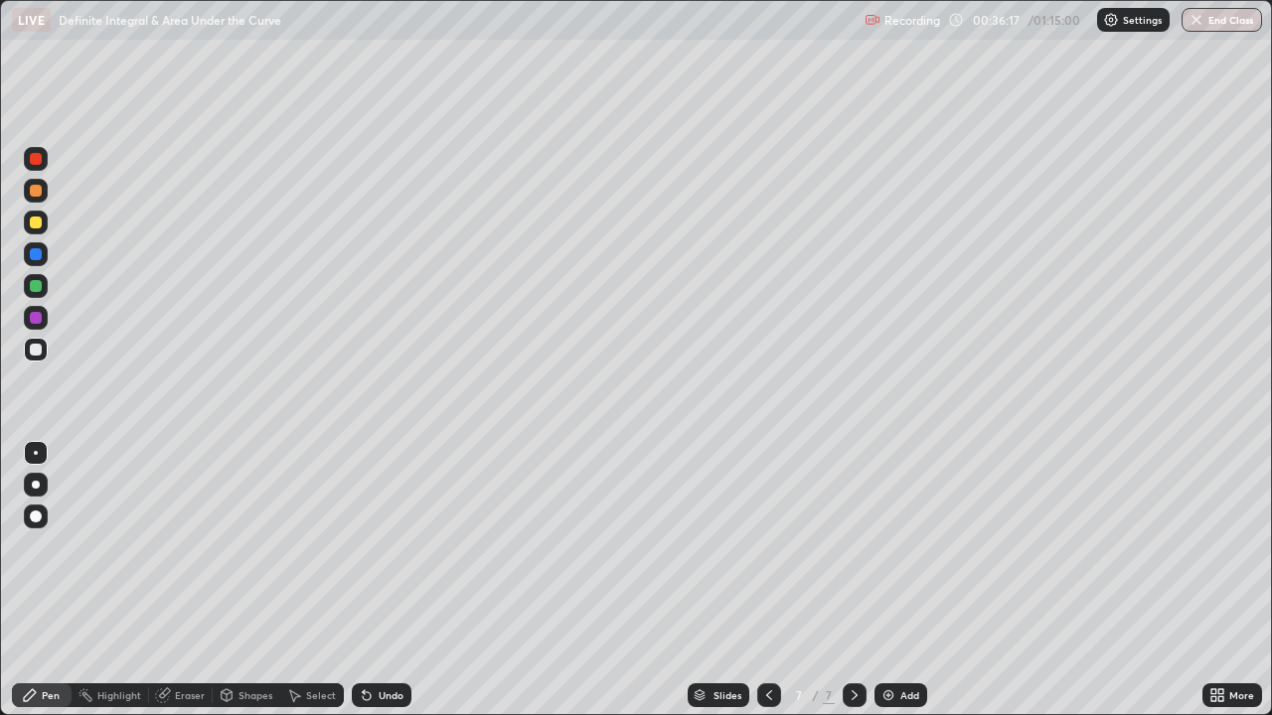
click at [39, 351] on div at bounding box center [36, 350] width 12 height 12
click at [183, 580] on div "Eraser" at bounding box center [181, 696] width 64 height 24
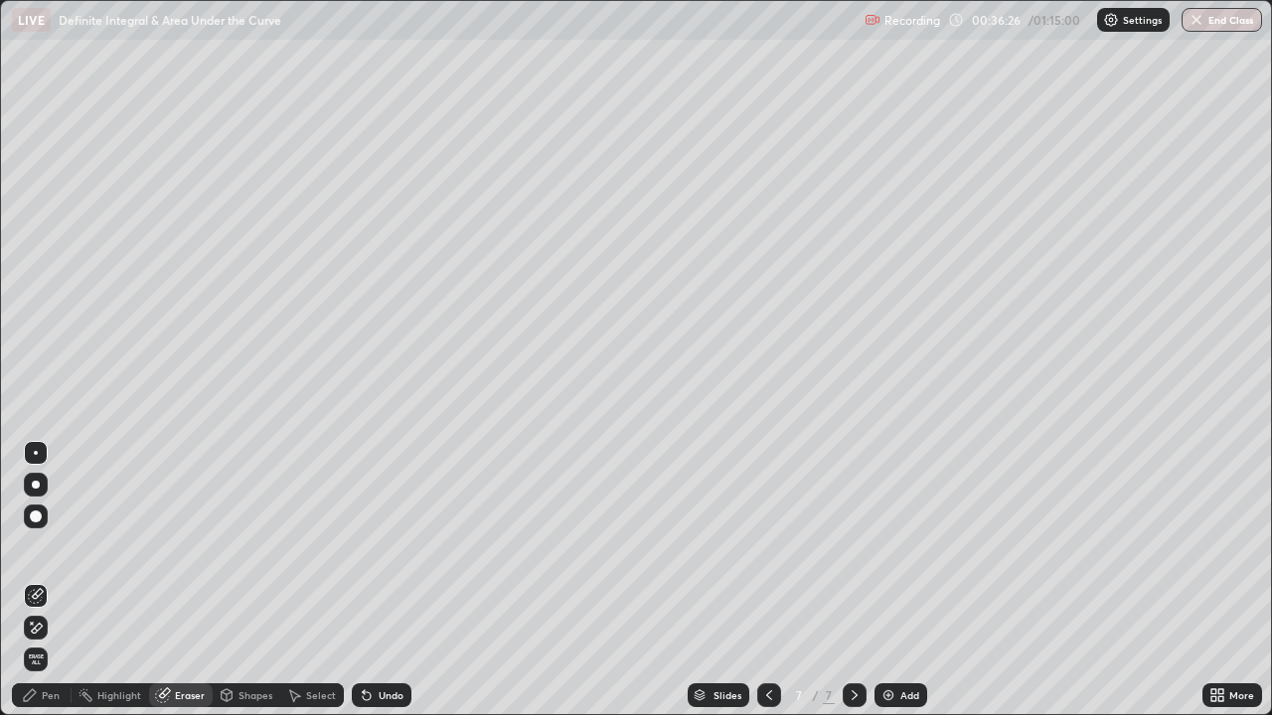
click at [55, 580] on div "Pen" at bounding box center [51, 696] width 18 height 10
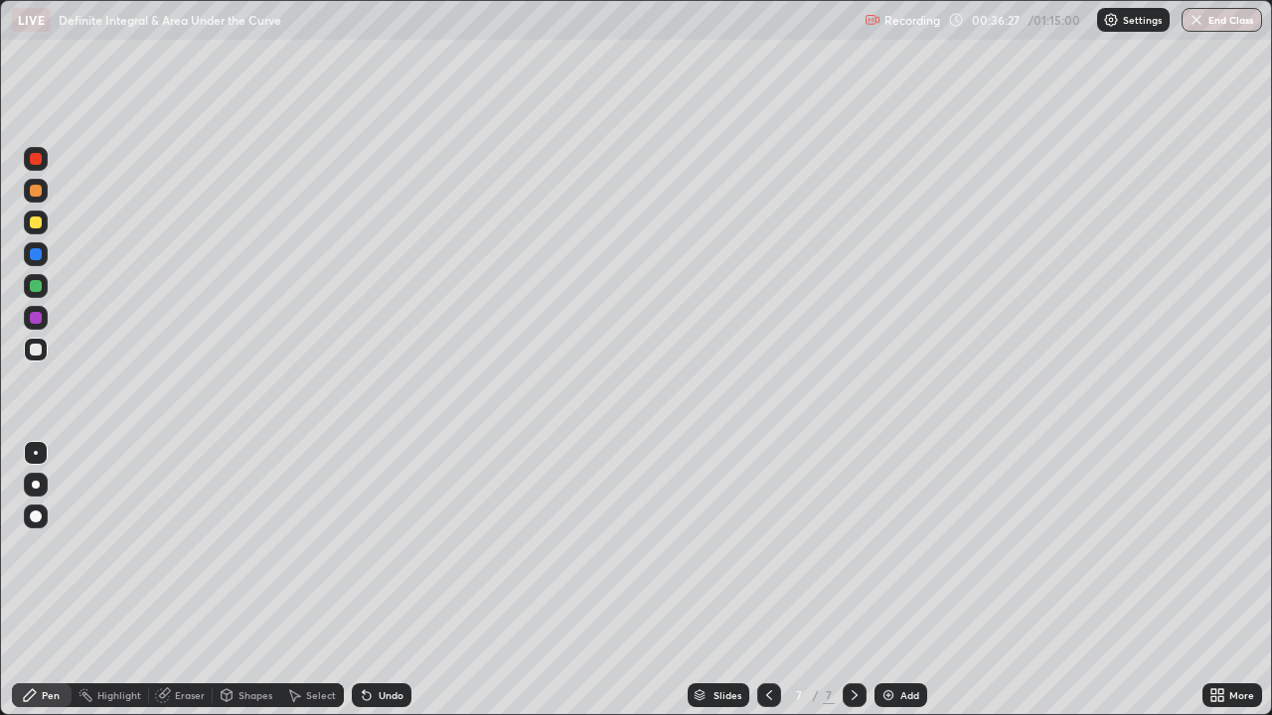
click at [38, 344] on div at bounding box center [36, 350] width 12 height 12
click at [901, 580] on div "Add" at bounding box center [909, 696] width 19 height 10
click at [37, 349] on div at bounding box center [36, 350] width 12 height 12
click at [35, 354] on div at bounding box center [36, 350] width 12 height 12
click at [36, 351] on div at bounding box center [36, 350] width 12 height 12
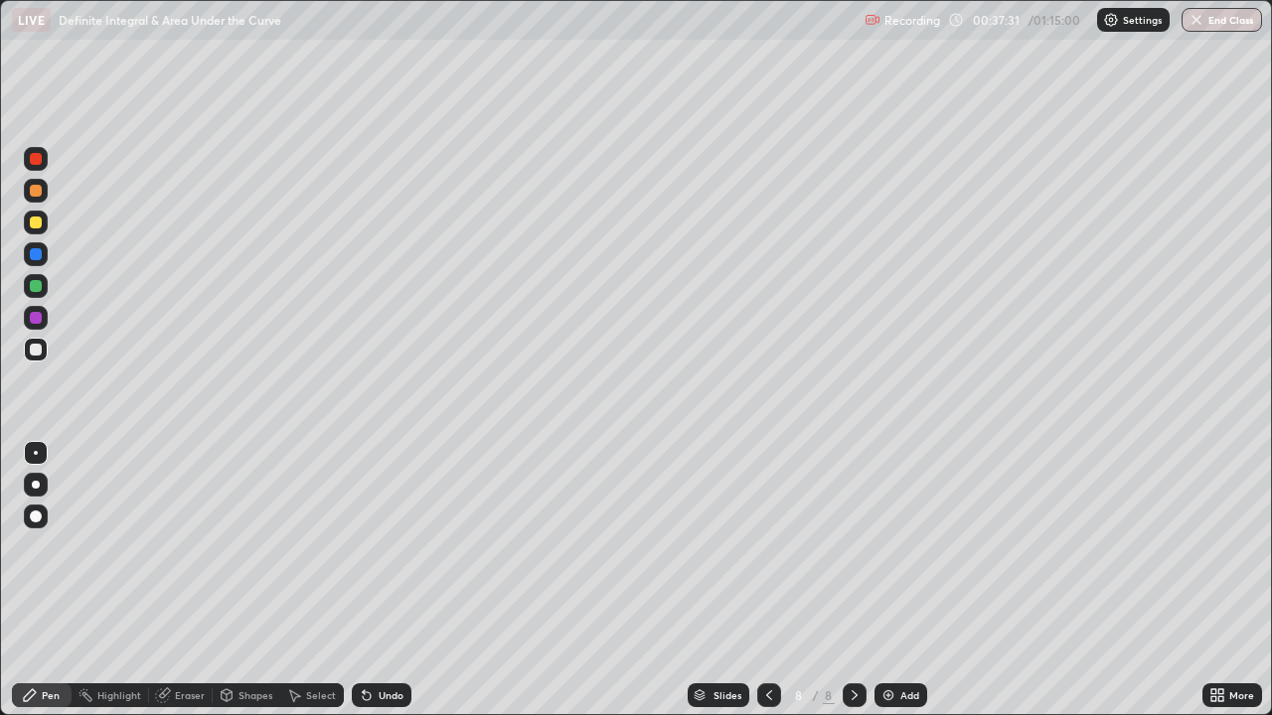
click at [43, 350] on div at bounding box center [36, 350] width 24 height 24
click at [40, 282] on div at bounding box center [36, 286] width 12 height 12
click at [39, 345] on div at bounding box center [36, 350] width 12 height 12
click at [40, 222] on div at bounding box center [36, 223] width 12 height 12
click at [43, 351] on div at bounding box center [36, 350] width 24 height 24
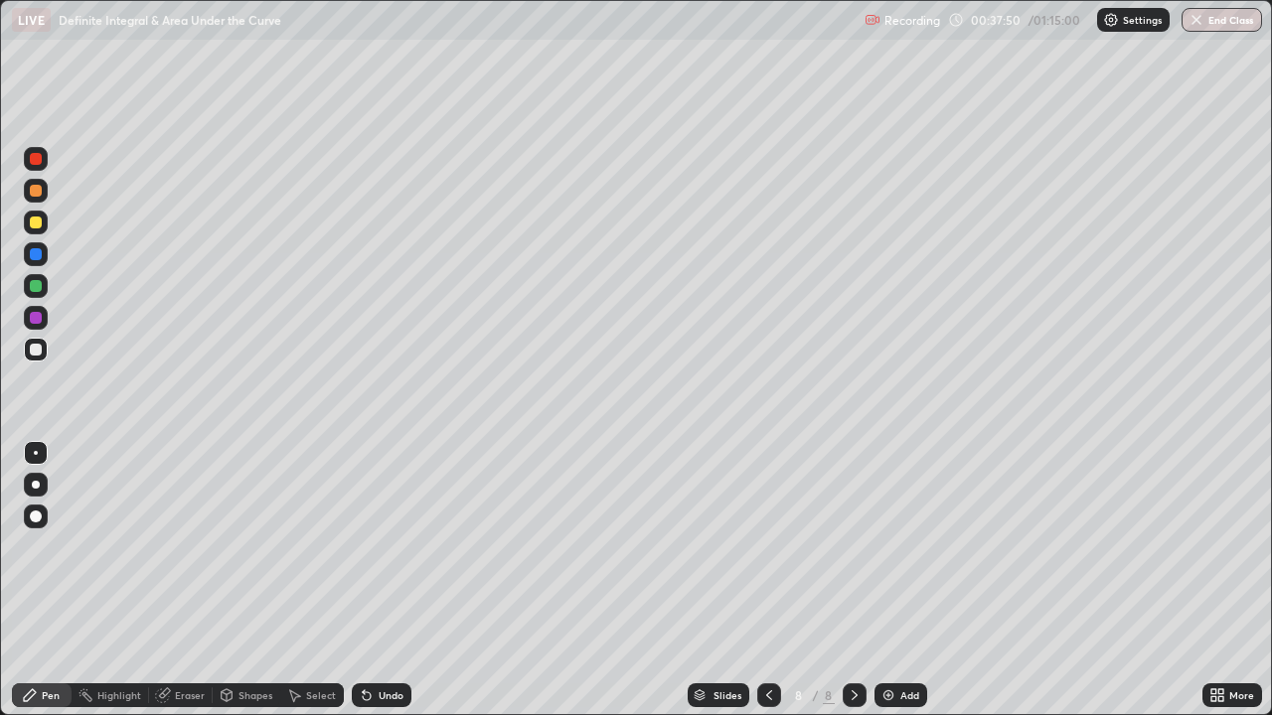
click at [1259, 580] on div "More" at bounding box center [1232, 696] width 60 height 24
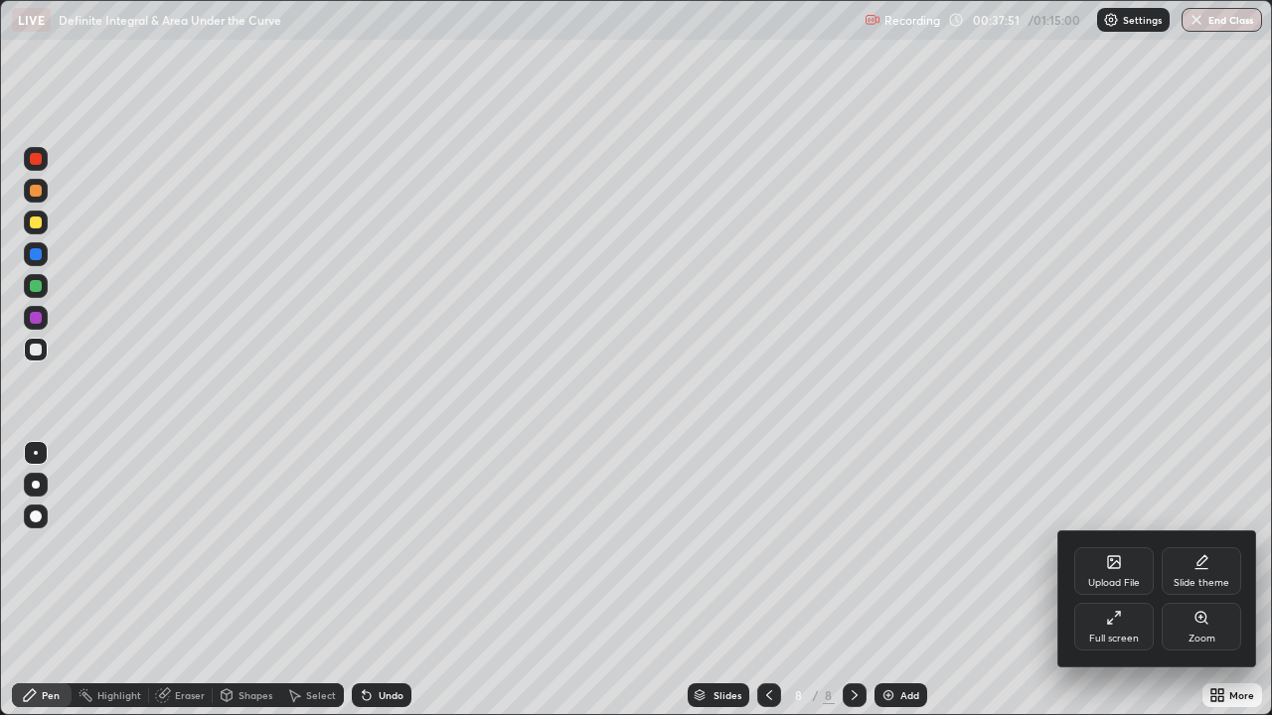
click at [623, 278] on div at bounding box center [636, 357] width 1272 height 715
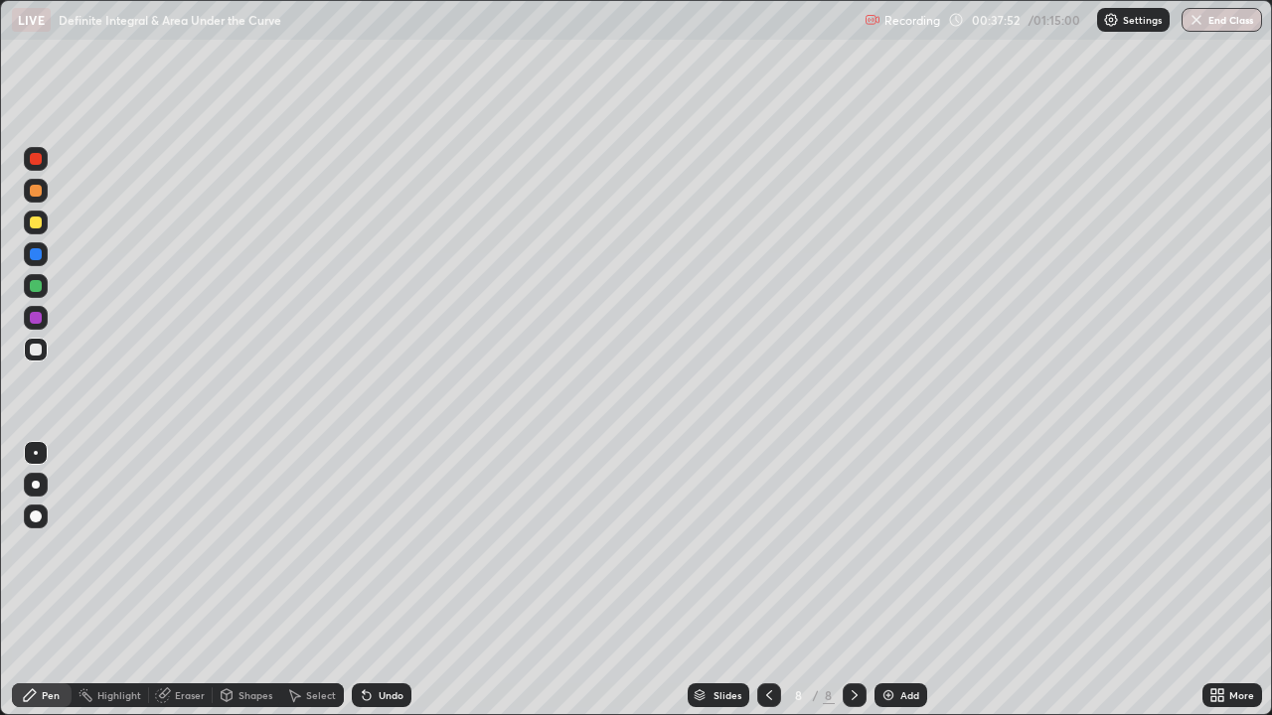
click at [35, 348] on div at bounding box center [36, 350] width 12 height 12
click at [35, 350] on div at bounding box center [36, 350] width 12 height 12
click at [37, 350] on div at bounding box center [36, 350] width 12 height 12
click at [35, 287] on div at bounding box center [36, 286] width 12 height 12
click at [32, 349] on div at bounding box center [36, 350] width 12 height 12
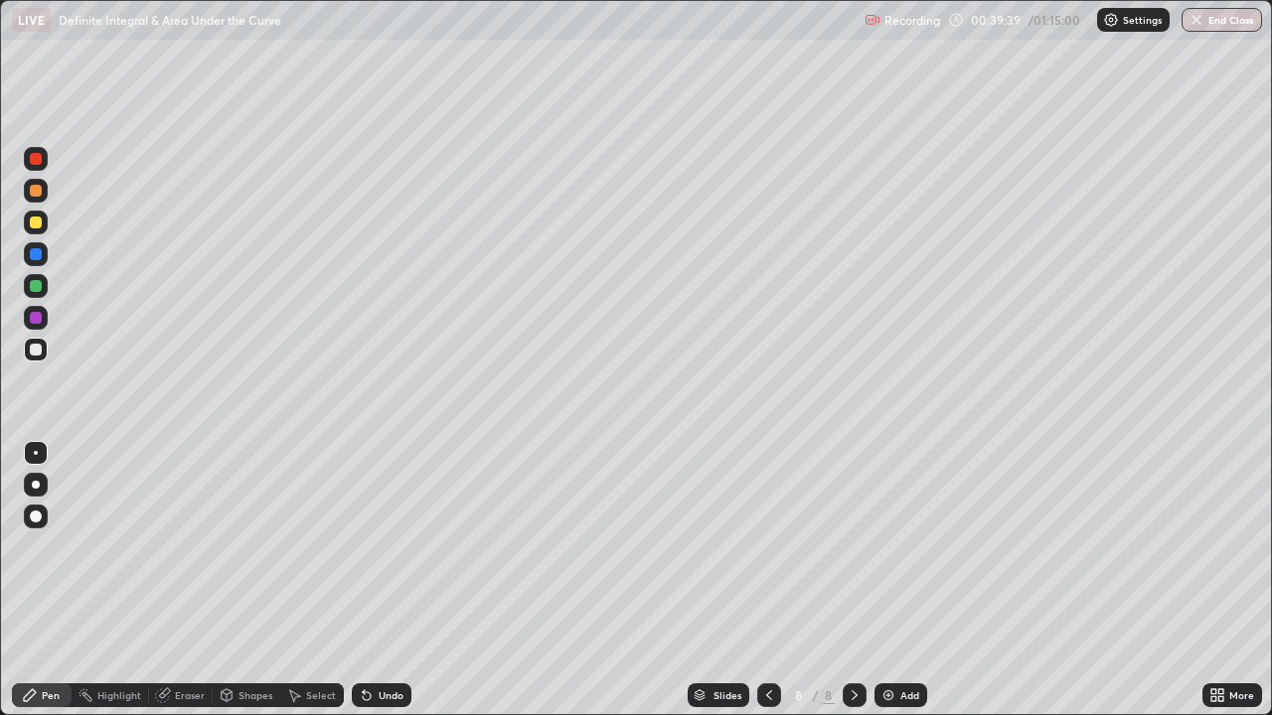
click at [41, 285] on div at bounding box center [36, 286] width 12 height 12
click at [37, 227] on div at bounding box center [36, 223] width 12 height 12
click at [175, 580] on div "Eraser" at bounding box center [190, 696] width 30 height 10
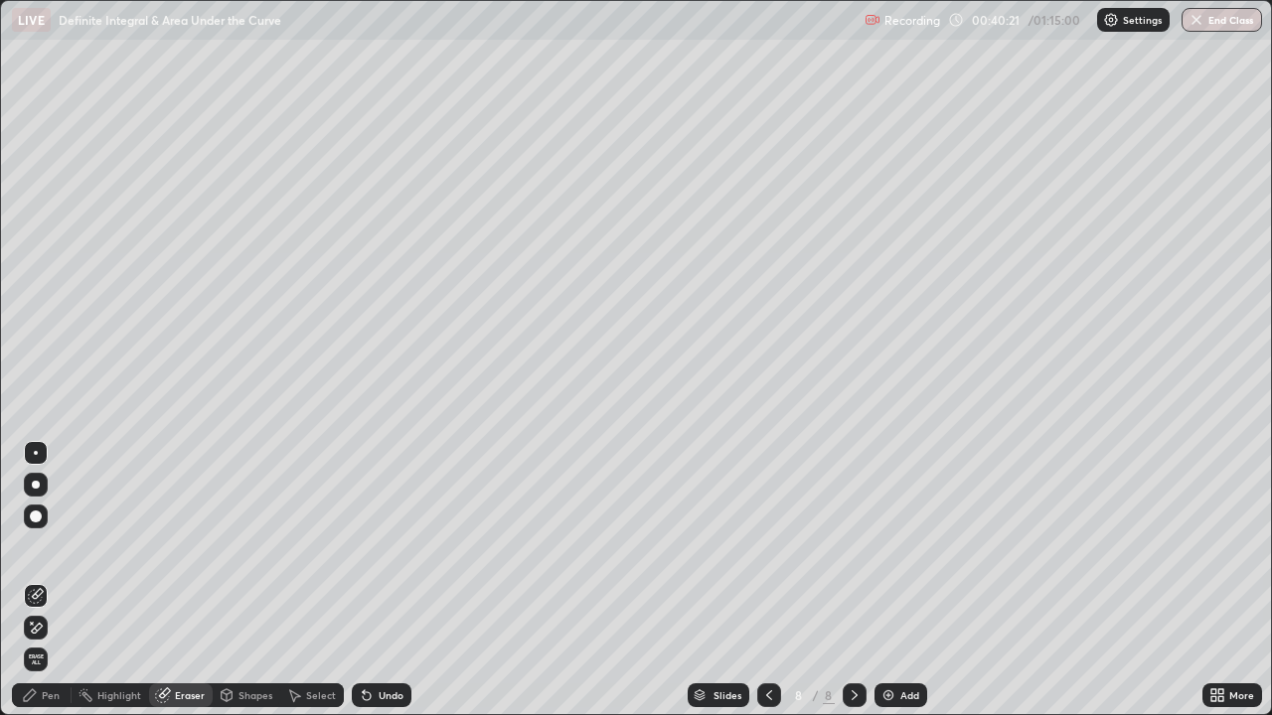
click at [50, 580] on div "Pen" at bounding box center [42, 696] width 60 height 24
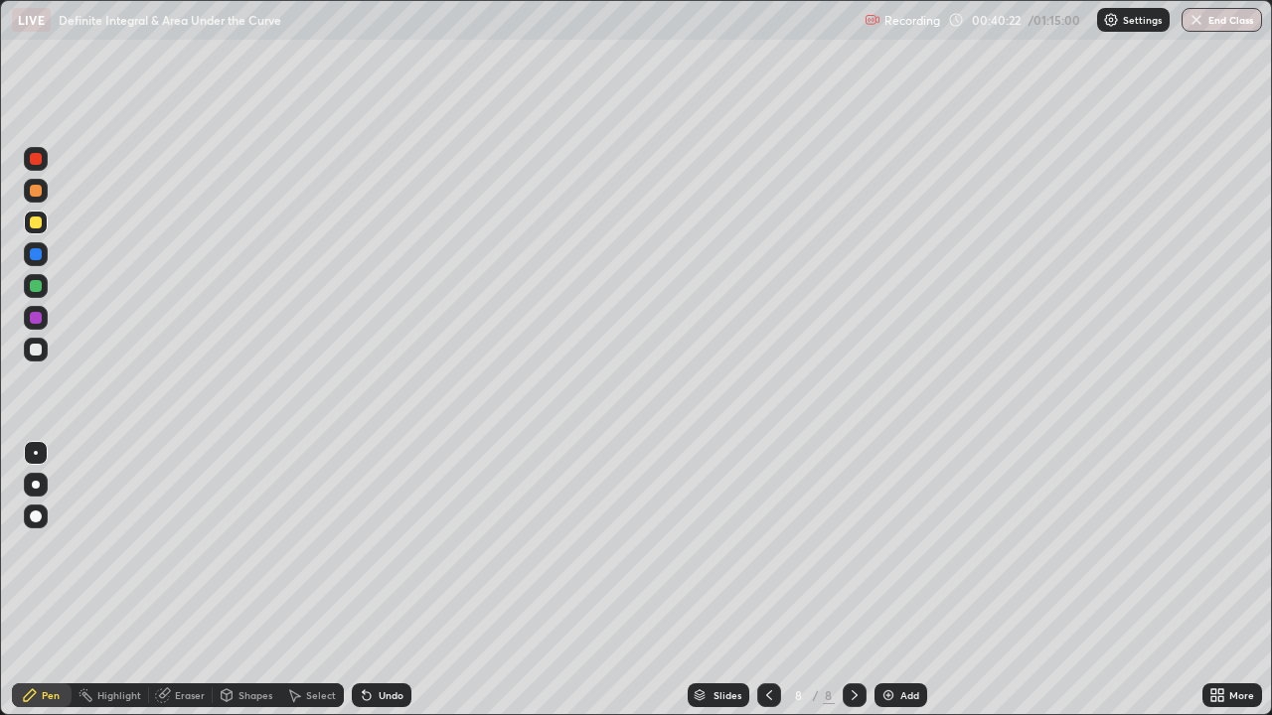
click at [61, 580] on div "Pen" at bounding box center [42, 696] width 60 height 24
click at [35, 346] on div at bounding box center [36, 350] width 12 height 12
click at [36, 290] on div at bounding box center [36, 286] width 12 height 12
click at [36, 224] on div at bounding box center [36, 223] width 12 height 12
click at [0, 409] on div "Setting up your live class" at bounding box center [636, 357] width 1272 height 715
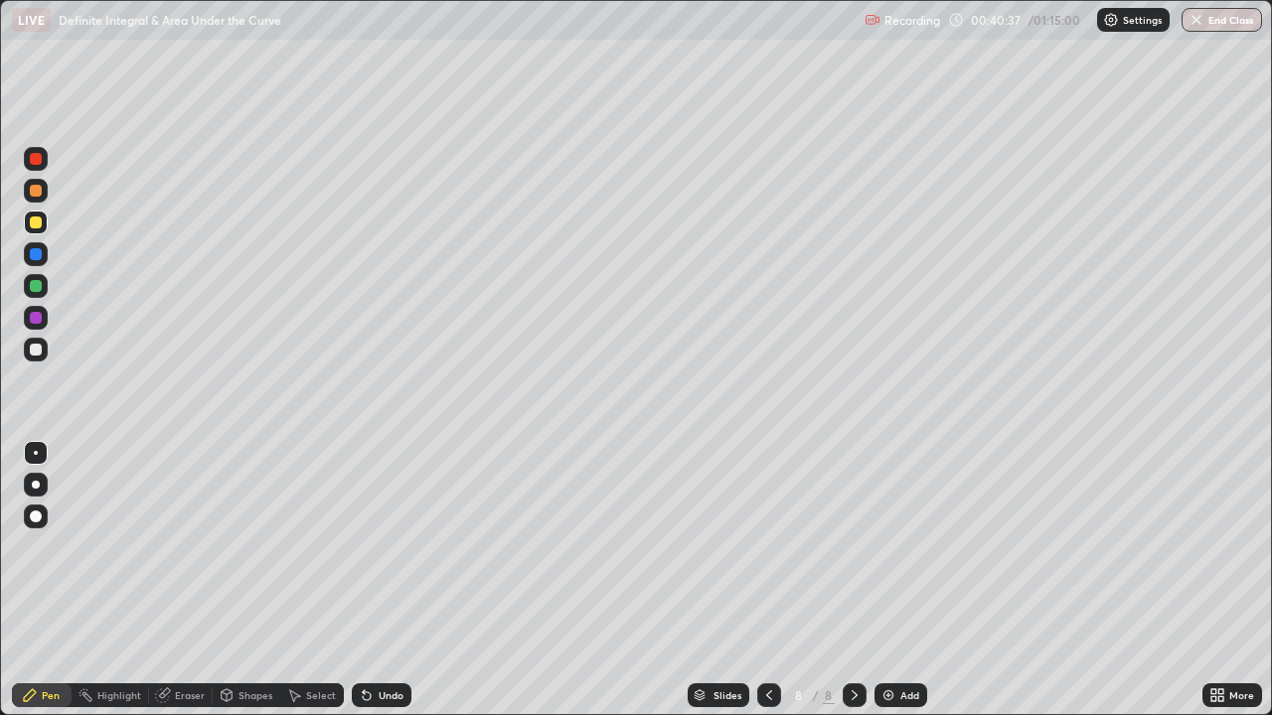
click at [35, 318] on div at bounding box center [36, 318] width 12 height 12
click at [41, 228] on div at bounding box center [36, 223] width 24 height 24
click at [39, 258] on div at bounding box center [36, 254] width 12 height 12
click at [33, 344] on div at bounding box center [36, 350] width 12 height 12
click at [27, 349] on div at bounding box center [36, 350] width 24 height 24
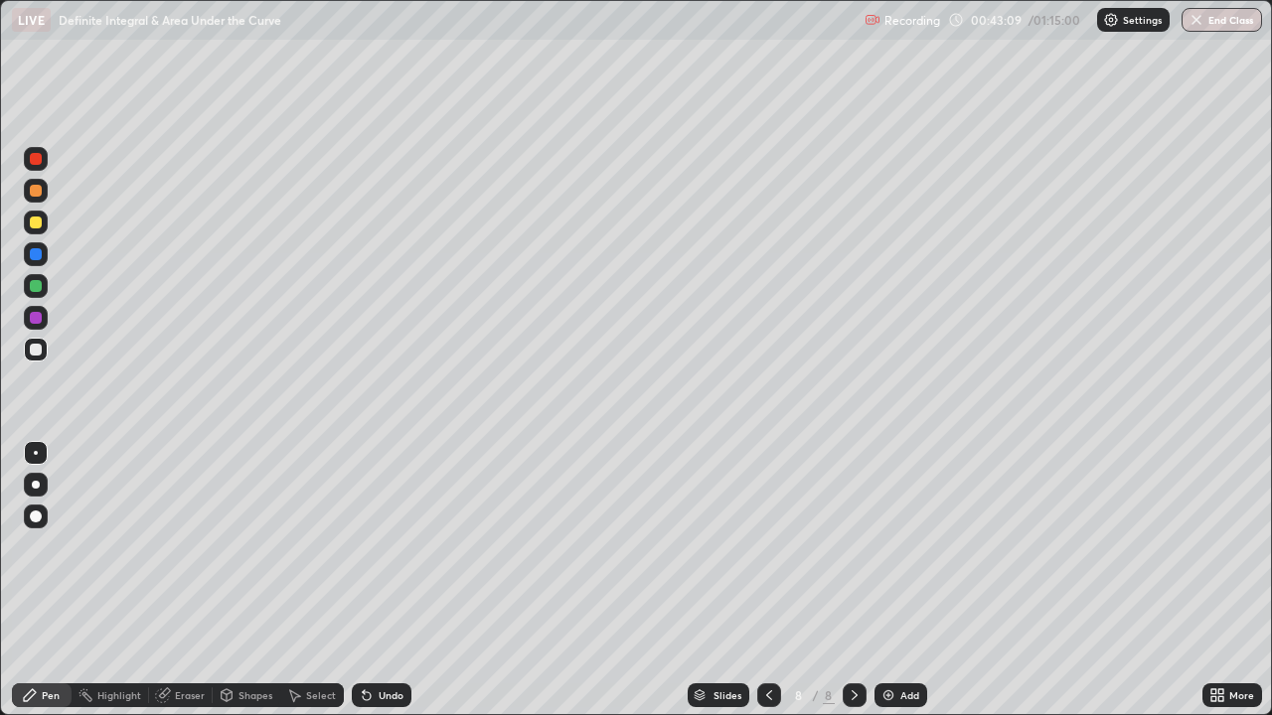
click at [44, 351] on div at bounding box center [36, 350] width 24 height 24
click at [200, 580] on div "Eraser" at bounding box center [181, 696] width 64 height 24
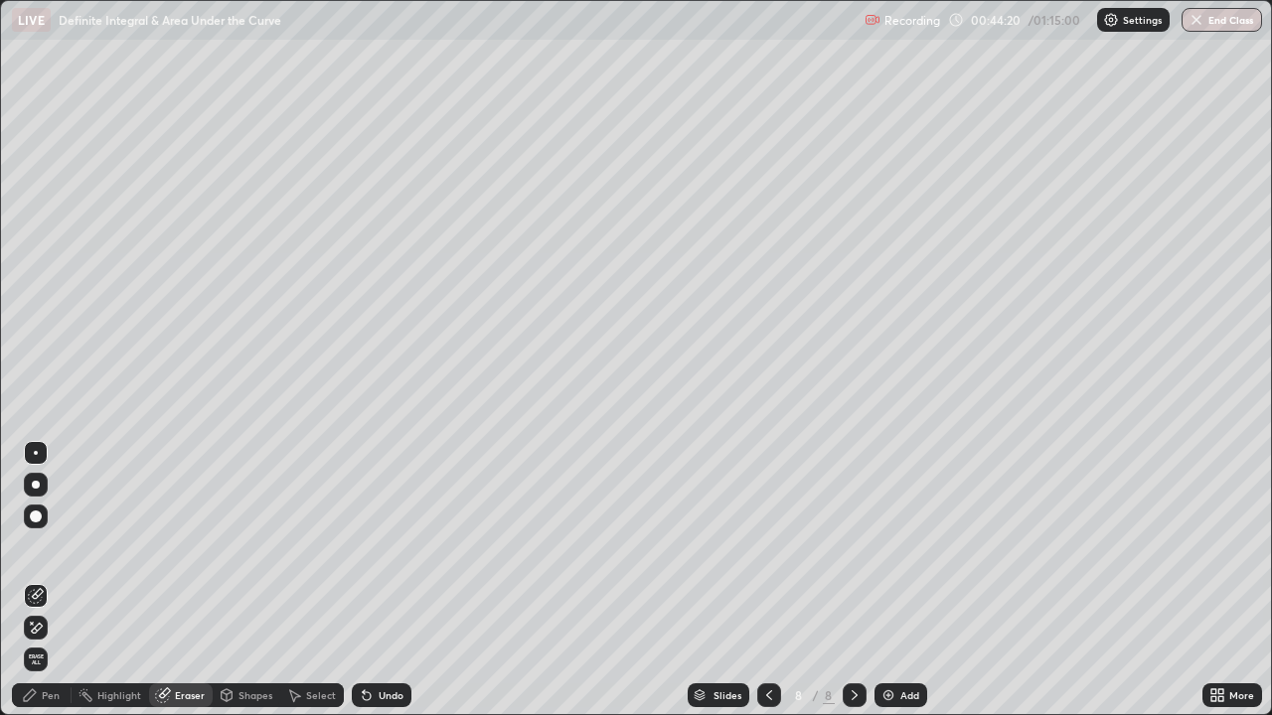
click at [50, 580] on div "Pen" at bounding box center [51, 696] width 18 height 10
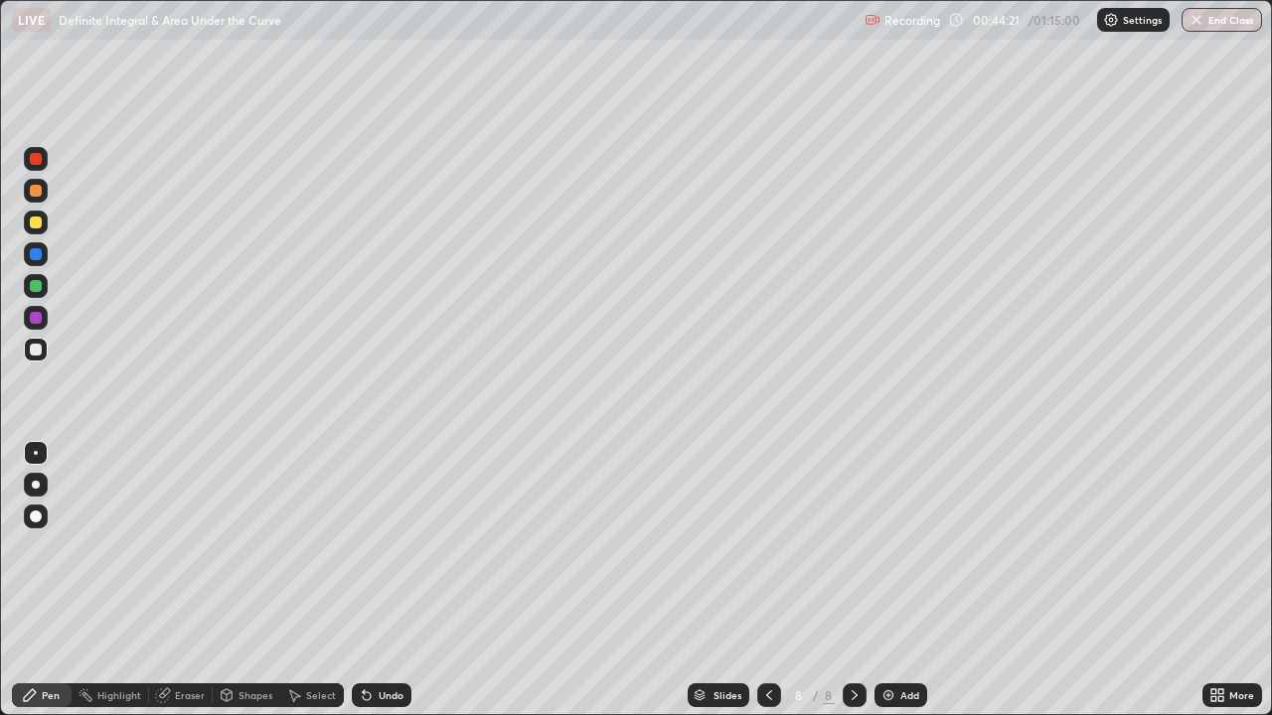
click at [44, 358] on div at bounding box center [36, 350] width 24 height 24
click at [26, 358] on div at bounding box center [36, 350] width 24 height 24
click at [184, 580] on div "Eraser" at bounding box center [190, 696] width 30 height 10
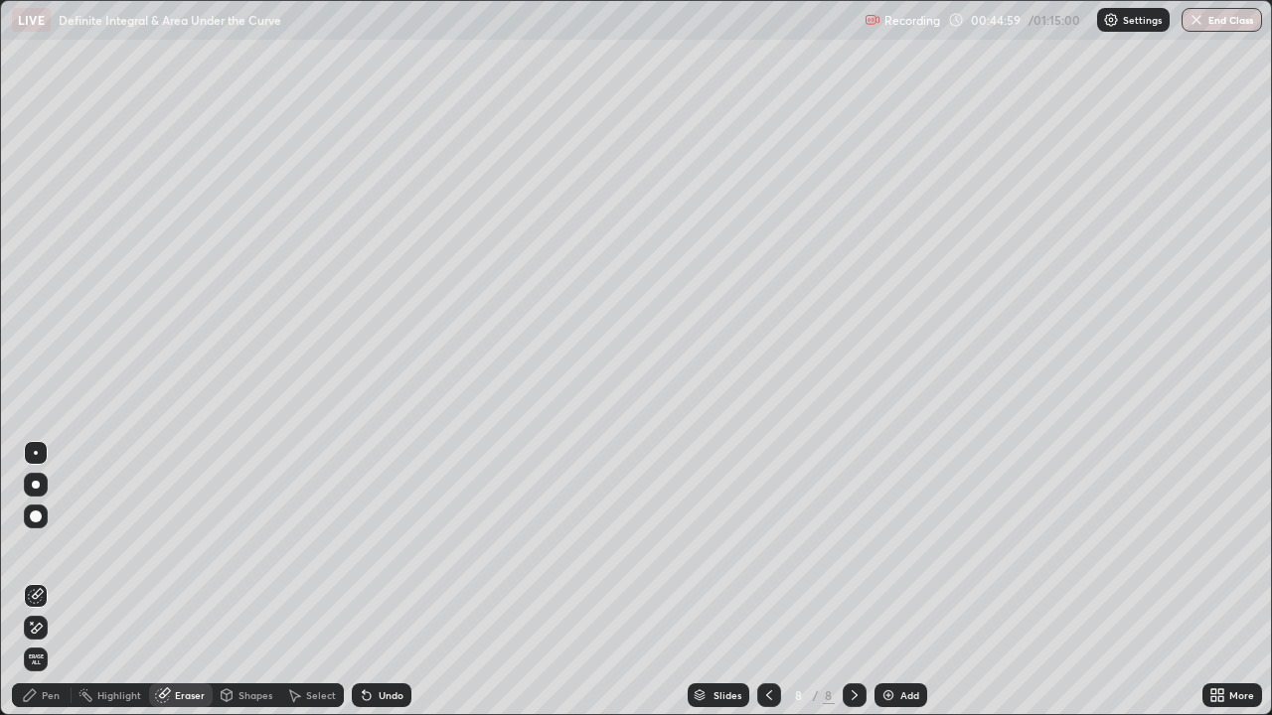
click at [58, 580] on div "Pen" at bounding box center [51, 696] width 18 height 10
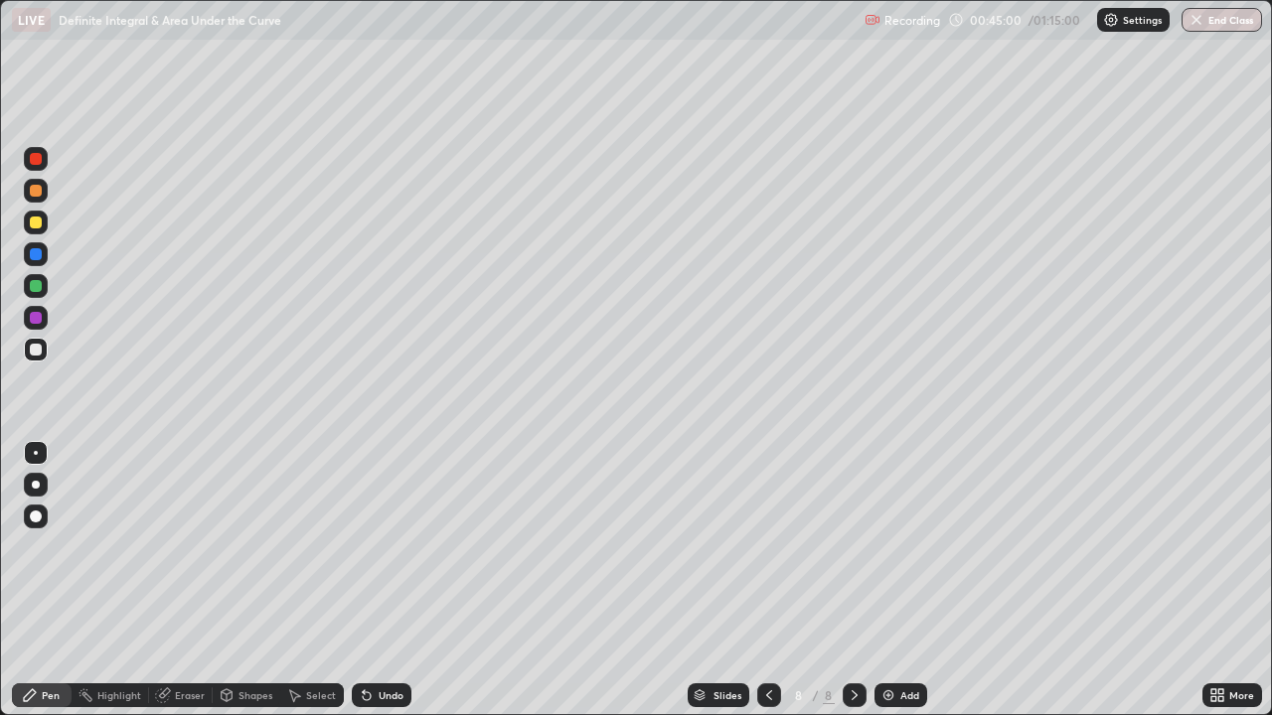
click at [37, 358] on div at bounding box center [36, 350] width 24 height 24
click at [875, 580] on div "Add" at bounding box center [900, 696] width 53 height 24
click at [34, 351] on div at bounding box center [36, 350] width 12 height 12
click at [194, 580] on div "Eraser" at bounding box center [181, 696] width 64 height 24
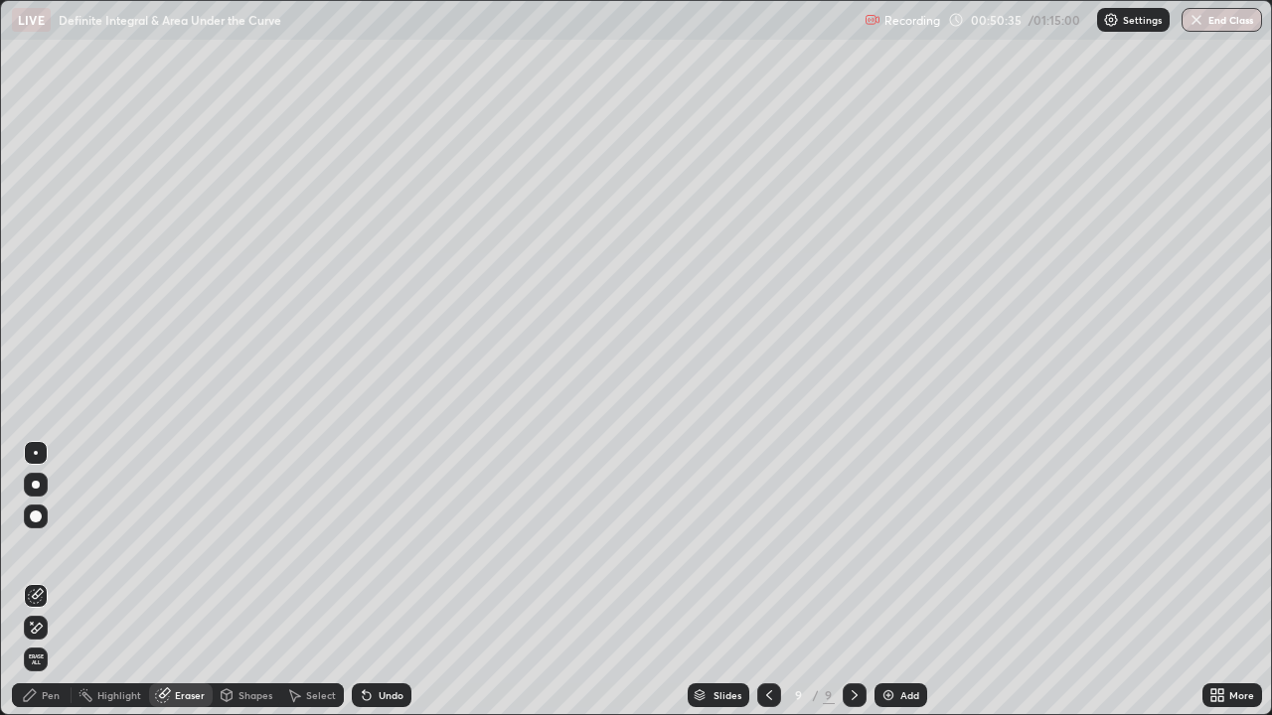
click at [61, 580] on div "Pen" at bounding box center [42, 696] width 60 height 24
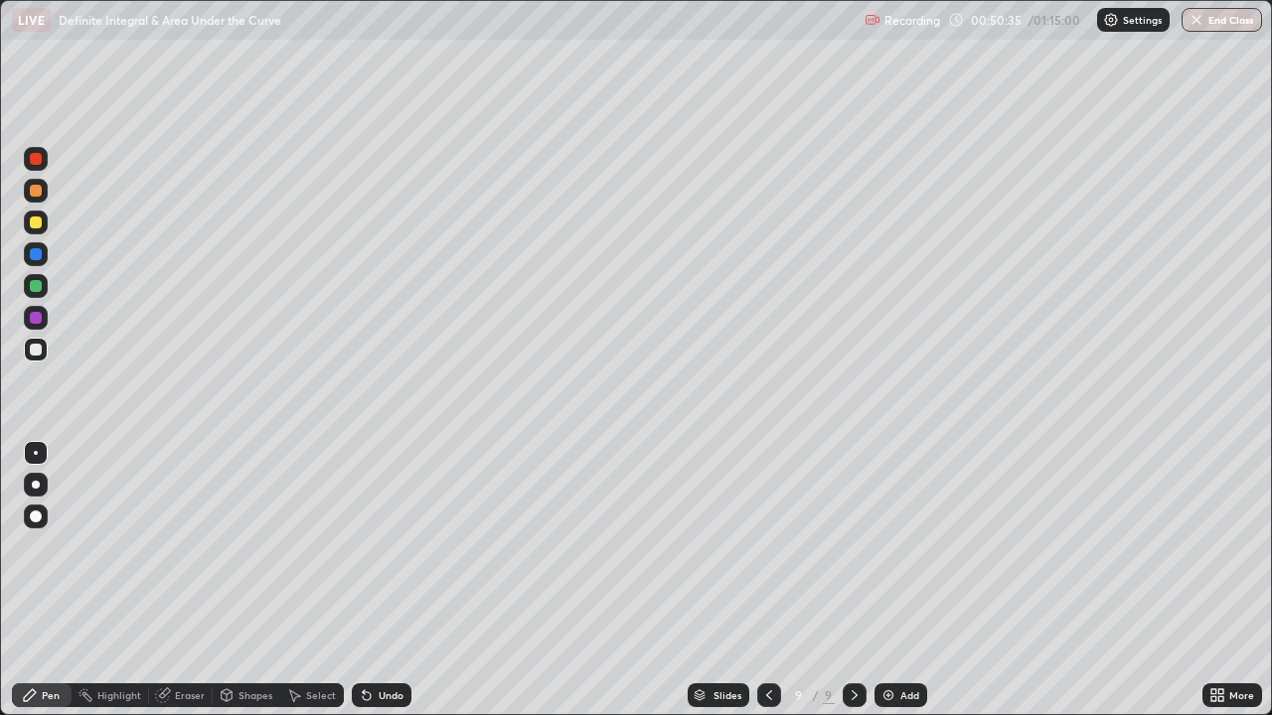
click at [42, 358] on div at bounding box center [36, 350] width 24 height 24
click at [198, 580] on div "Eraser" at bounding box center [190, 696] width 30 height 10
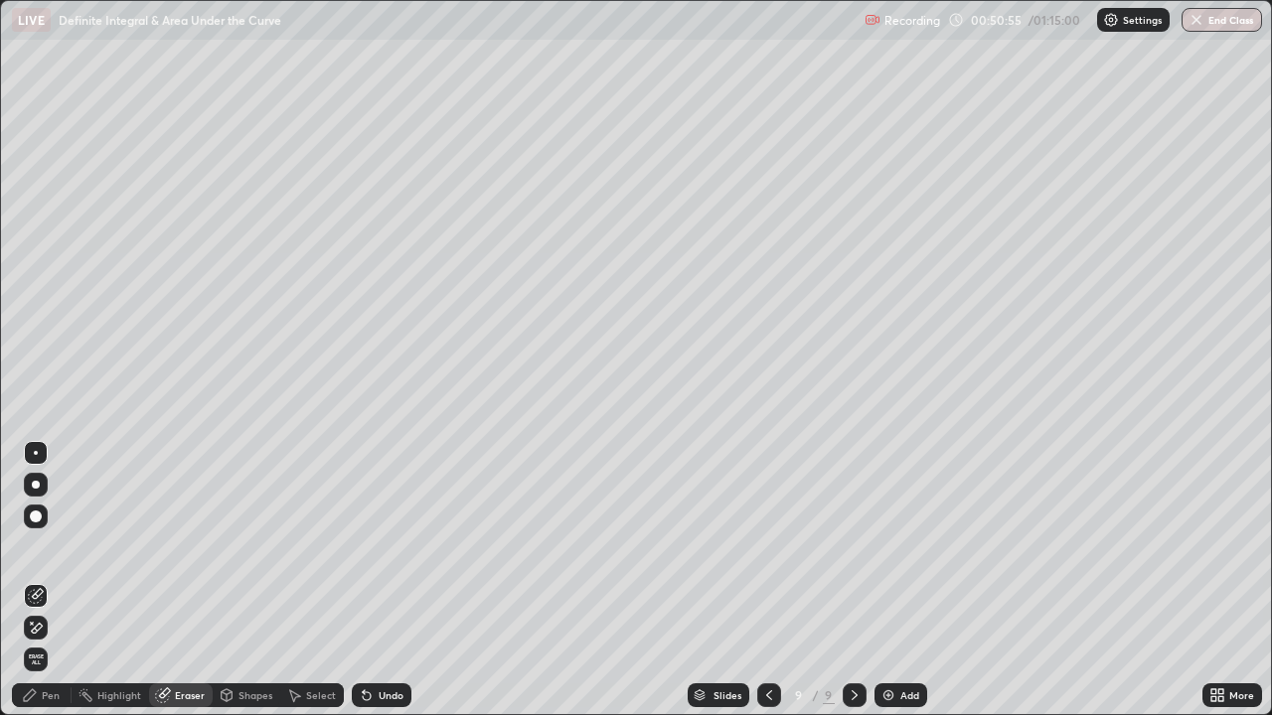
click at [47, 580] on div "Pen" at bounding box center [42, 696] width 60 height 24
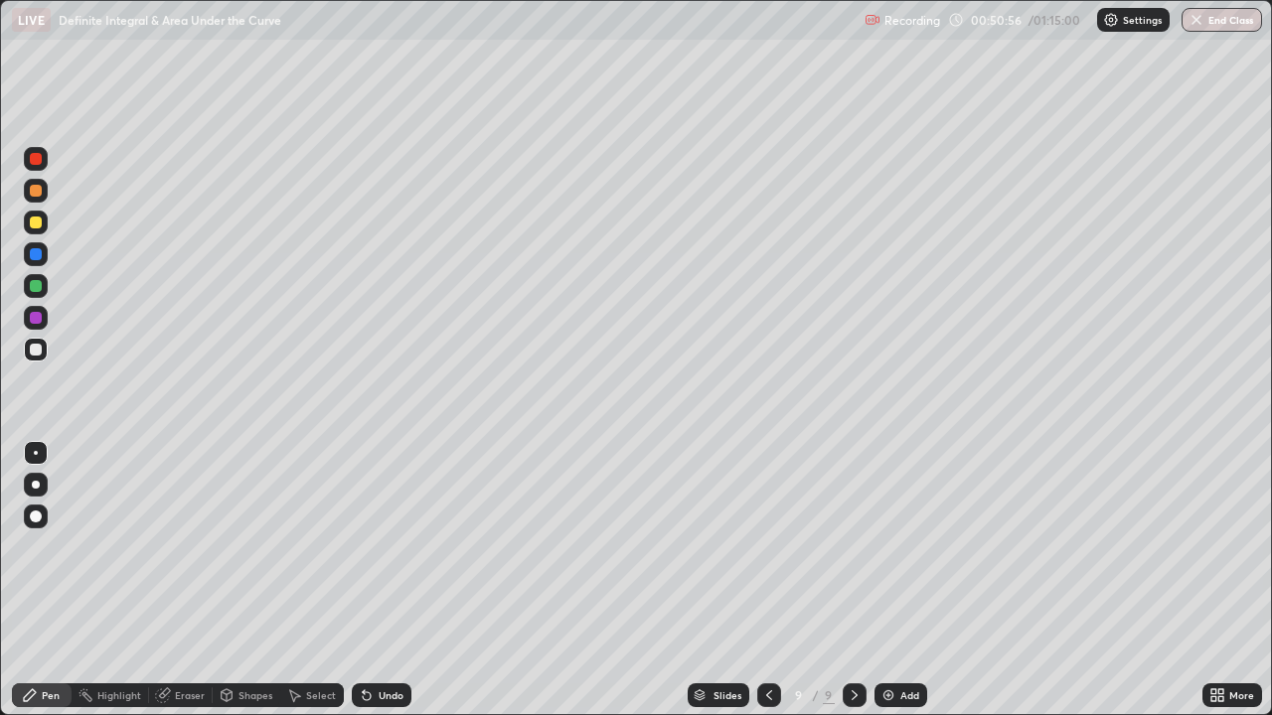
click at [37, 350] on div at bounding box center [36, 350] width 12 height 12
click at [206, 580] on div "Eraser" at bounding box center [181, 696] width 64 height 24
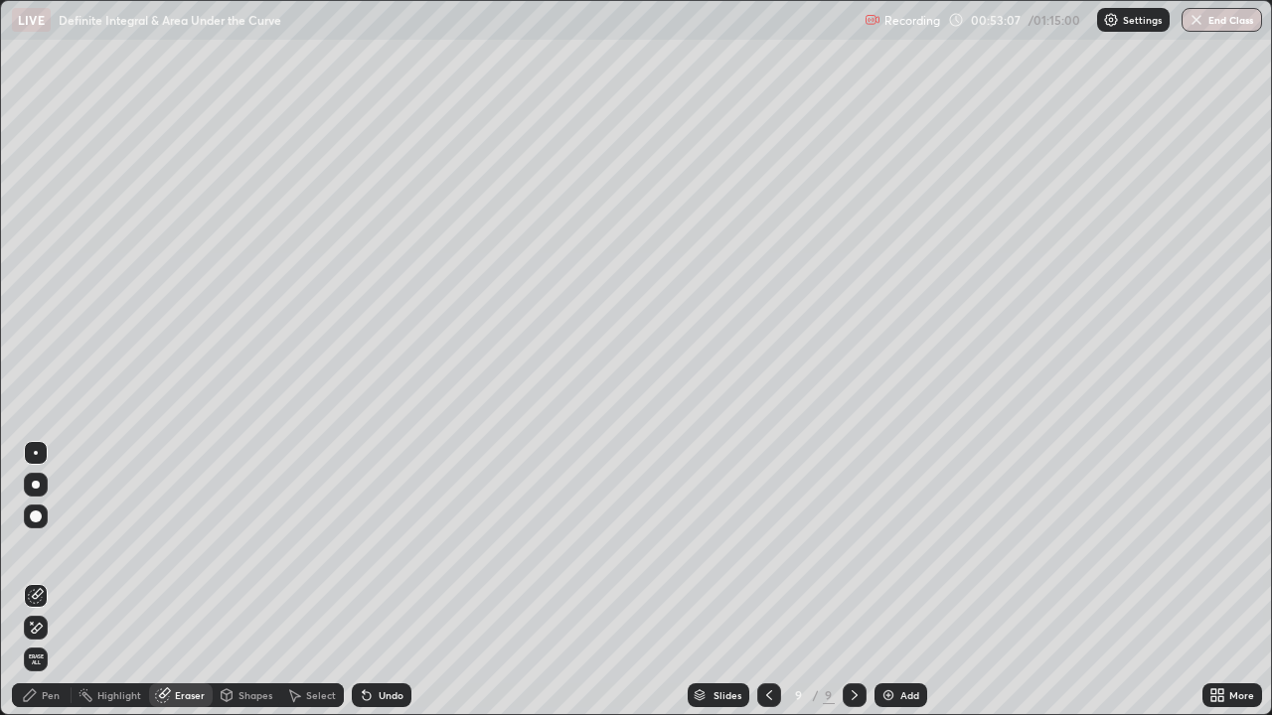
click at [59, 580] on div "Pen" at bounding box center [42, 696] width 60 height 24
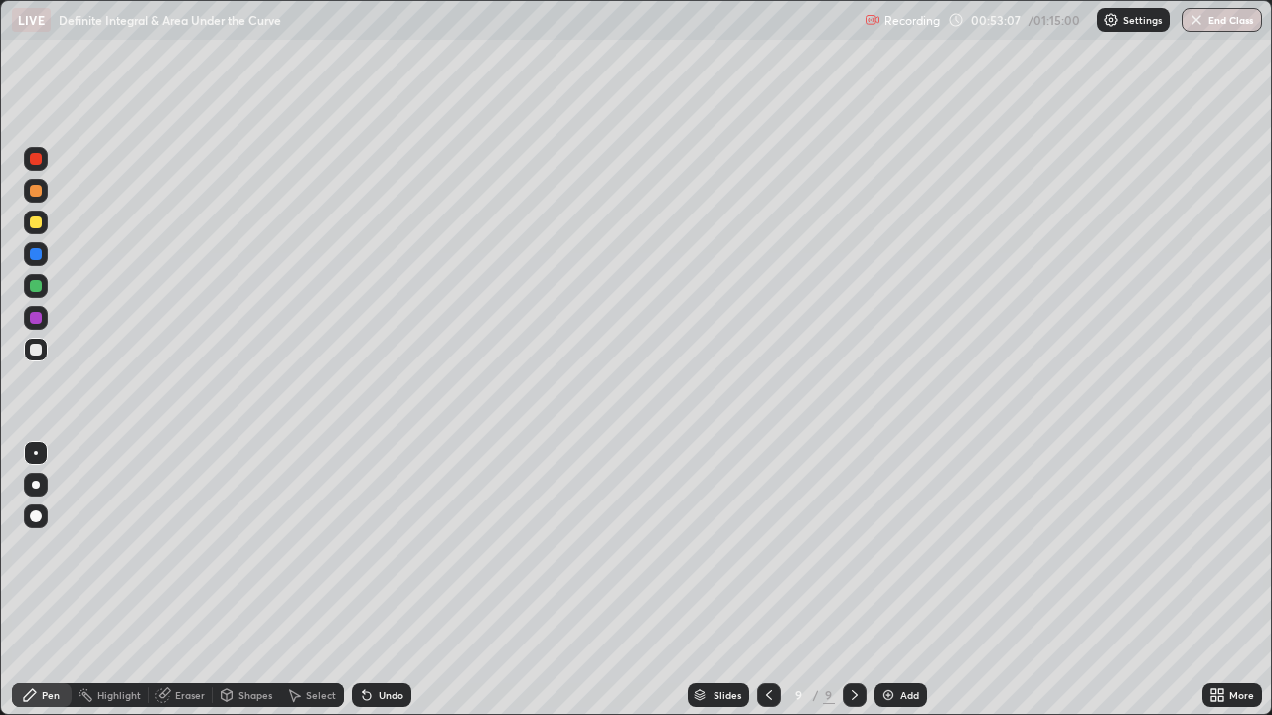
click at [40, 355] on div at bounding box center [36, 350] width 24 height 24
click at [891, 580] on img at bounding box center [888, 696] width 16 height 16
click at [34, 353] on div at bounding box center [36, 350] width 12 height 12
click at [37, 353] on div at bounding box center [36, 350] width 12 height 12
click at [41, 352] on div at bounding box center [36, 350] width 12 height 12
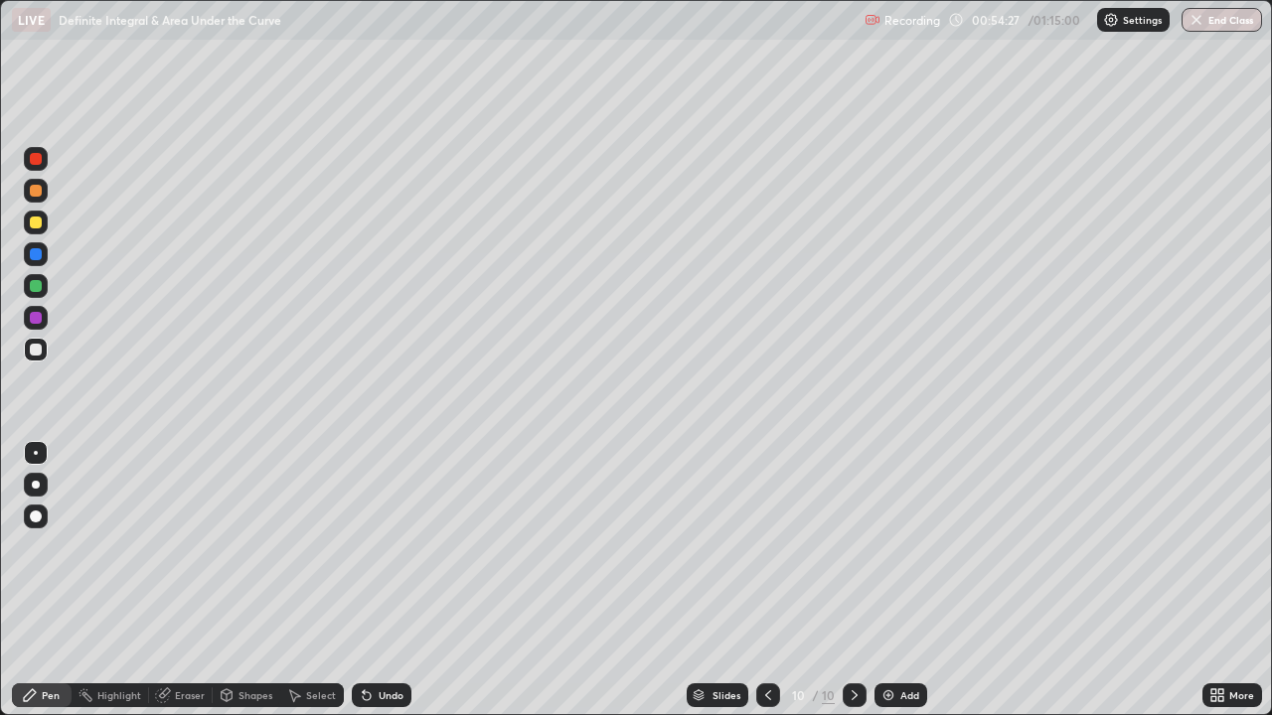
click at [166, 580] on div "Eraser" at bounding box center [181, 696] width 64 height 24
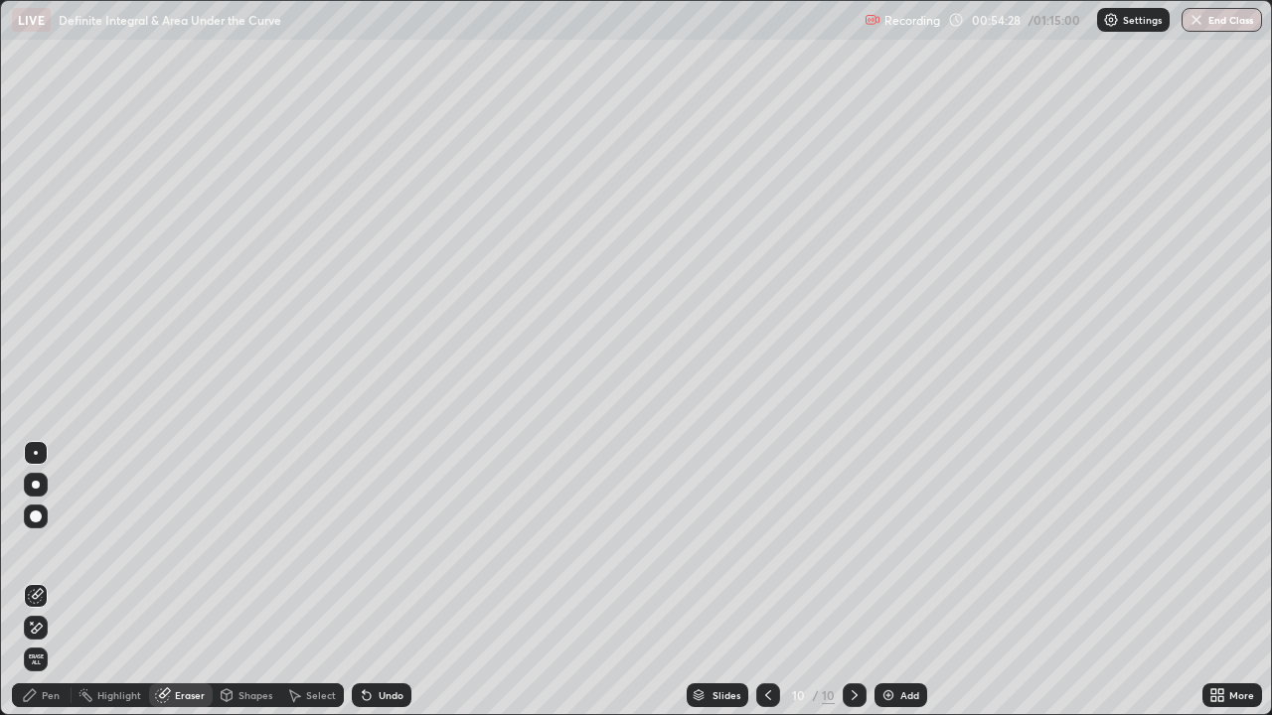
click at [56, 580] on div "Pen" at bounding box center [51, 696] width 18 height 10
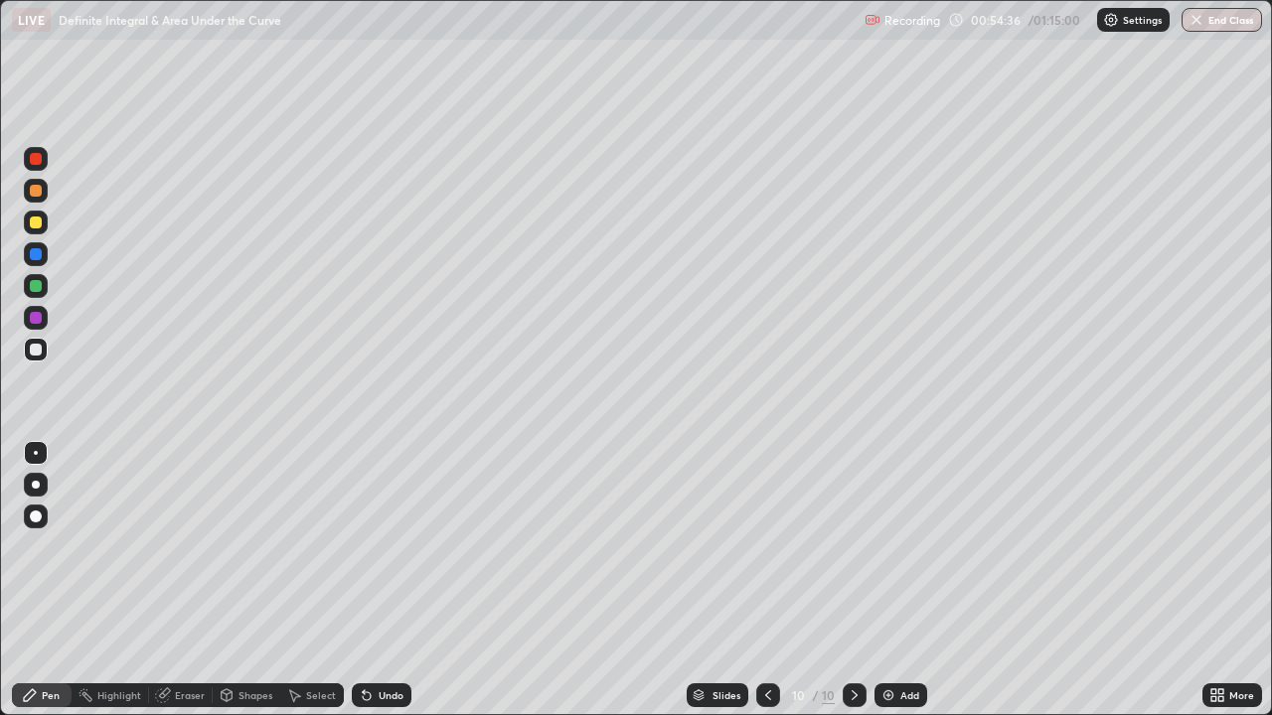
click at [41, 223] on div at bounding box center [36, 223] width 12 height 12
click at [34, 224] on div at bounding box center [36, 223] width 12 height 12
click at [186, 580] on div "Eraser" at bounding box center [181, 696] width 64 height 24
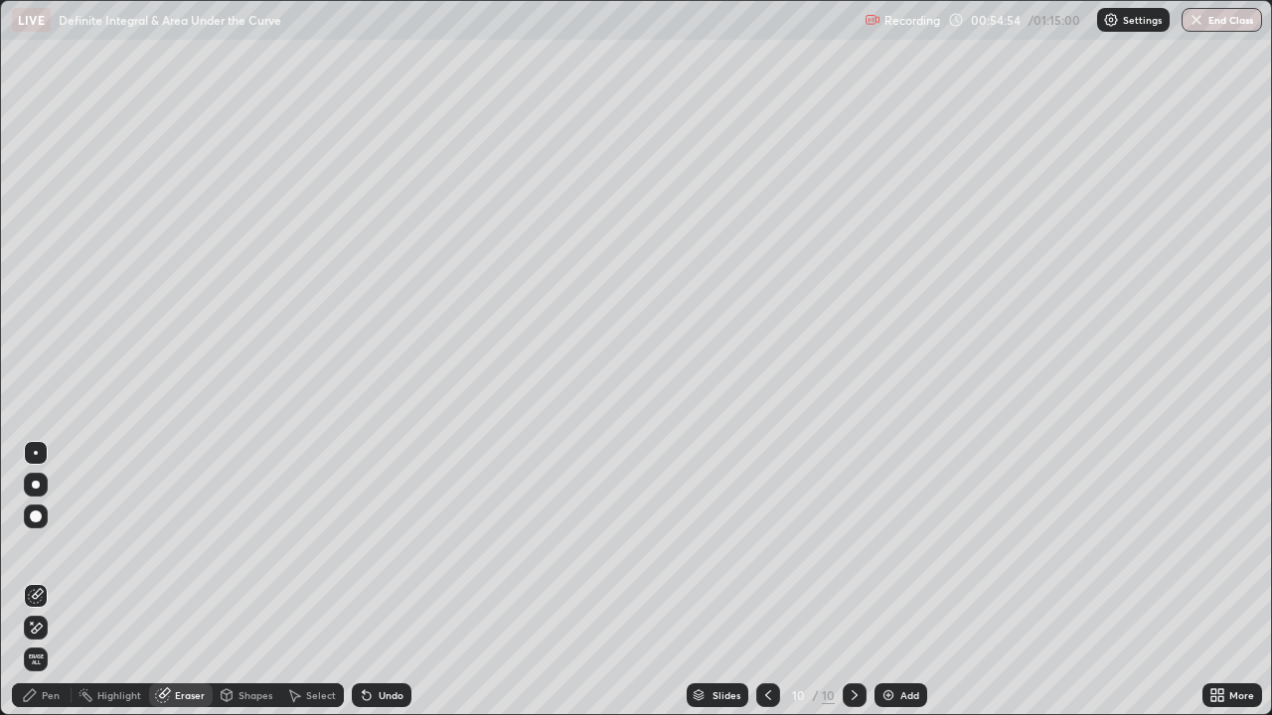
click at [59, 580] on div "Pen" at bounding box center [51, 696] width 18 height 10
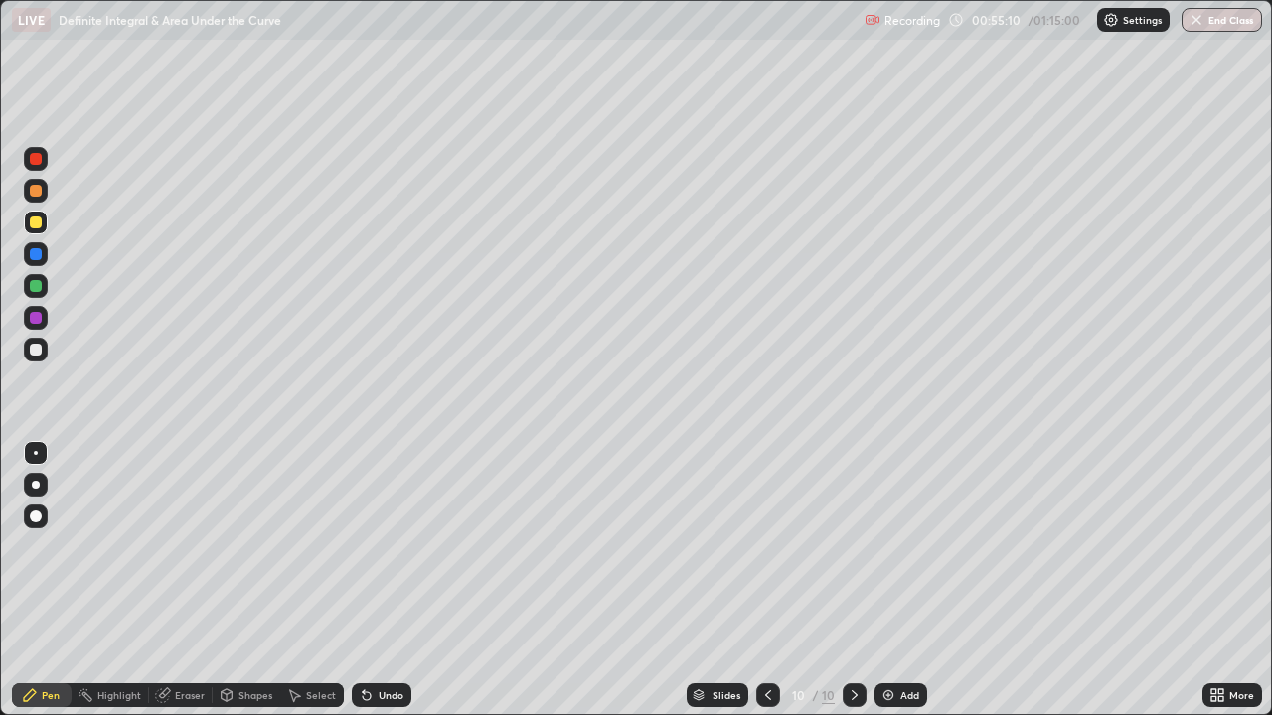
click at [35, 351] on div at bounding box center [36, 350] width 12 height 12
click at [38, 353] on div at bounding box center [36, 350] width 12 height 12
click at [44, 285] on div at bounding box center [36, 286] width 24 height 24
click at [41, 285] on div at bounding box center [36, 286] width 12 height 12
click at [176, 580] on div "Eraser" at bounding box center [181, 696] width 64 height 24
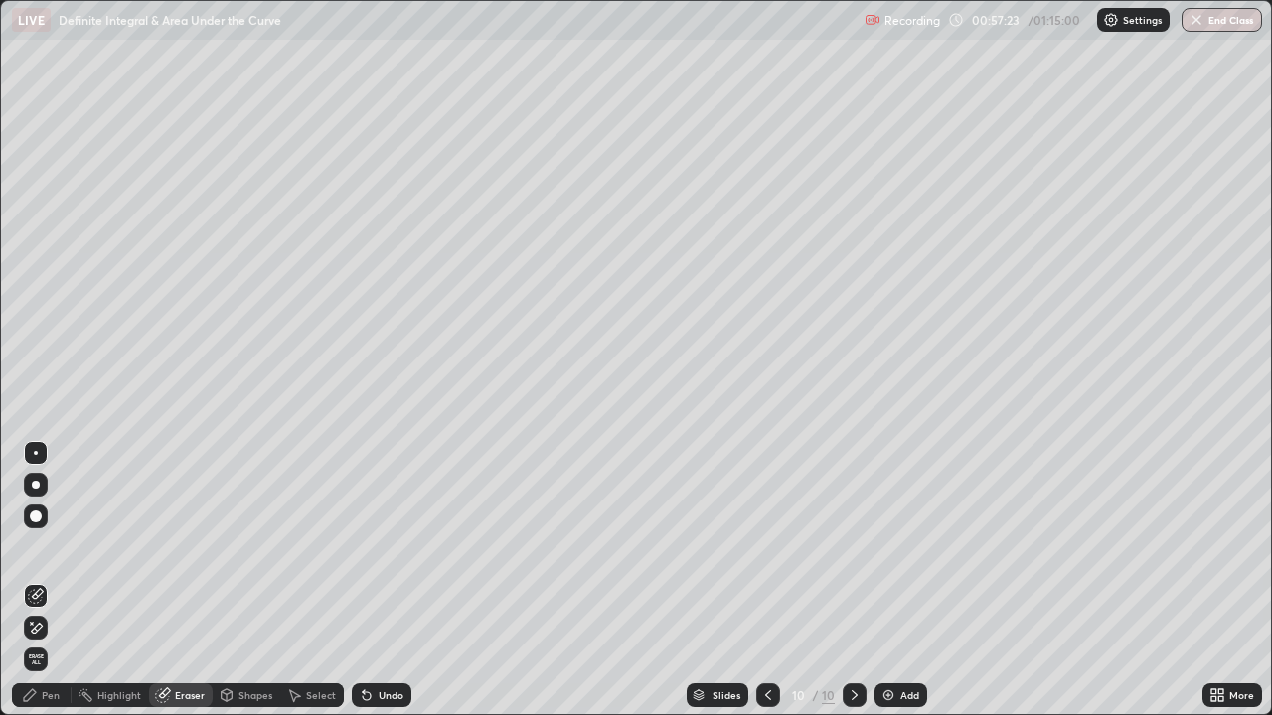
click at [60, 580] on div "Pen" at bounding box center [42, 696] width 60 height 24
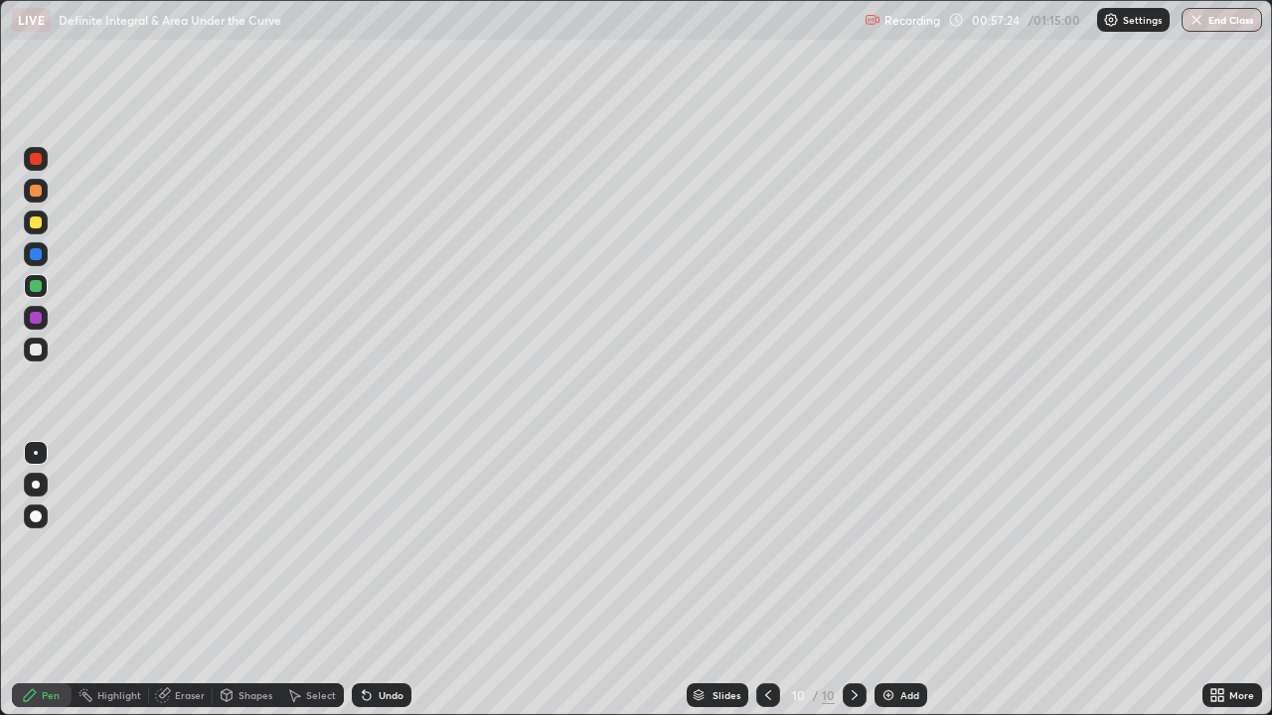
click at [36, 287] on div at bounding box center [36, 286] width 12 height 12
click at [37, 349] on div at bounding box center [36, 350] width 12 height 12
click at [37, 286] on div at bounding box center [36, 286] width 12 height 12
click at [43, 359] on div at bounding box center [36, 350] width 24 height 24
click at [45, 354] on div at bounding box center [36, 350] width 24 height 24
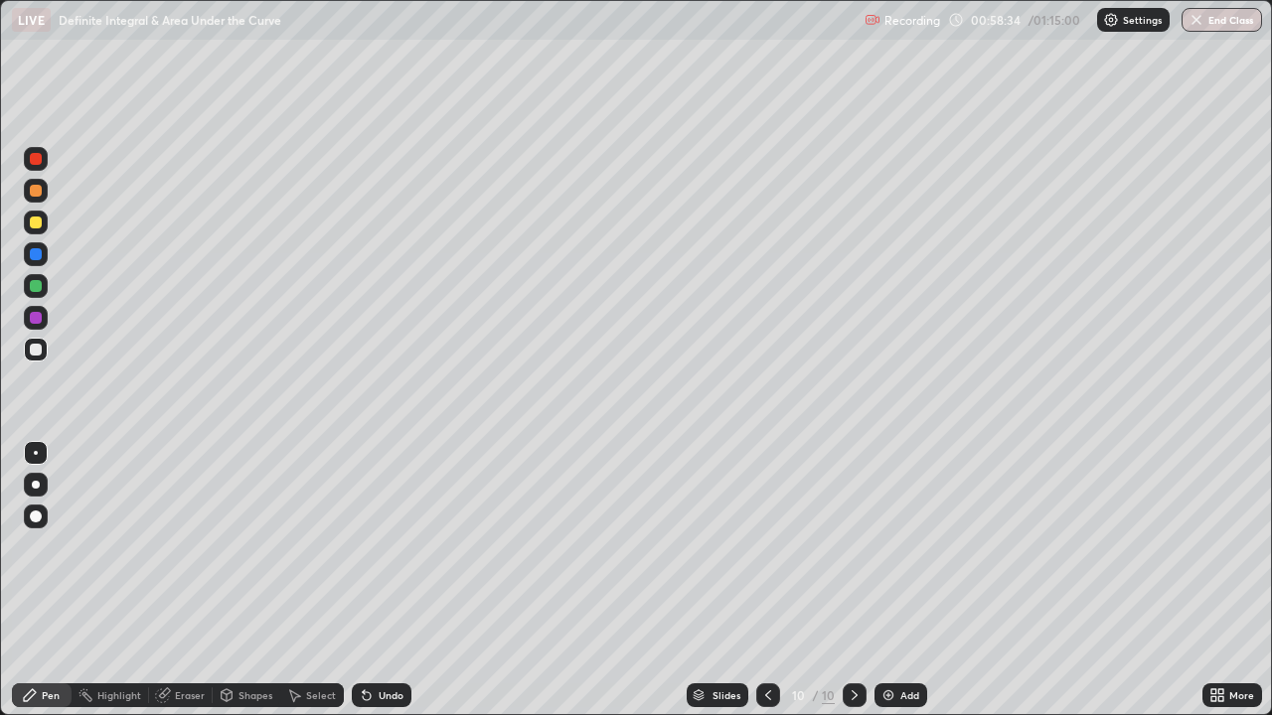
click at [31, 319] on div at bounding box center [36, 318] width 12 height 12
click at [201, 580] on div "Eraser" at bounding box center [181, 696] width 64 height 24
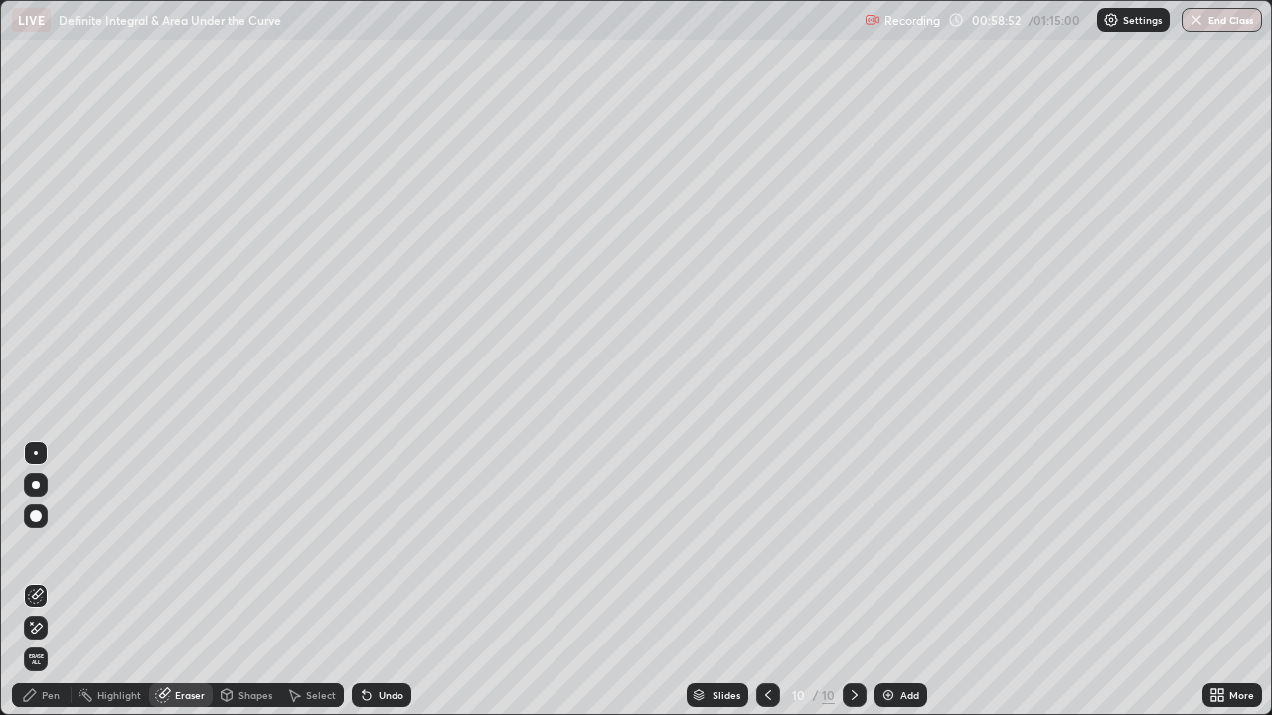
click at [62, 580] on div "Pen" at bounding box center [42, 696] width 60 height 24
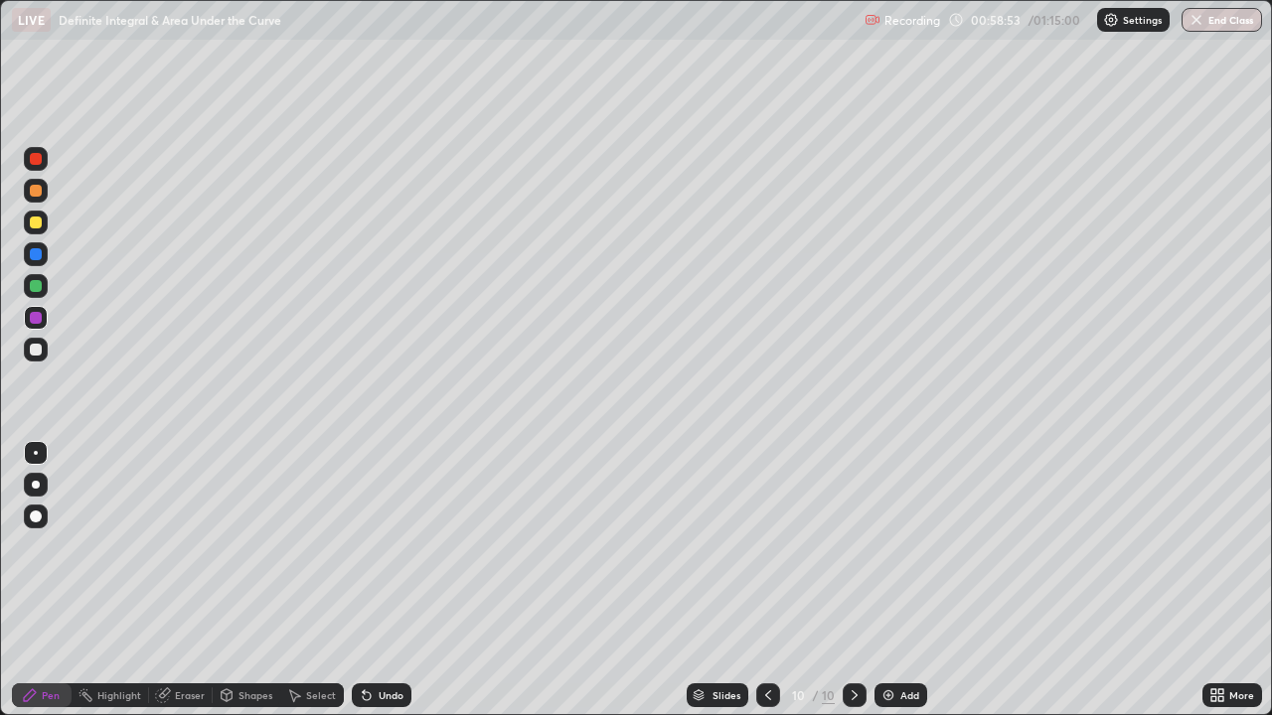
click at [34, 319] on div at bounding box center [36, 318] width 12 height 12
click at [39, 162] on div at bounding box center [36, 159] width 12 height 12
click at [39, 259] on div at bounding box center [36, 254] width 12 height 12
click at [40, 344] on div at bounding box center [36, 350] width 12 height 12
click at [178, 580] on div "Eraser" at bounding box center [190, 696] width 30 height 10
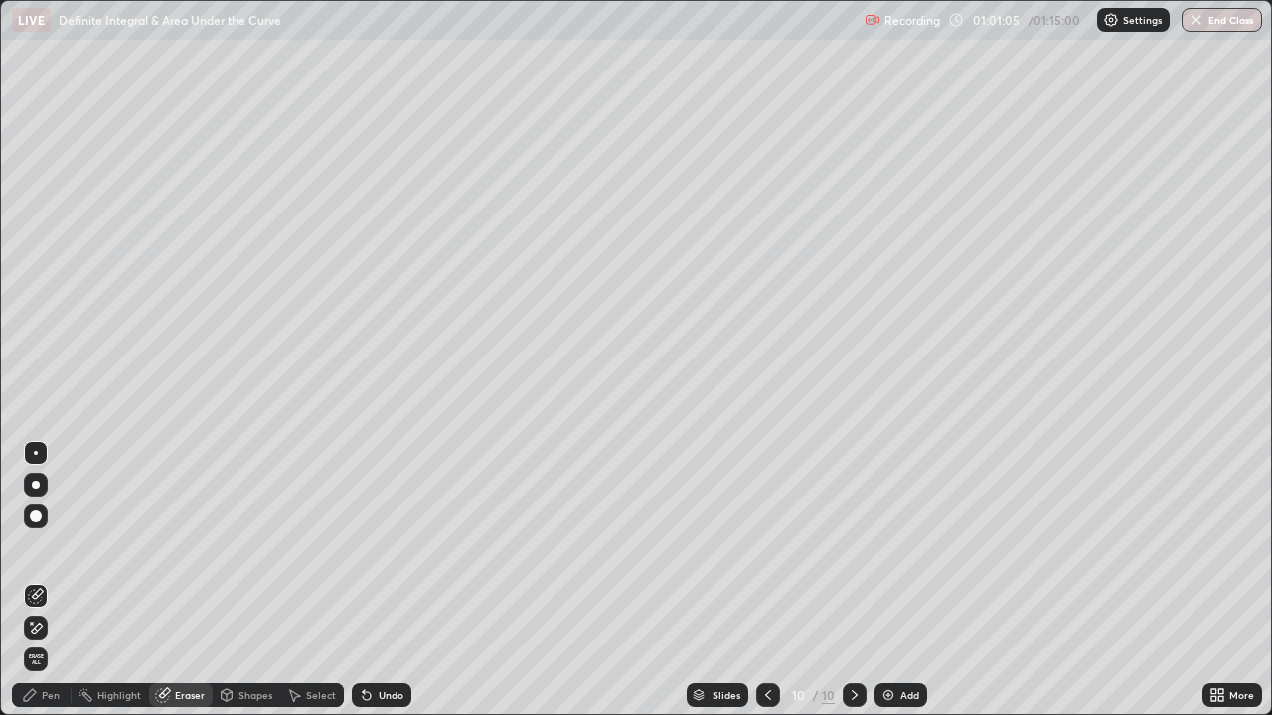
click at [47, 580] on div "Pen" at bounding box center [42, 696] width 60 height 24
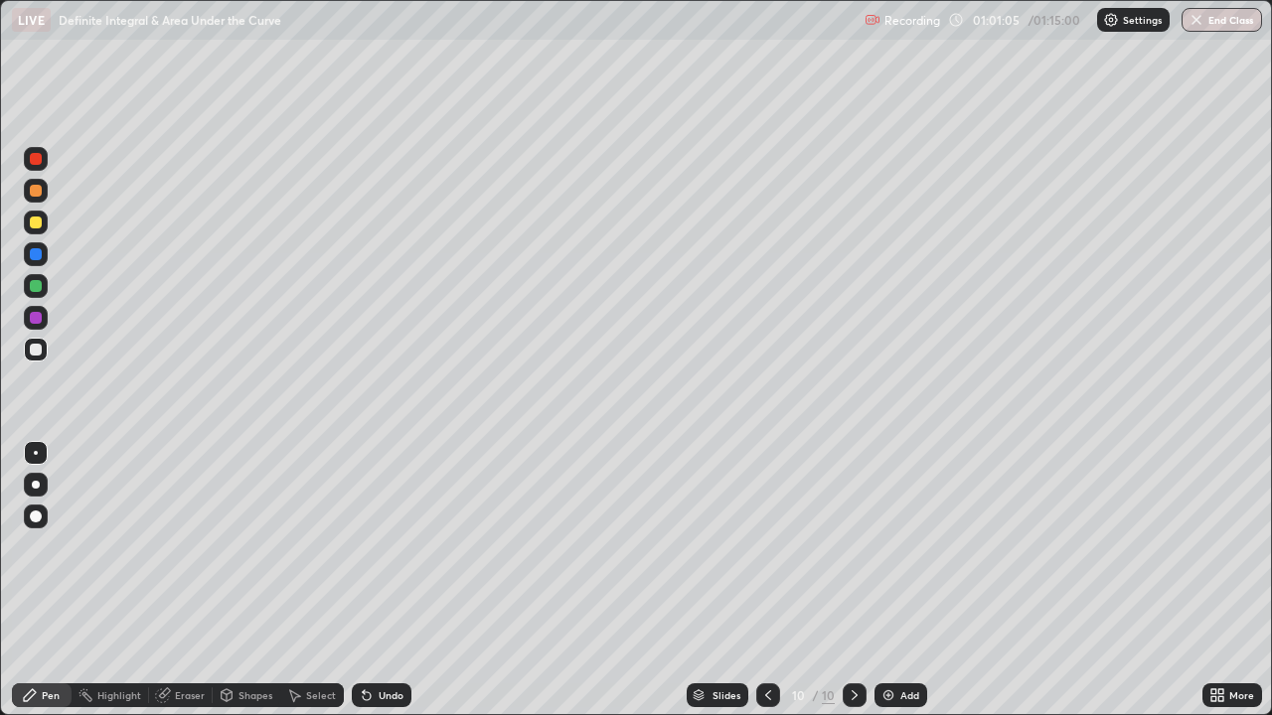
click at [48, 580] on div "Pen" at bounding box center [51, 696] width 18 height 10
click at [35, 354] on div at bounding box center [36, 350] width 12 height 12
click at [196, 580] on div "Eraser" at bounding box center [190, 696] width 30 height 10
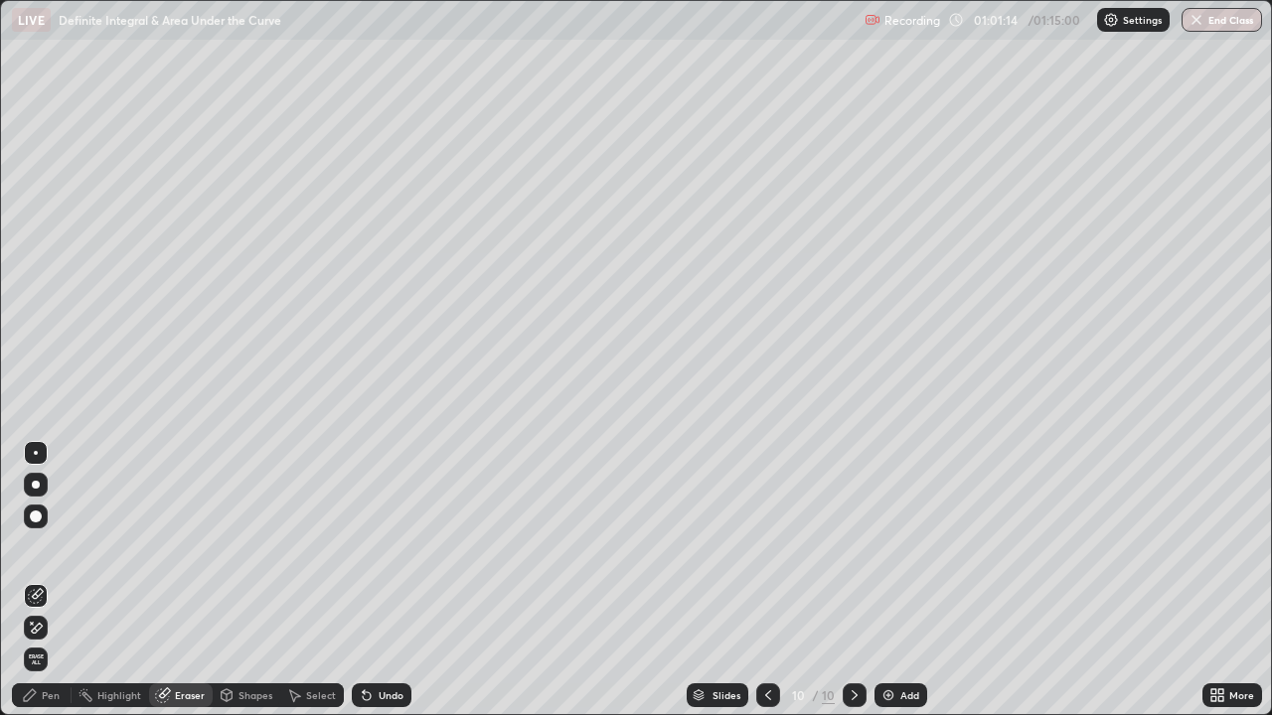
click at [59, 580] on div "Pen" at bounding box center [42, 696] width 60 height 24
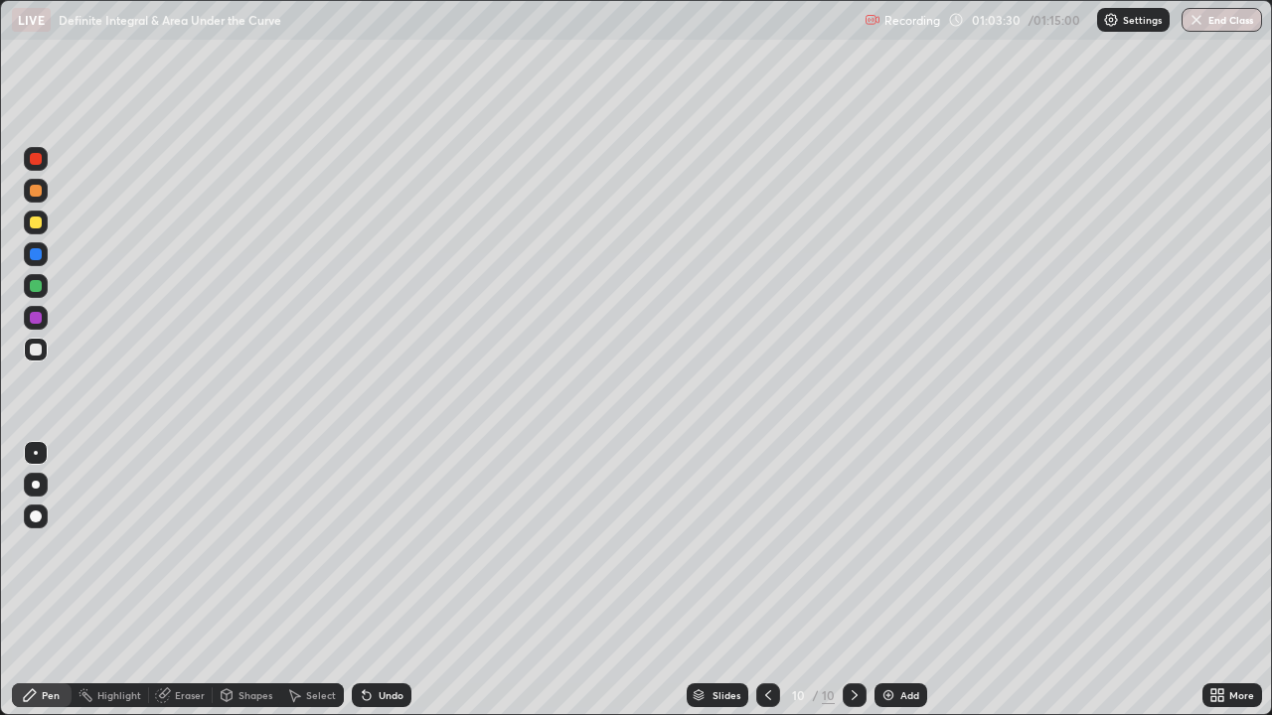
click at [195, 580] on div "Eraser" at bounding box center [181, 696] width 64 height 24
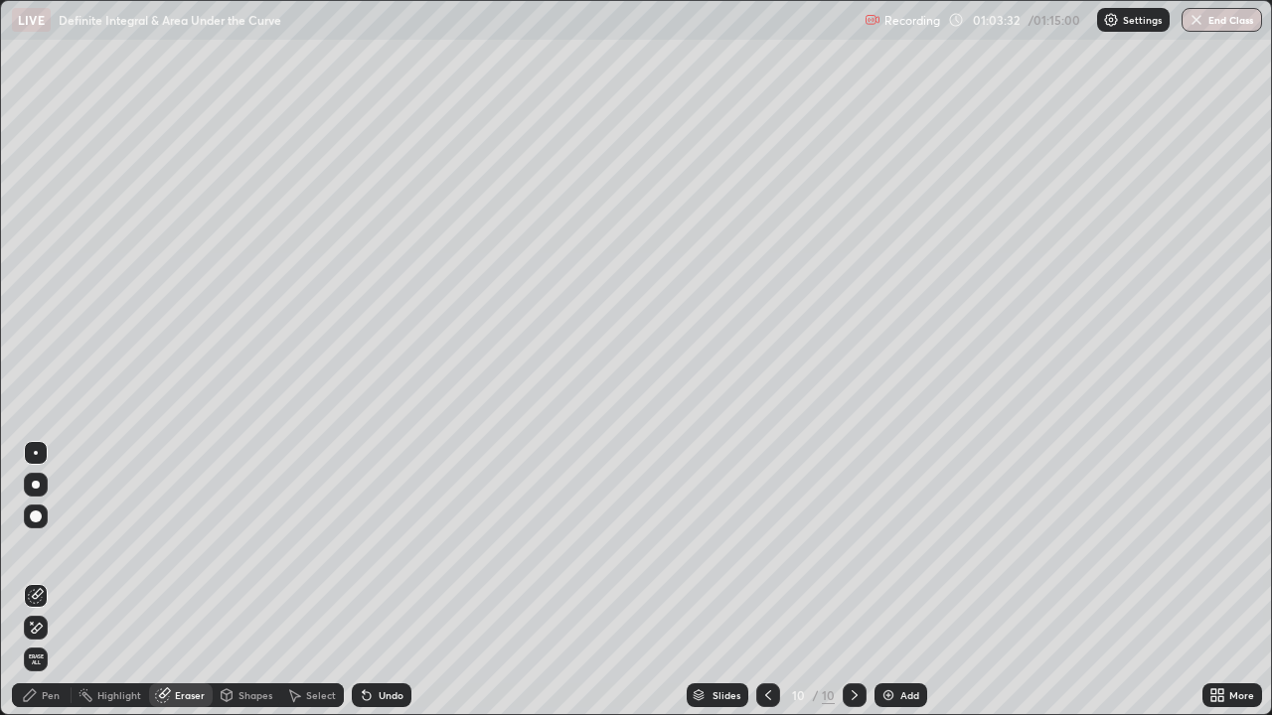
click at [52, 580] on div "Pen" at bounding box center [42, 696] width 60 height 24
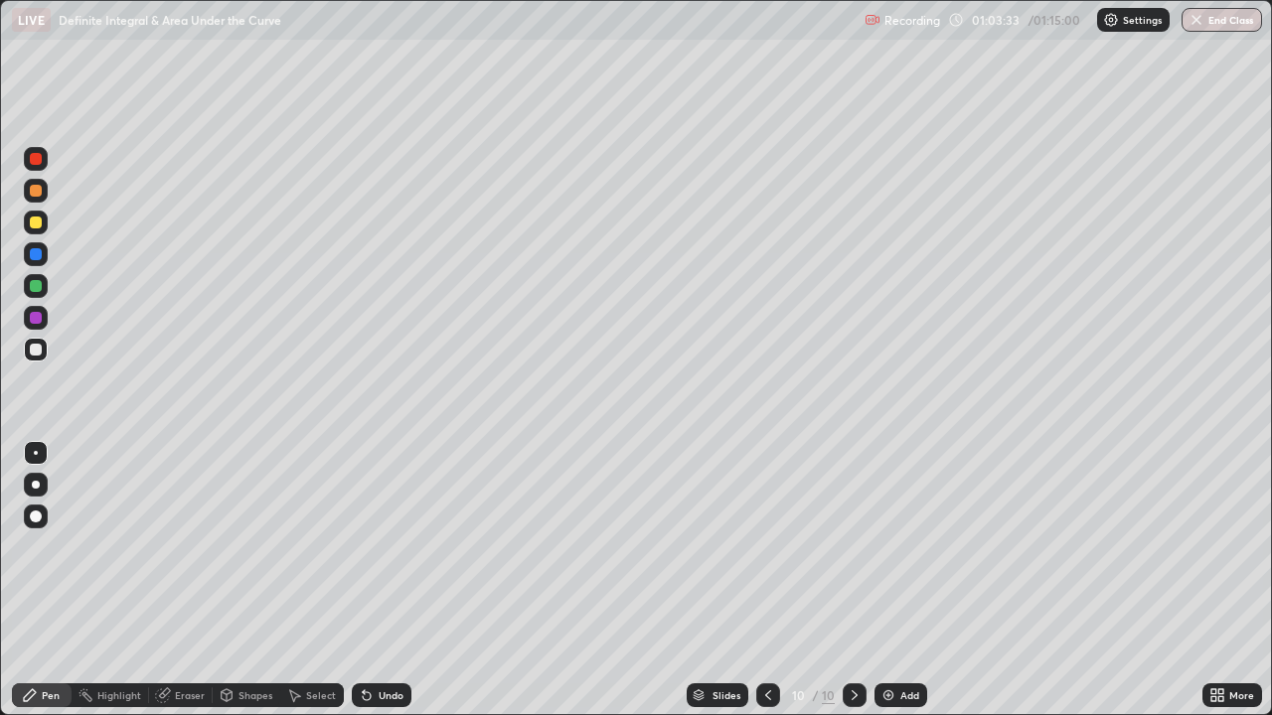
click at [47, 352] on div at bounding box center [36, 350] width 24 height 24
click at [190, 580] on div "Eraser" at bounding box center [181, 696] width 64 height 24
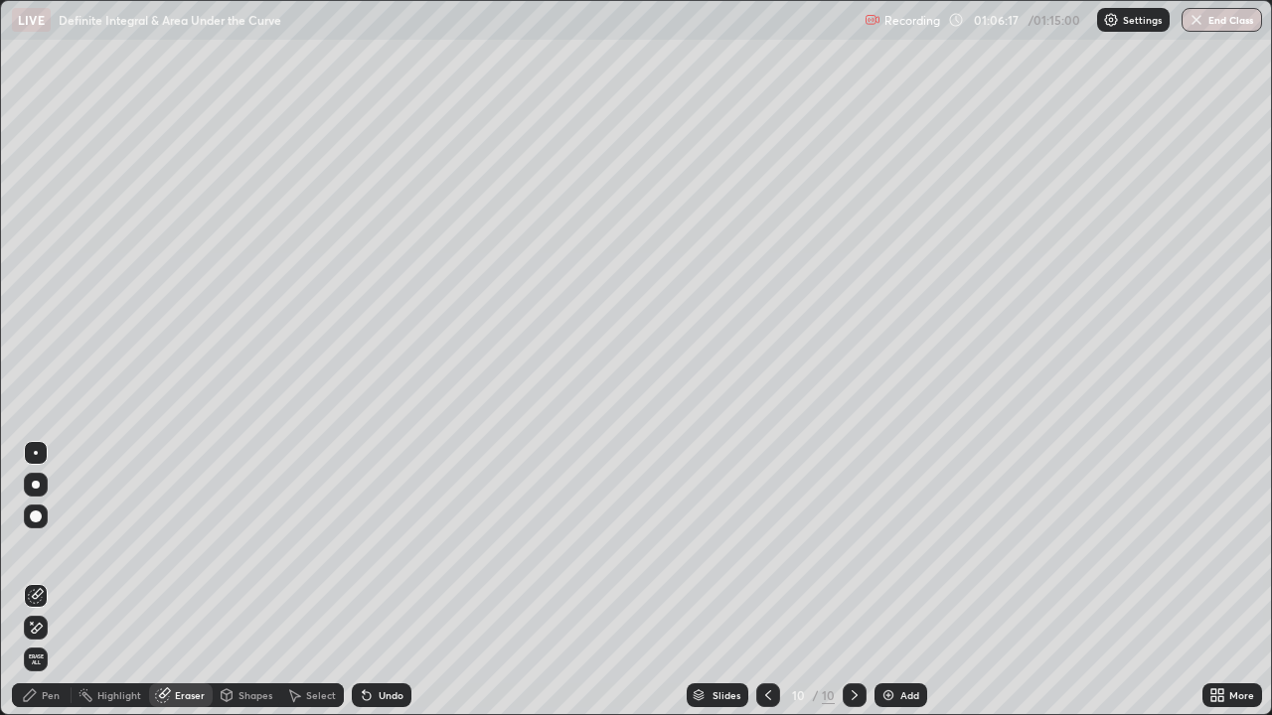
click at [67, 580] on div "Pen" at bounding box center [42, 696] width 60 height 24
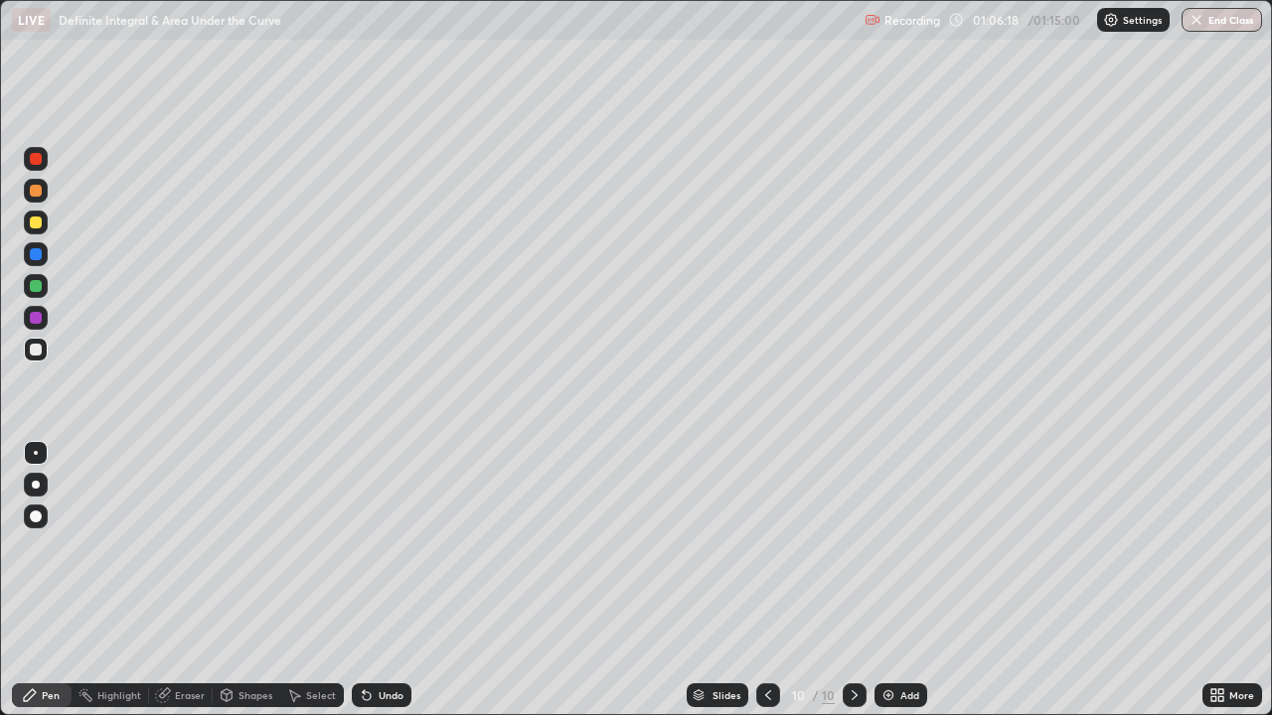
click at [43, 346] on div at bounding box center [36, 350] width 24 height 24
click at [44, 361] on div at bounding box center [36, 350] width 24 height 32
click at [197, 580] on div "Eraser" at bounding box center [181, 696] width 64 height 24
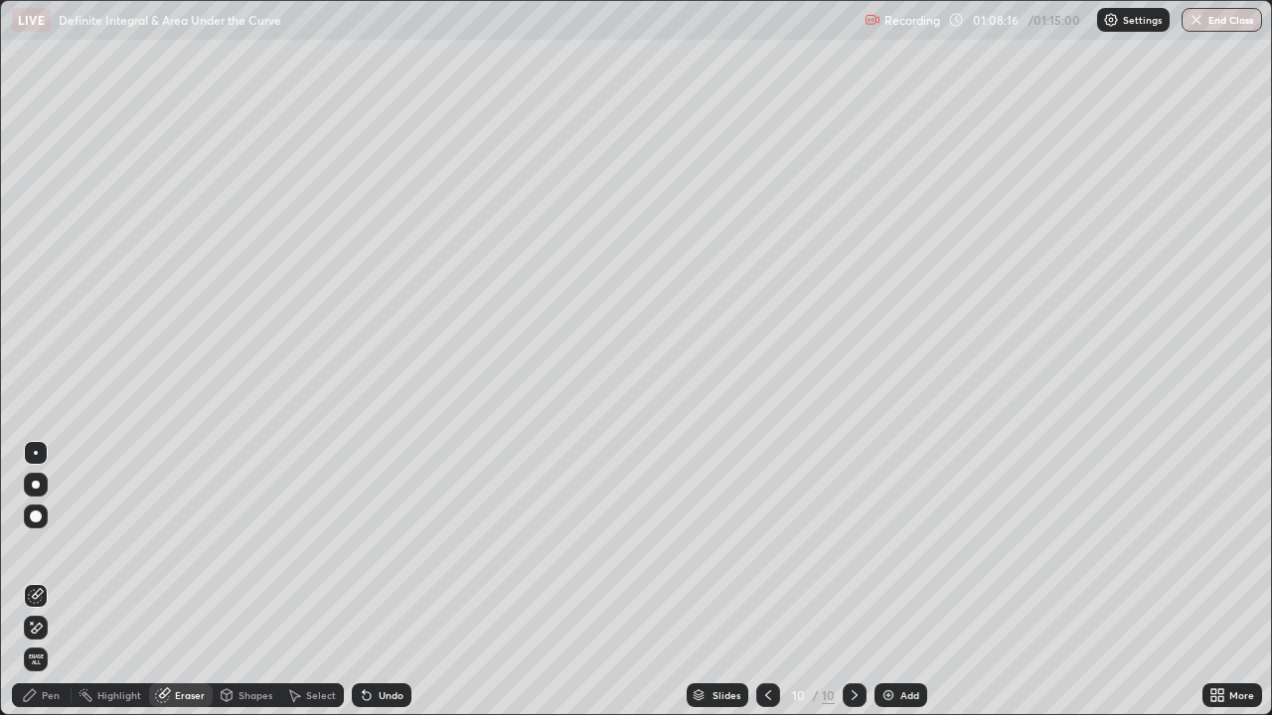
click at [54, 580] on div "Pen" at bounding box center [51, 696] width 18 height 10
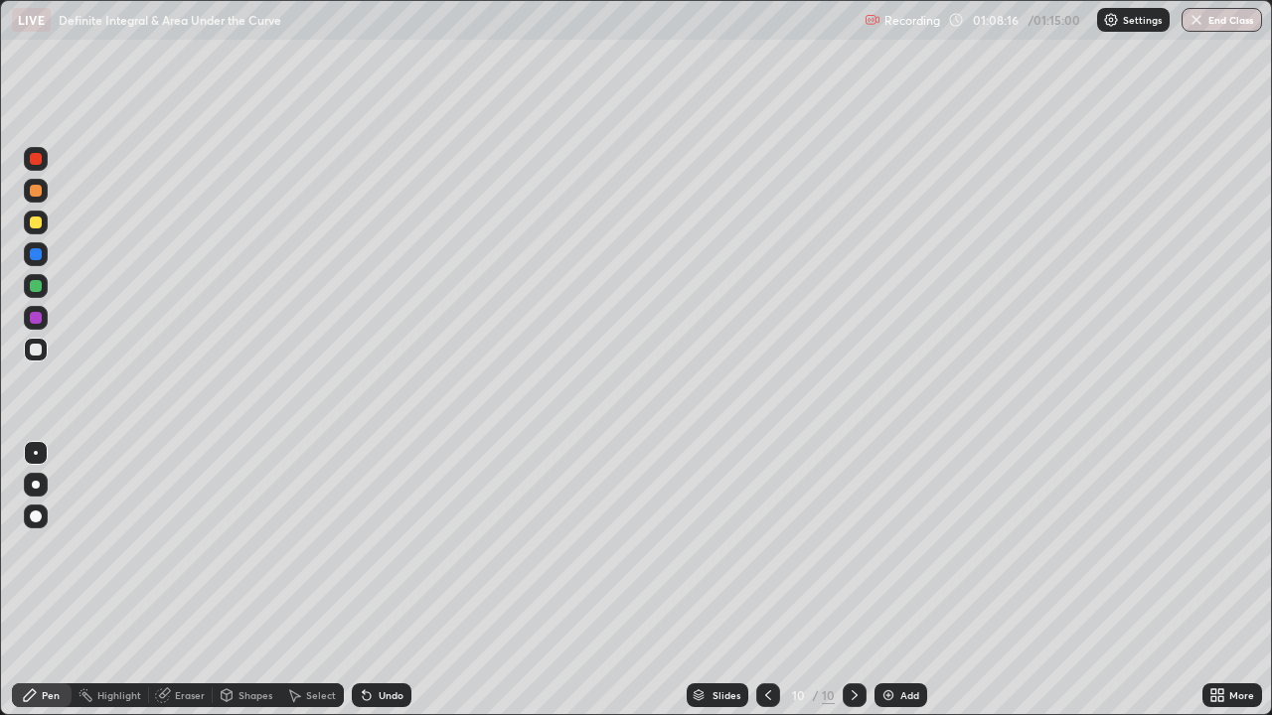
click at [37, 351] on div at bounding box center [36, 350] width 12 height 12
click at [794, 580] on div "10" at bounding box center [798, 696] width 20 height 12
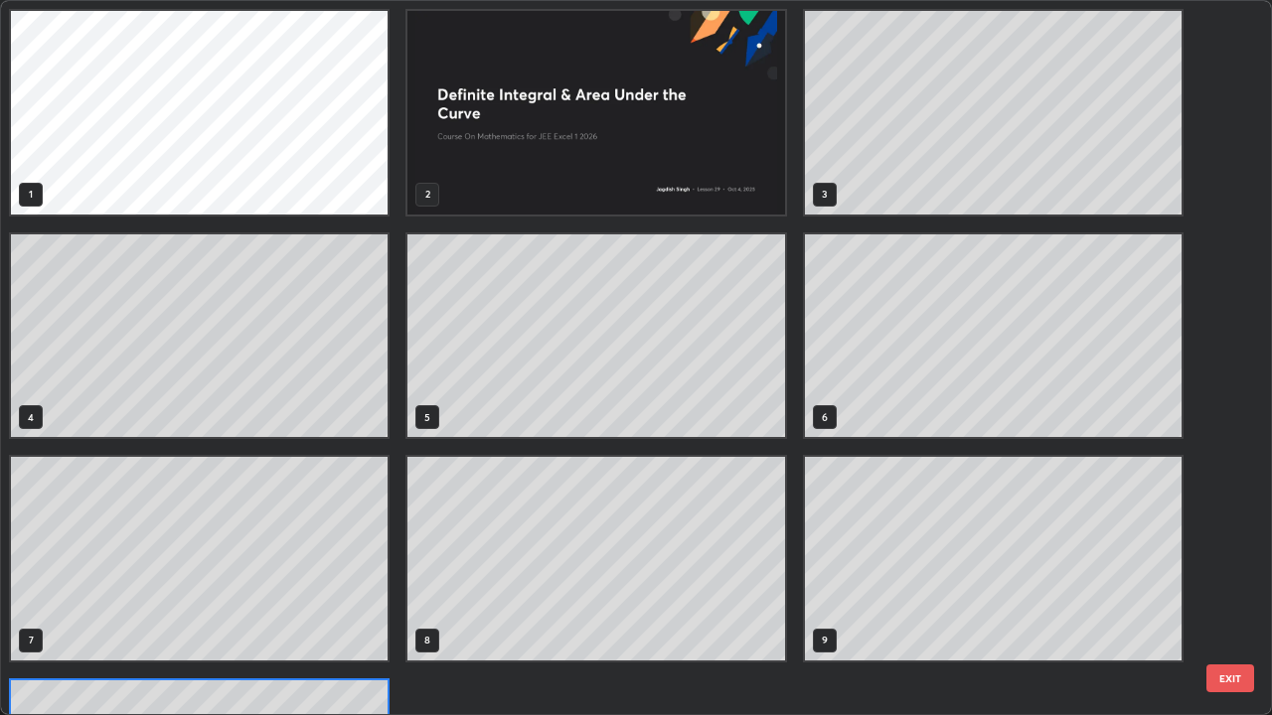
scroll to position [708, 1260]
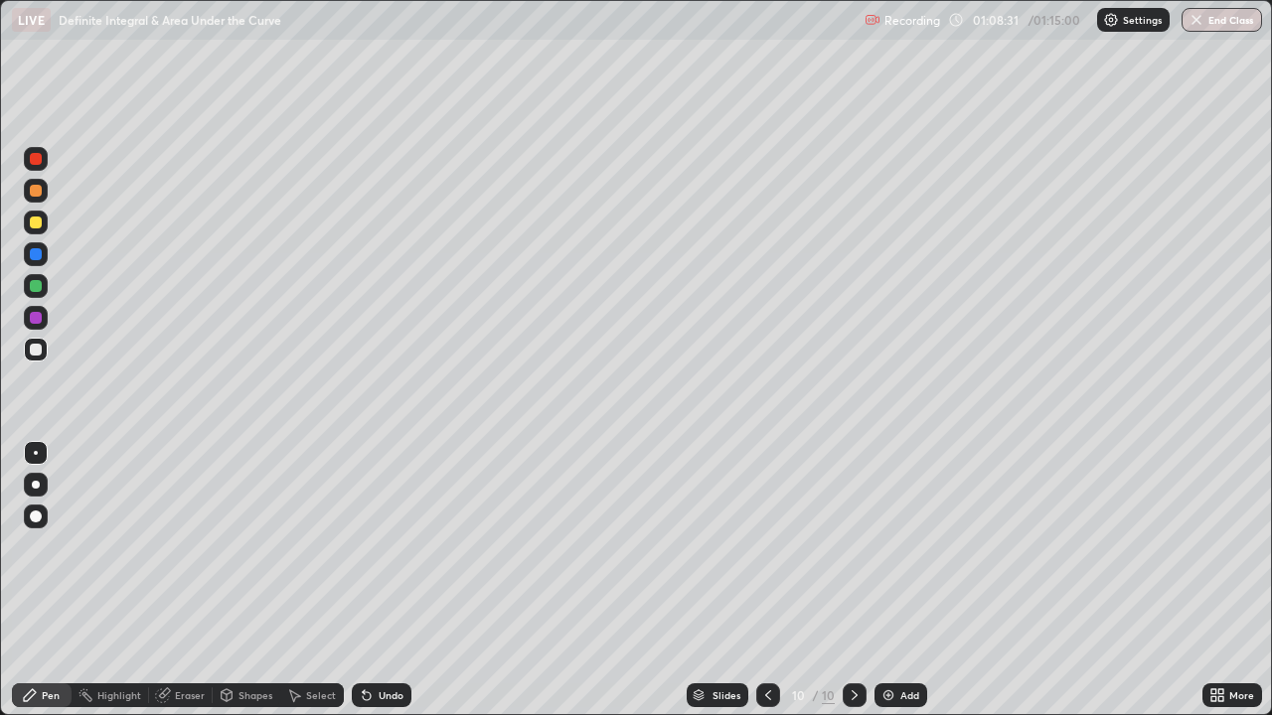
click at [953, 580] on div "Slides 10 / 10 Add" at bounding box center [806, 696] width 791 height 40
click at [964, 580] on div "Slides 10 / 10 Add" at bounding box center [806, 696] width 791 height 40
click at [1145, 580] on div "Slides 10 / 10 Add" at bounding box center [806, 696] width 791 height 40
click at [718, 580] on div "Slides" at bounding box center [718, 696] width 62 height 24
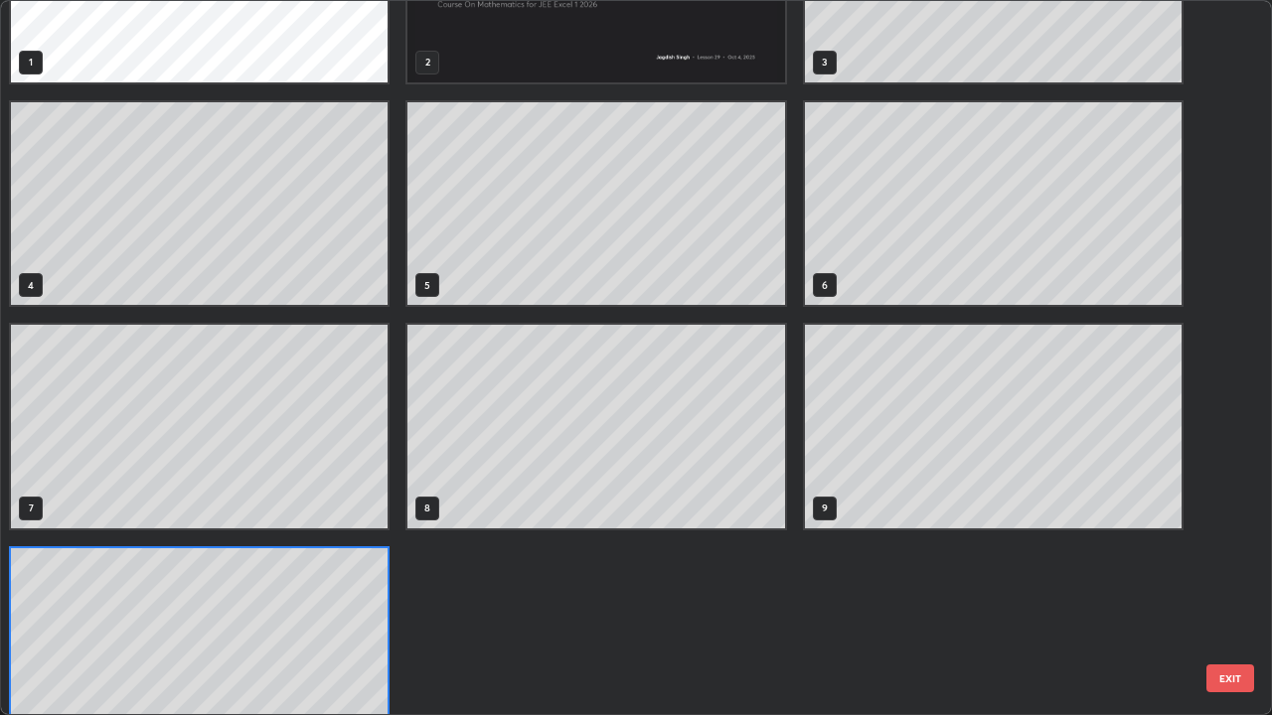
scroll to position [179, 0]
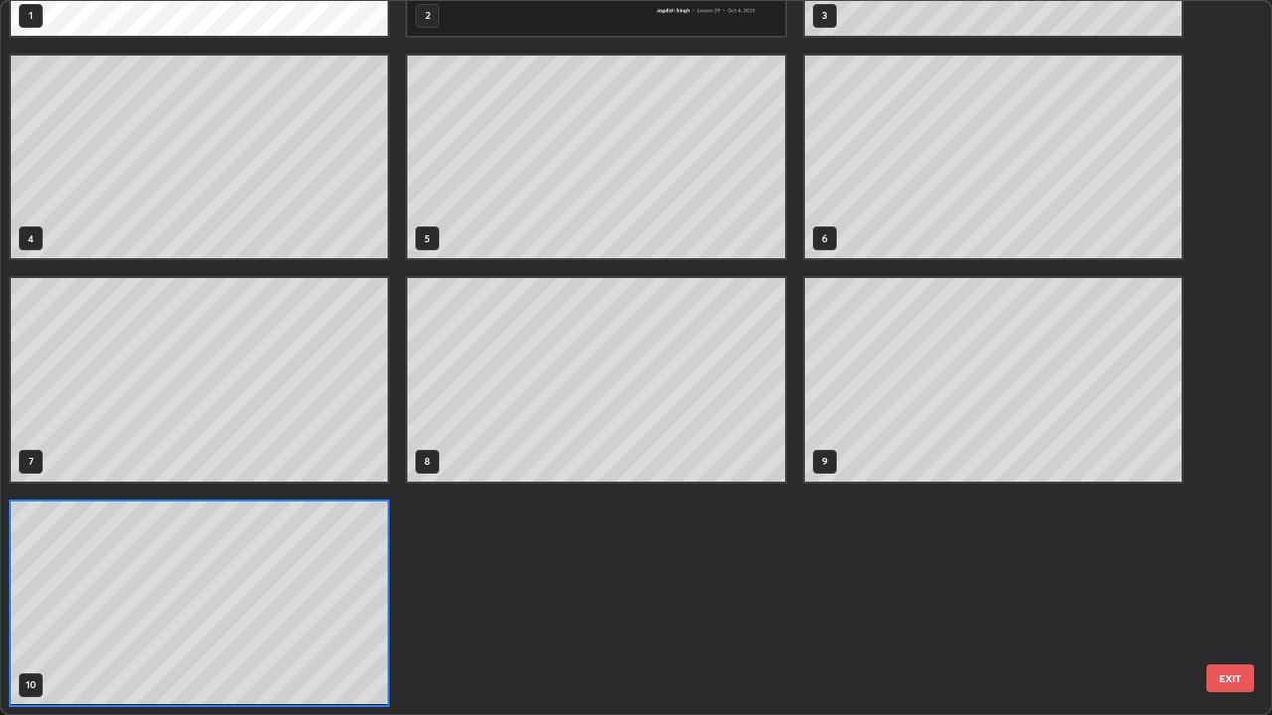
click at [1223, 580] on button "EXIT" at bounding box center [1230, 679] width 48 height 28
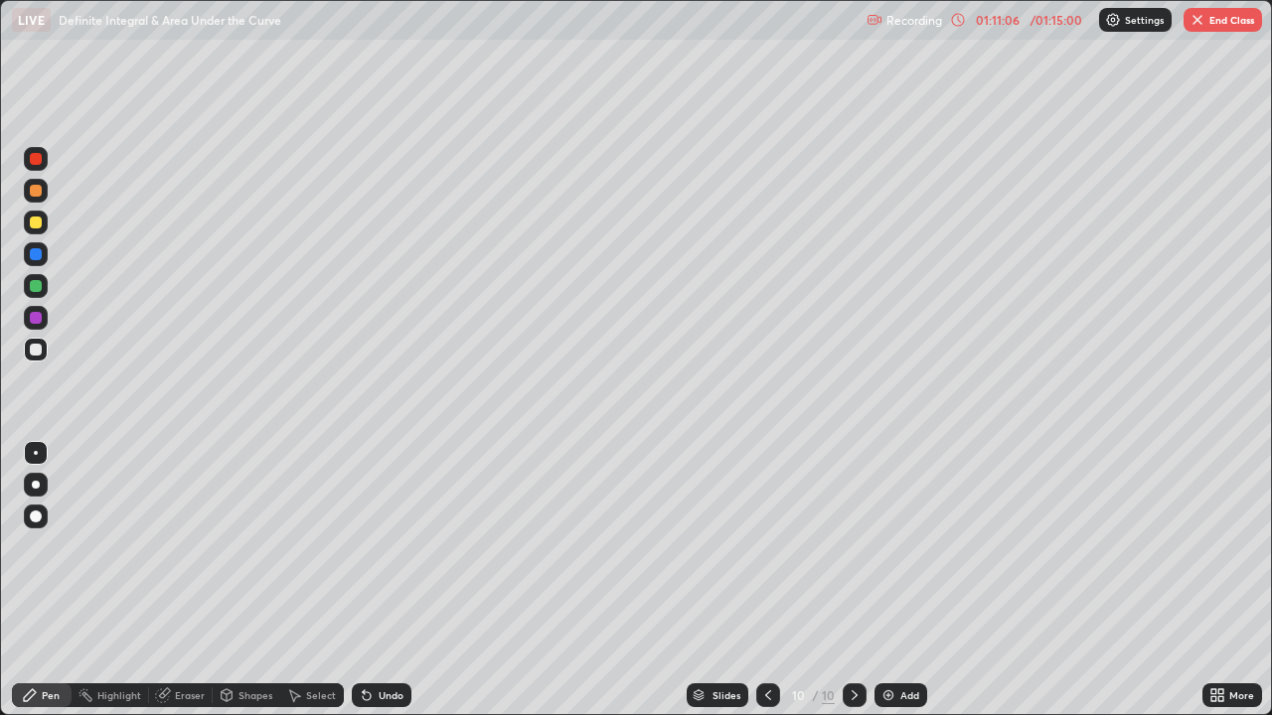
click at [1220, 580] on icon at bounding box center [1220, 699] width 5 height 5
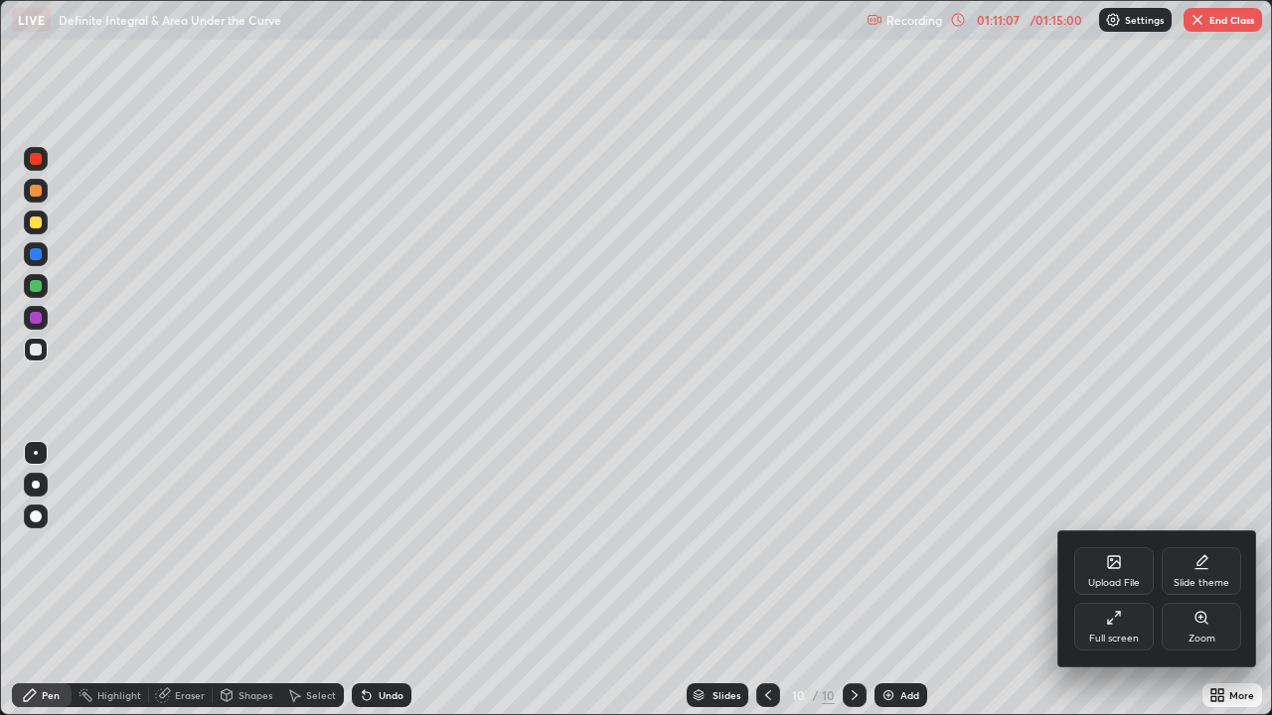
click at [1193, 444] on div at bounding box center [636, 357] width 1272 height 715
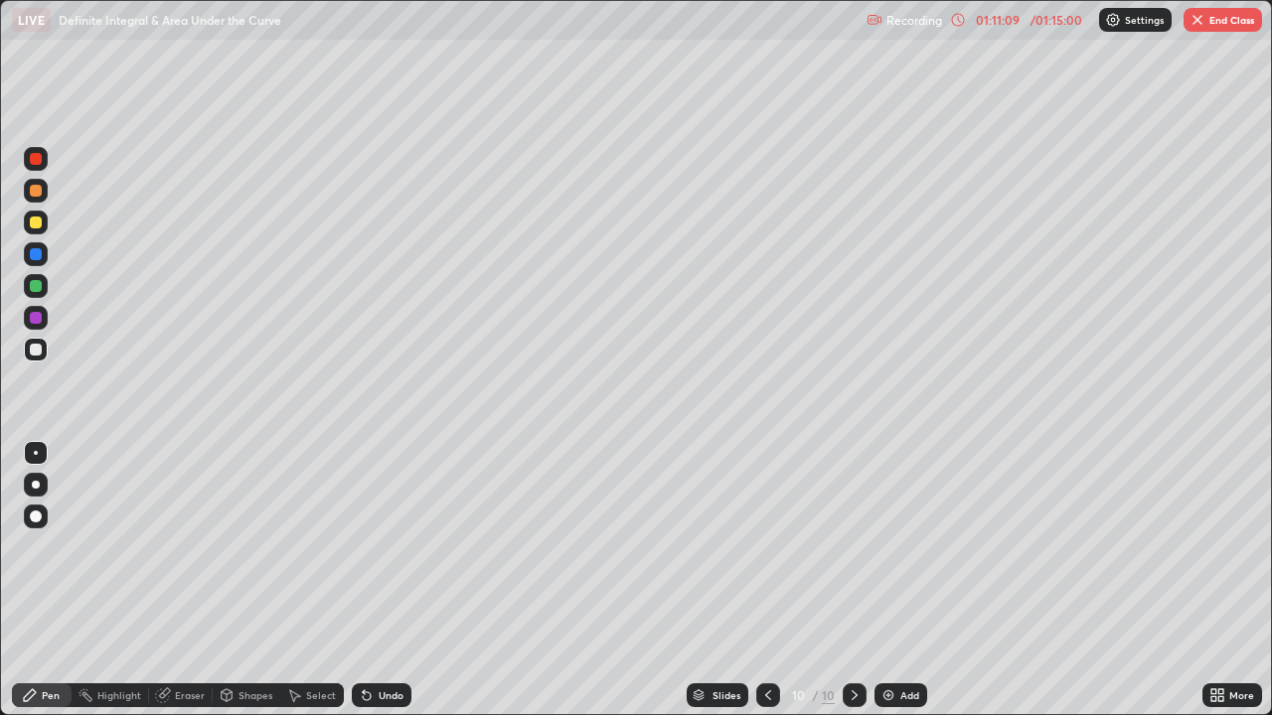
click at [1232, 24] on button "End Class" at bounding box center [1223, 20] width 79 height 24
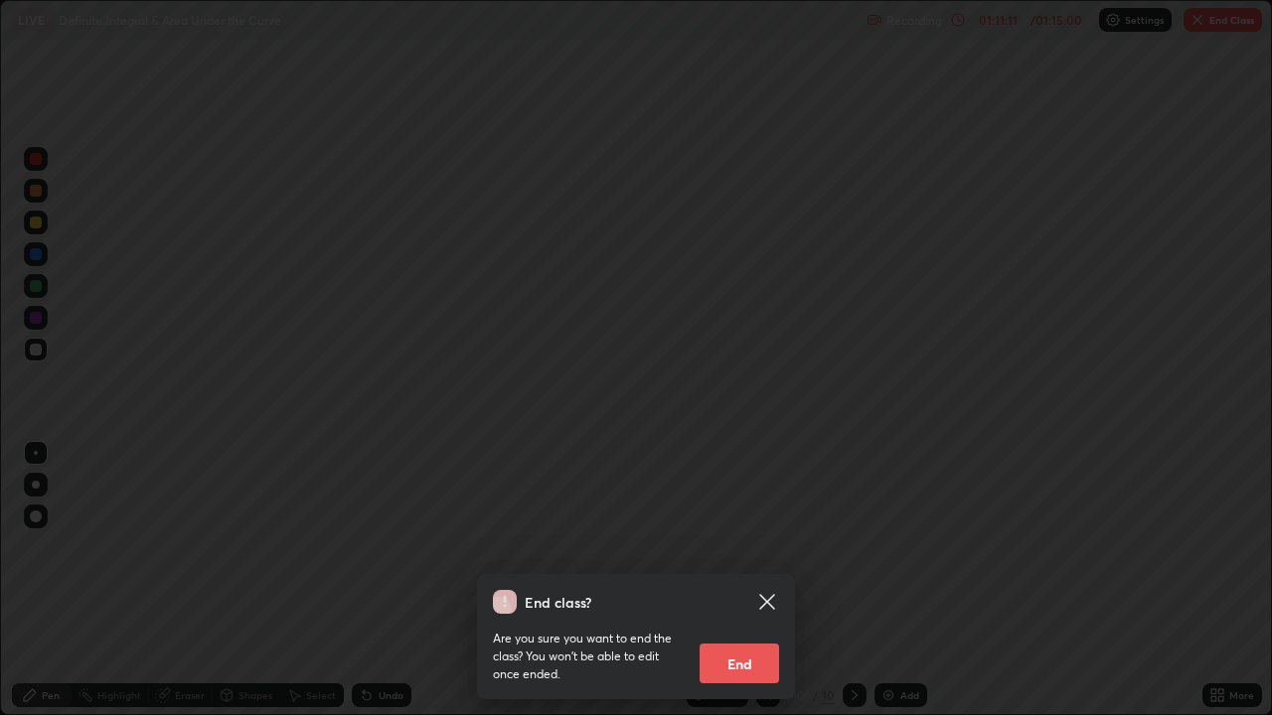
click at [741, 580] on button "End" at bounding box center [739, 664] width 79 height 40
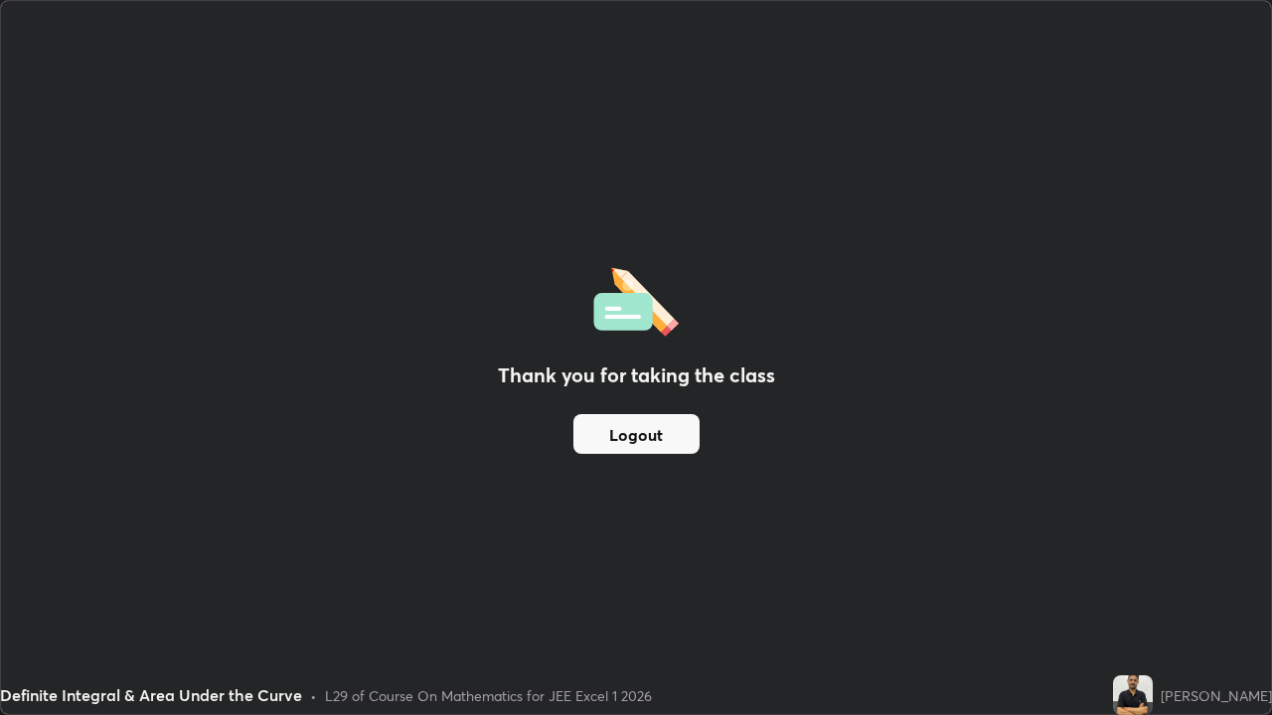
click at [680, 425] on button "Logout" at bounding box center [636, 434] width 126 height 40
